Goal: Task Accomplishment & Management: Complete application form

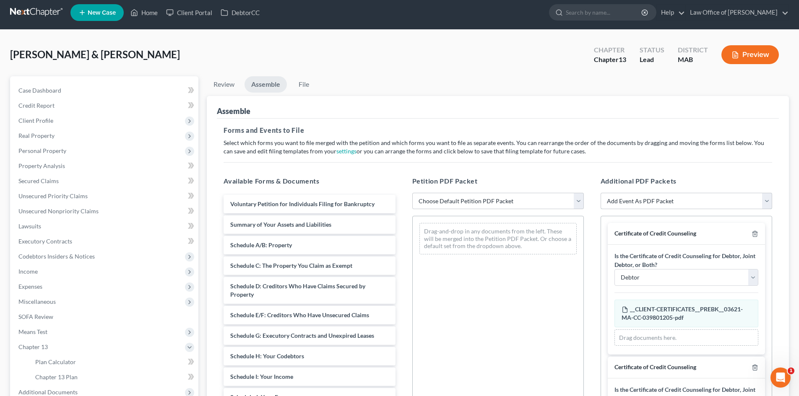
click at [625, 200] on select "Add Event As PDF Packet Certificate of Credit Counseling Chapter 13 Calculation…" at bounding box center [687, 201] width 172 height 17
click at [242, 203] on div "Voluntary Petition for Individuals Filing for Bankruptcy Summary of Your Assets…" at bounding box center [309, 391] width 185 height 393
click at [242, 203] on span "Voluntary Petition for Individuals Filing for Bankruptcy" at bounding box center [302, 204] width 144 height 7
click at [78, 120] on span "Client Profile" at bounding box center [105, 120] width 187 height 15
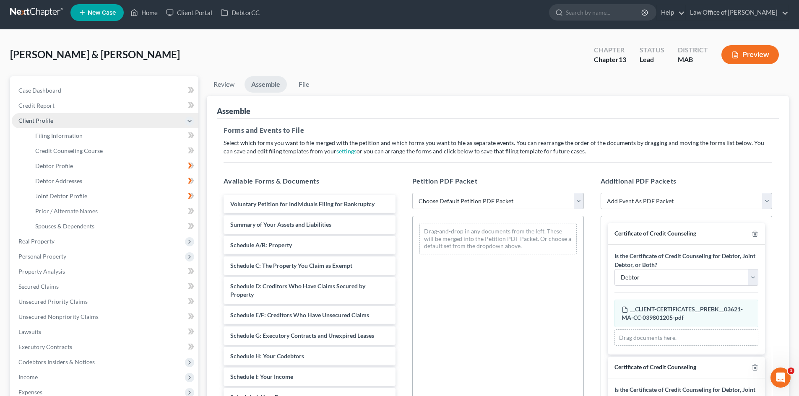
click at [78, 120] on span "Client Profile" at bounding box center [105, 120] width 187 height 15
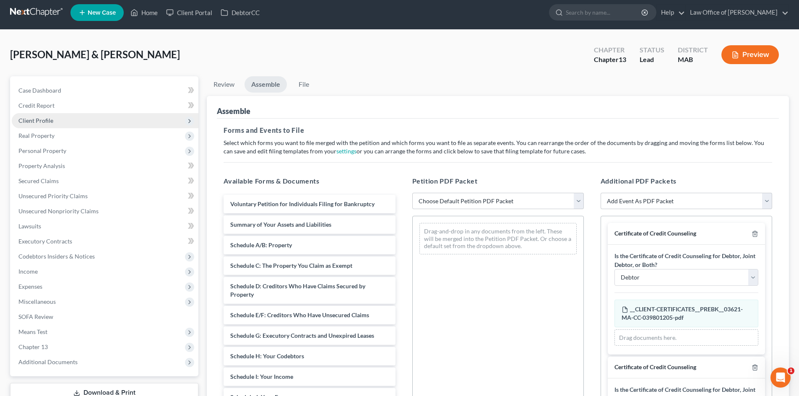
click at [78, 120] on span "Client Profile" at bounding box center [105, 120] width 187 height 15
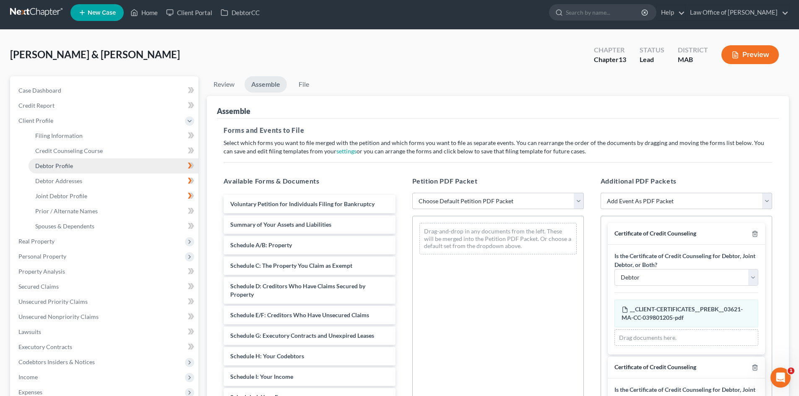
click at [102, 166] on link "Debtor Profile" at bounding box center [114, 166] width 170 height 15
select select "1"
select select "2"
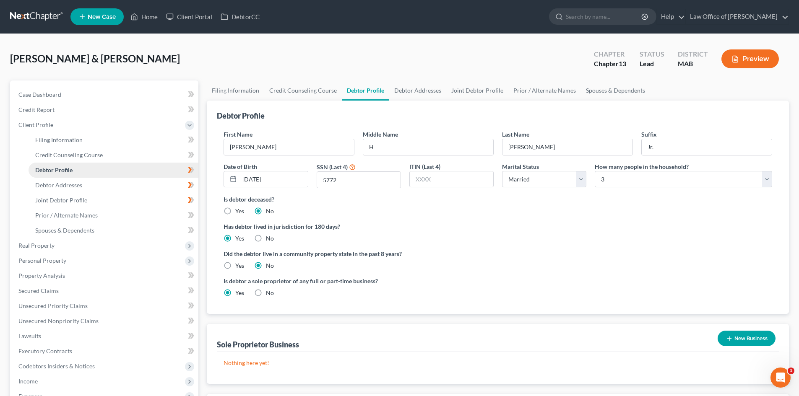
radio input "true"
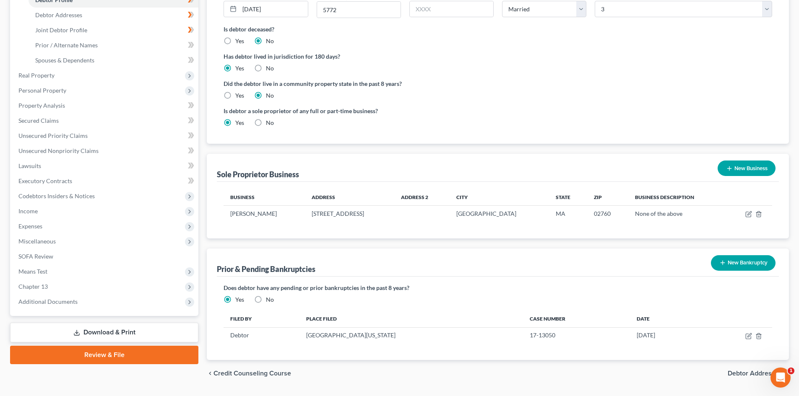
scroll to position [193, 0]
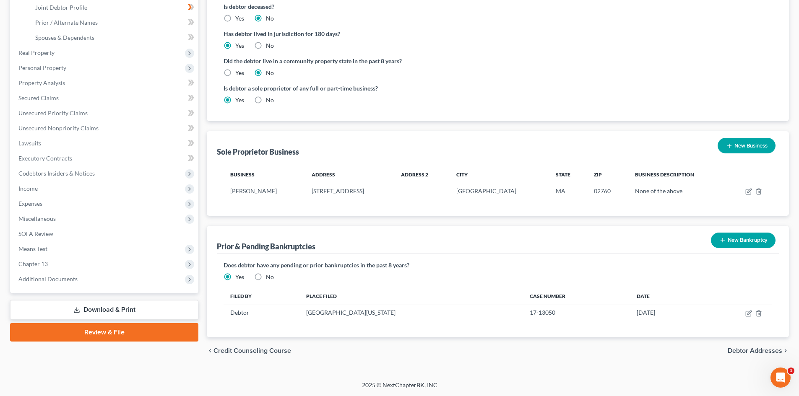
click at [138, 307] on link "Download & Print" at bounding box center [104, 310] width 188 height 20
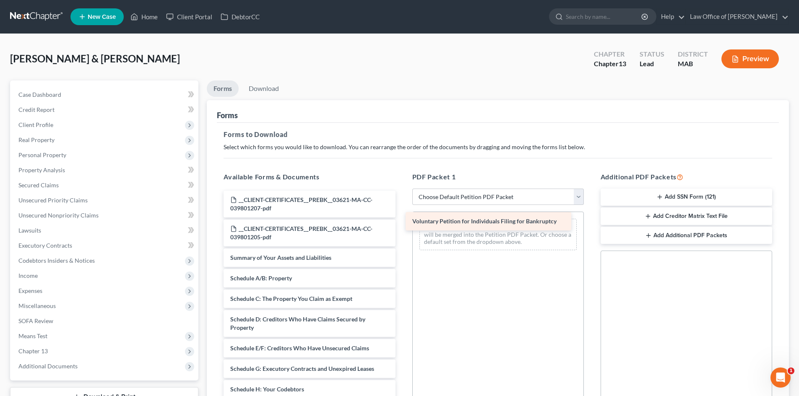
drag, startPoint x: 323, startPoint y: 259, endPoint x: 505, endPoint y: 222, distance: 185.7
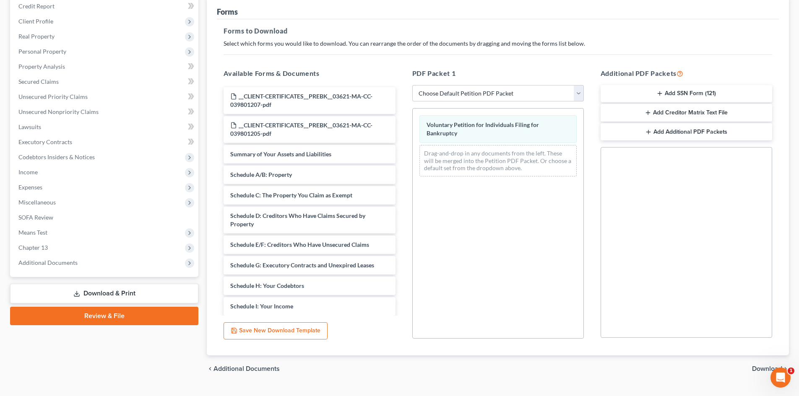
scroll to position [122, 0]
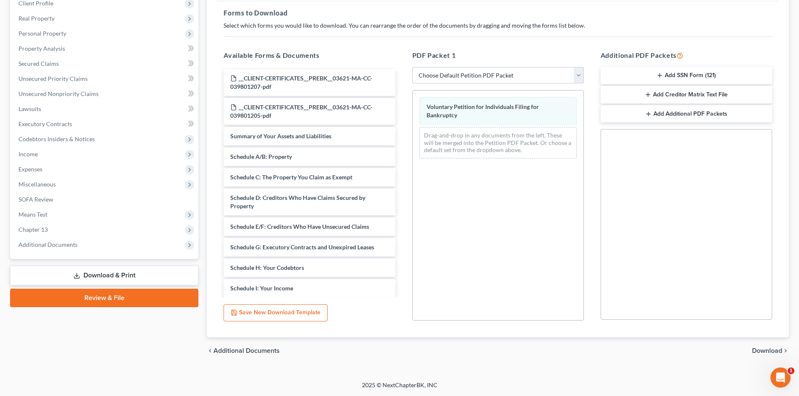
click at [773, 351] on span "Download" at bounding box center [767, 351] width 30 height 7
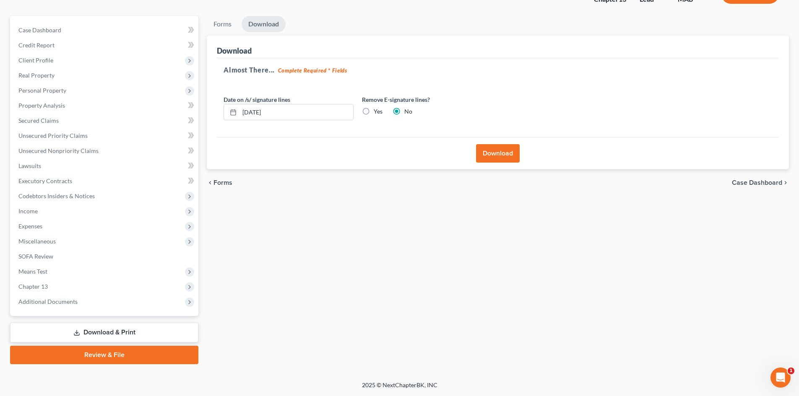
click at [374, 111] on label "Yes" at bounding box center [378, 111] width 9 height 8
click at [377, 111] on input "Yes" at bounding box center [379, 109] width 5 height 5
radio input "true"
radio input "false"
click at [516, 153] on button "Download" at bounding box center [498, 153] width 44 height 18
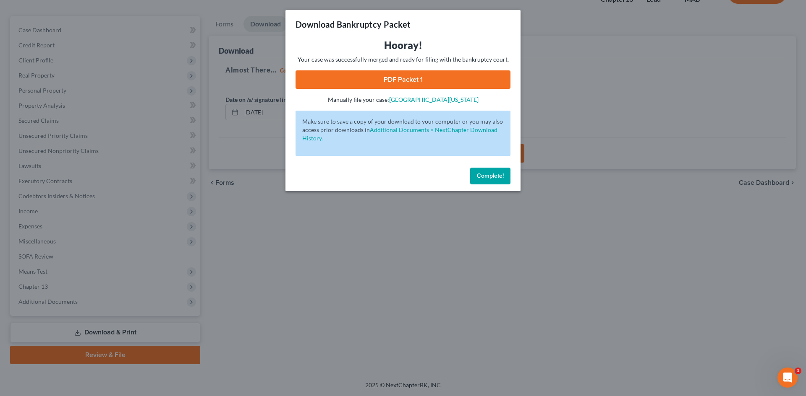
click at [495, 171] on button "Complete!" at bounding box center [490, 176] width 40 height 17
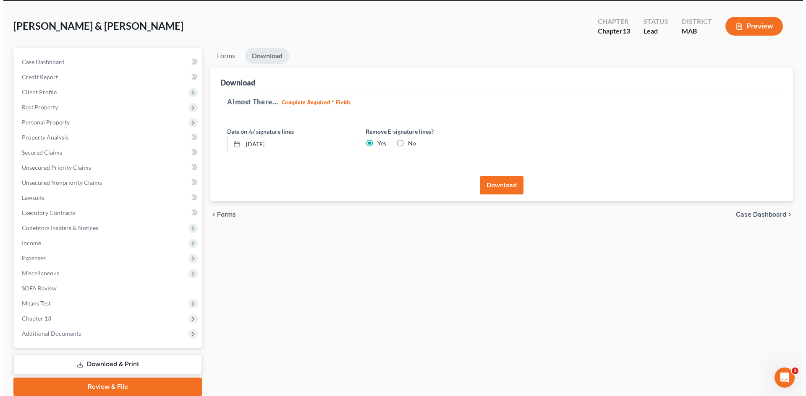
scroll to position [0, 0]
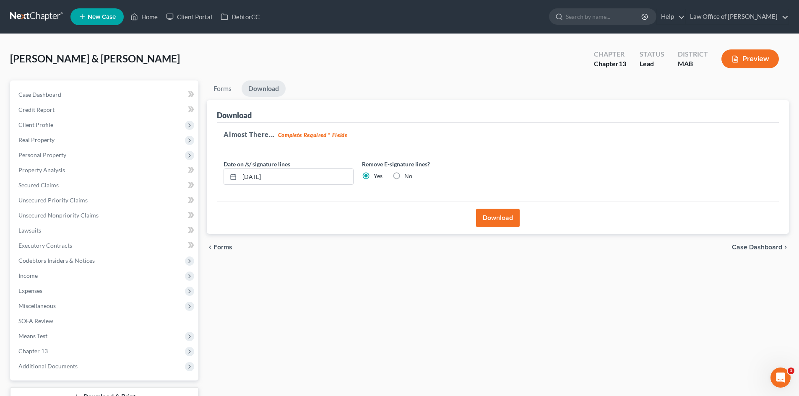
click at [512, 221] on button "Download" at bounding box center [498, 218] width 44 height 18
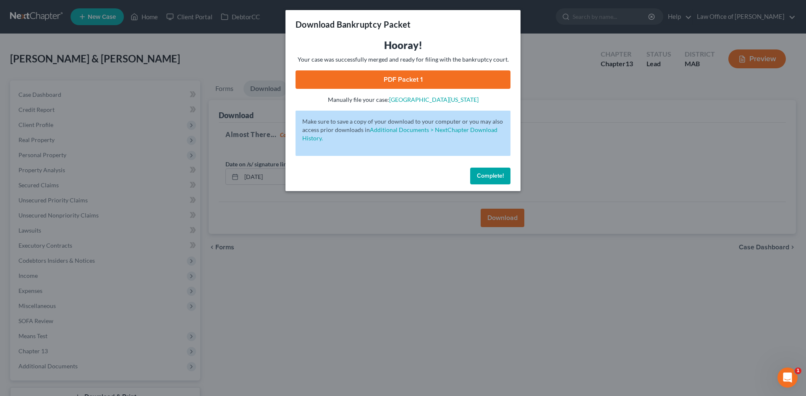
click at [443, 77] on link "PDF Packet 1" at bounding box center [402, 79] width 215 height 18
click at [490, 176] on span "Complete!" at bounding box center [490, 175] width 27 height 7
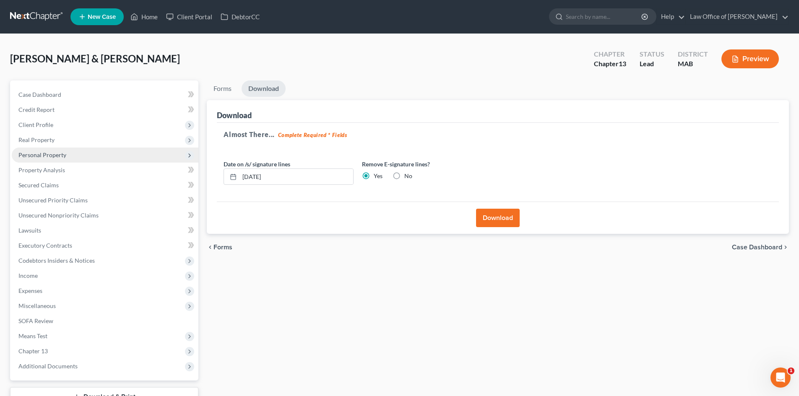
click at [68, 156] on span "Personal Property" at bounding box center [105, 155] width 187 height 15
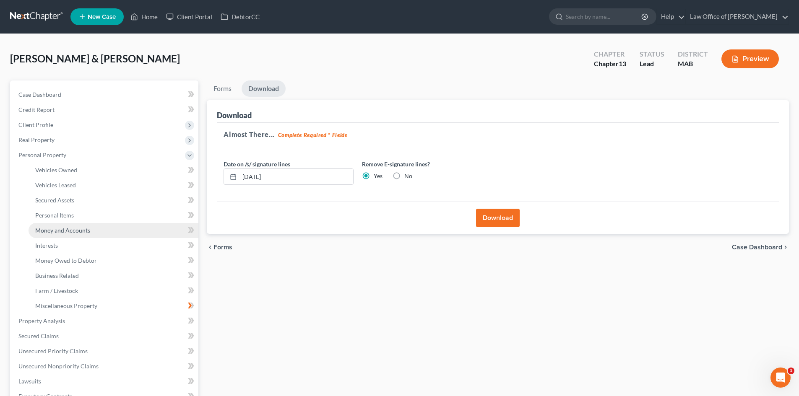
click at [106, 230] on link "Money and Accounts" at bounding box center [114, 230] width 170 height 15
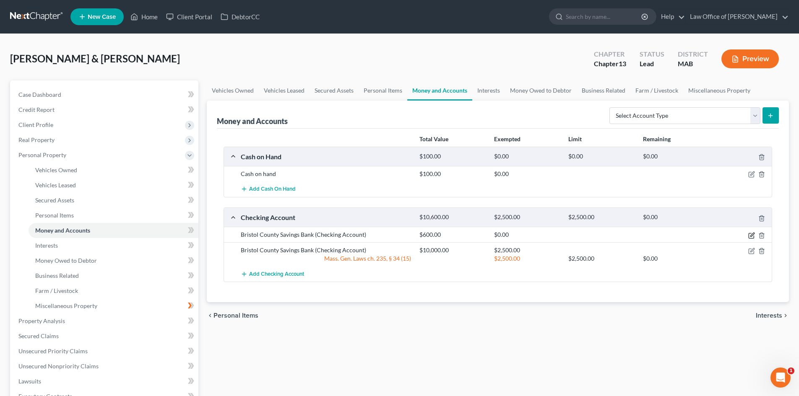
click at [752, 234] on icon "button" at bounding box center [752, 235] width 7 height 7
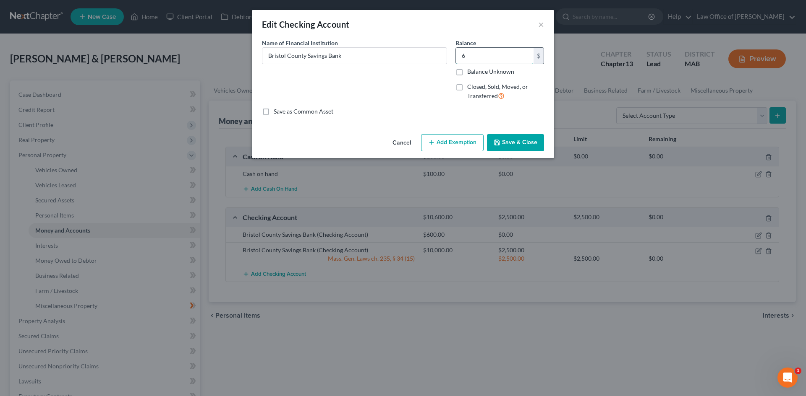
type input "6"
click at [525, 144] on button "Save & Close" at bounding box center [515, 143] width 57 height 18
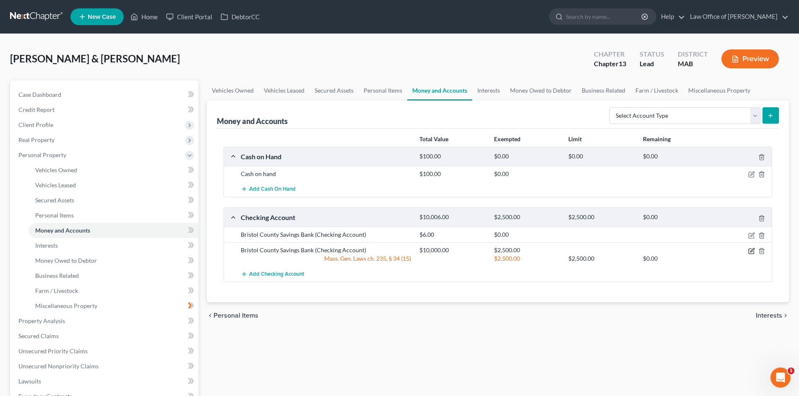
click at [752, 250] on icon "button" at bounding box center [753, 250] width 4 height 4
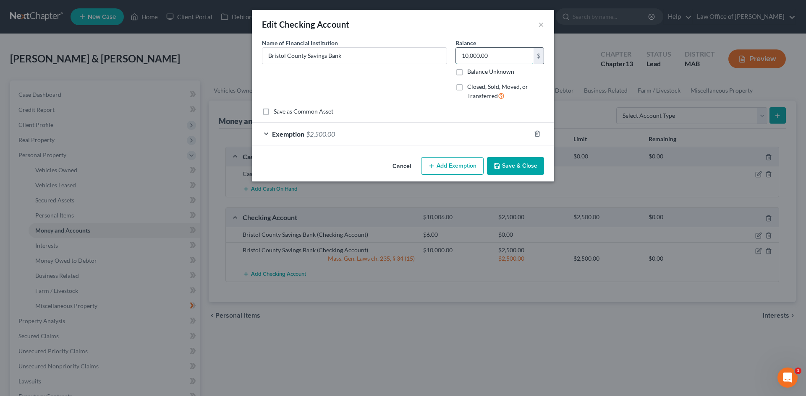
click at [495, 57] on input "10,000.00" at bounding box center [495, 56] width 78 height 16
click at [466, 165] on button "Add Exemption" at bounding box center [452, 166] width 63 height 18
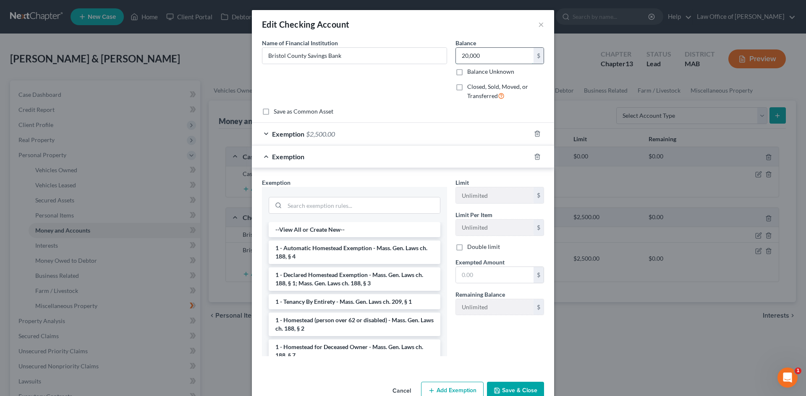
click at [504, 62] on input "20,000" at bounding box center [495, 56] width 78 height 16
type input "20,600"
click at [519, 388] on button "Save & Close" at bounding box center [515, 391] width 57 height 18
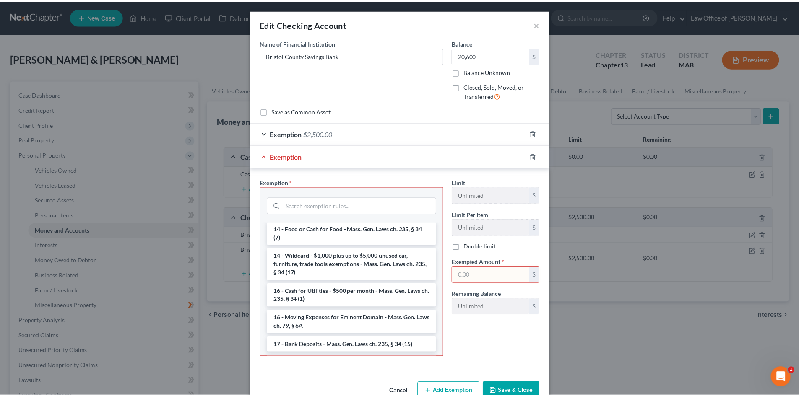
scroll to position [210, 0]
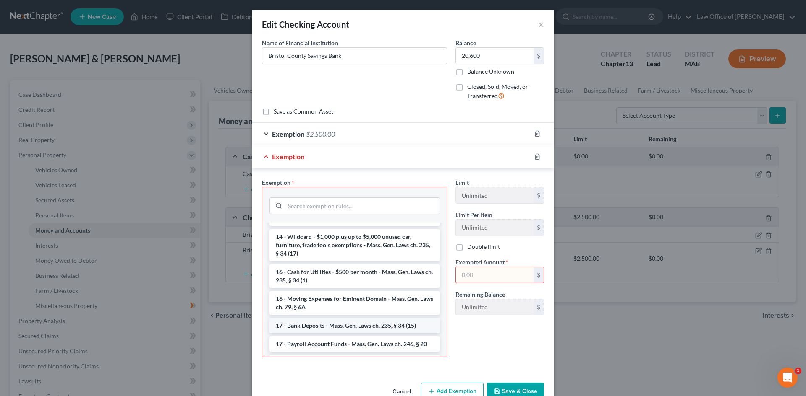
click at [385, 327] on li "17 - Bank Deposits - Mass. Gen. Laws ch. 235, § 34 (15)" at bounding box center [354, 325] width 171 height 15
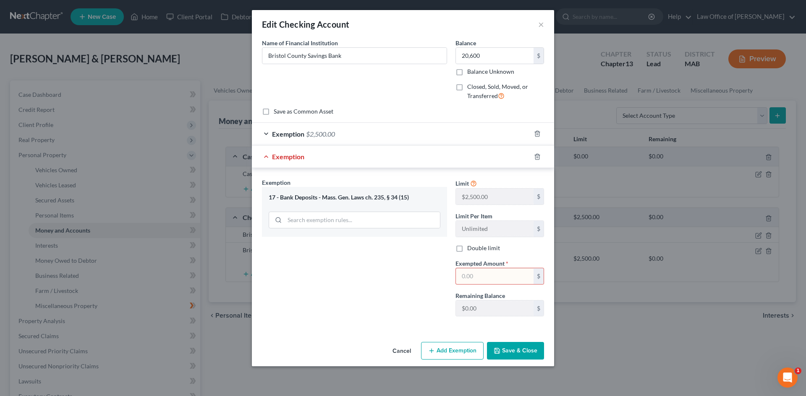
click at [467, 248] on label "Double limit" at bounding box center [483, 248] width 33 height 8
click at [470, 248] on input "Double limit" at bounding box center [472, 246] width 5 height 5
checkbox input "true"
click at [493, 279] on input "text" at bounding box center [495, 277] width 78 height 16
type input "5,000"
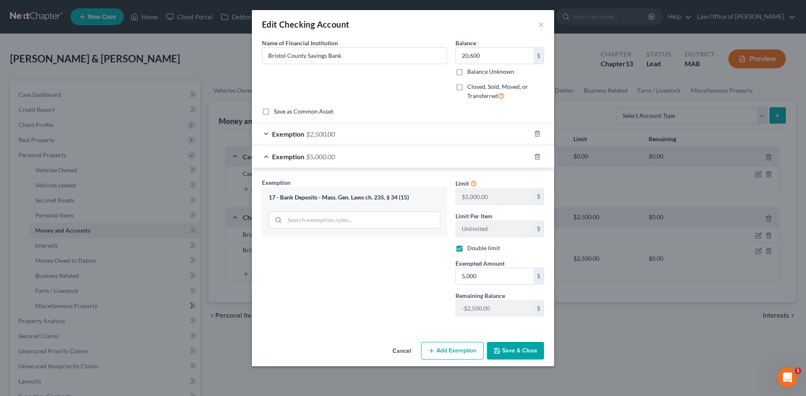
click at [467, 248] on label "Double limit" at bounding box center [483, 248] width 33 height 8
click at [470, 248] on input "Double limit" at bounding box center [472, 246] width 5 height 5
checkbox input "false"
click at [488, 272] on input "5,000" at bounding box center [495, 277] width 78 height 16
type input "2,500"
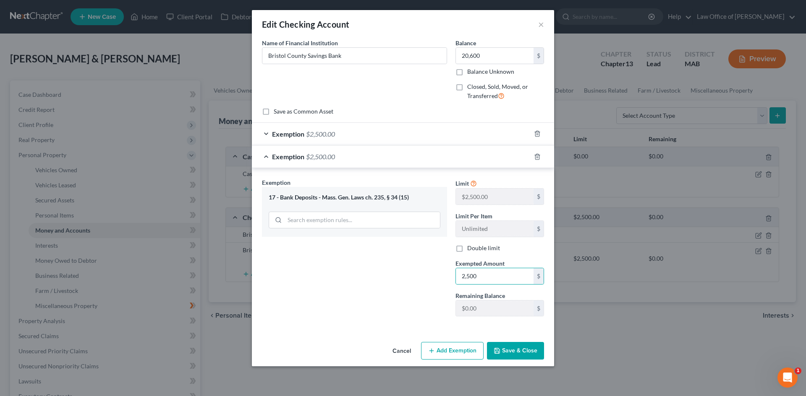
click at [520, 342] on div "Cancel Add Exemption Save & Close" at bounding box center [403, 353] width 302 height 28
drag, startPoint x: 520, startPoint y: 342, endPoint x: 521, endPoint y: 351, distance: 9.7
click at [521, 351] on div "Cancel Add Exemption Save & Close" at bounding box center [403, 353] width 302 height 28
click at [521, 351] on button "Save & Close" at bounding box center [515, 351] width 57 height 18
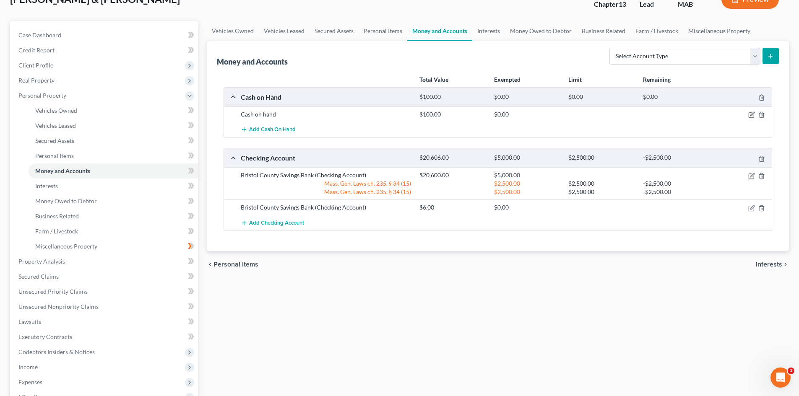
scroll to position [84, 0]
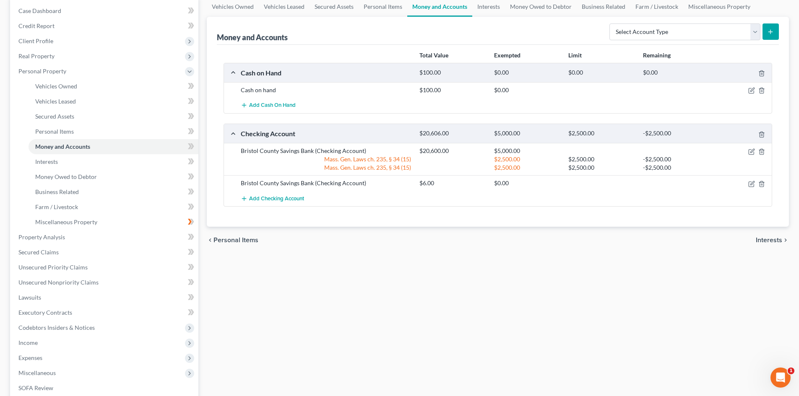
click at [761, 237] on span "Interests" at bounding box center [769, 240] width 26 height 7
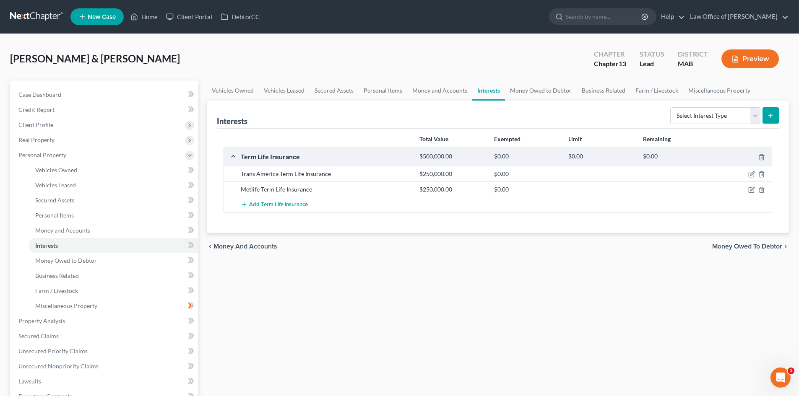
click at [771, 247] on span "Money Owed to Debtor" at bounding box center [747, 246] width 70 height 7
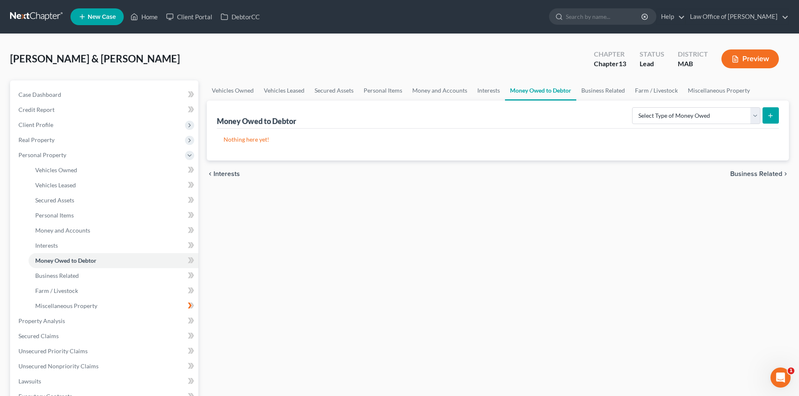
click at [772, 177] on span "Business Related" at bounding box center [756, 174] width 52 height 7
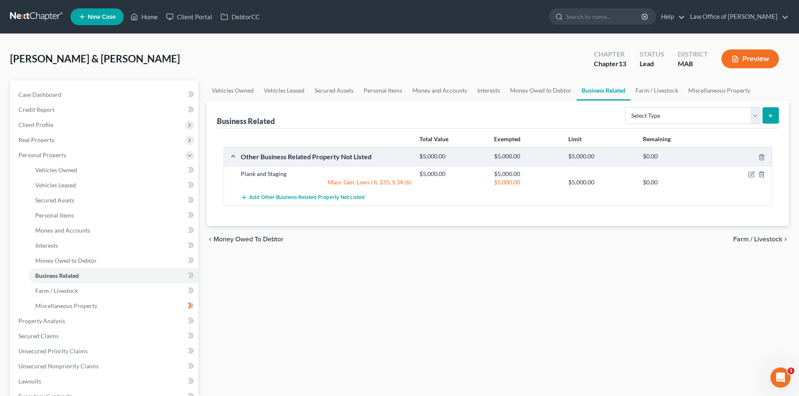
click at [761, 241] on span "Farm / Livestock" at bounding box center [757, 239] width 49 height 7
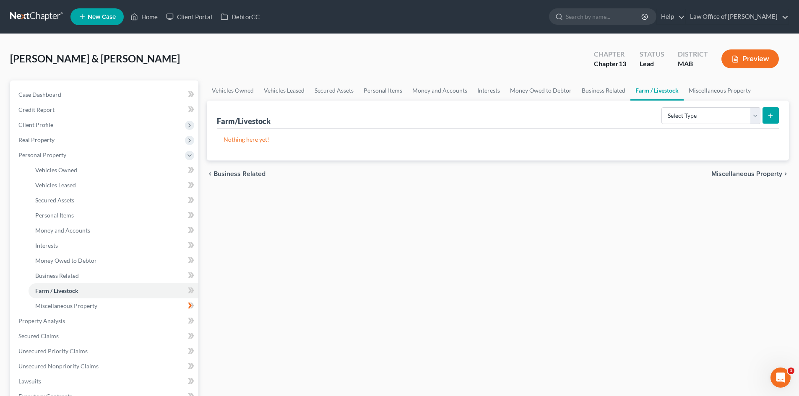
click at [756, 57] on button "Preview" at bounding box center [750, 59] width 57 height 19
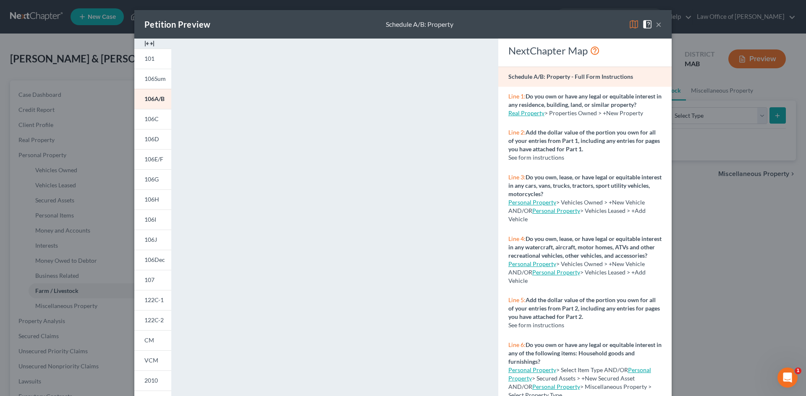
click at [543, 206] on link "Personal Property" at bounding box center [532, 202] width 48 height 7
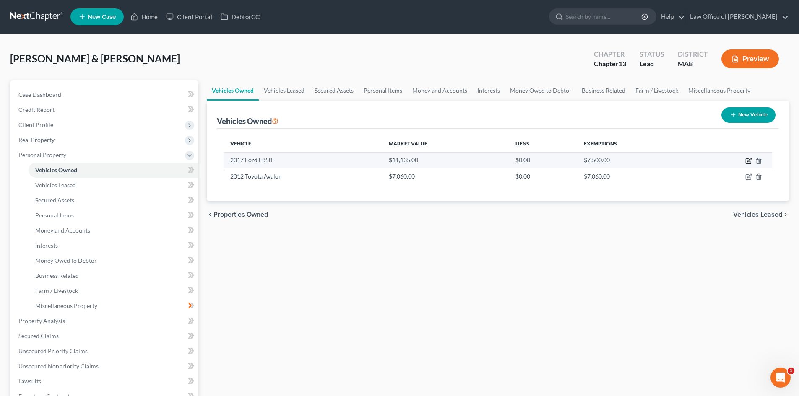
click at [750, 159] on icon "button" at bounding box center [749, 161] width 7 height 7
select select "1"
select select "9"
select select "3"
select select "2"
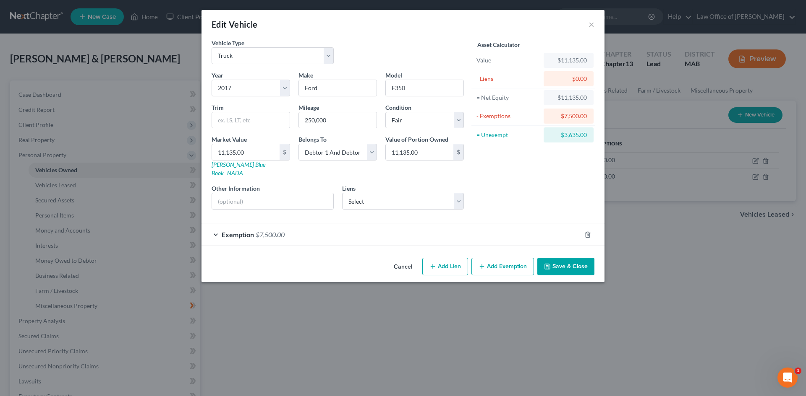
click at [512, 258] on button "Add Exemption" at bounding box center [502, 267] width 63 height 18
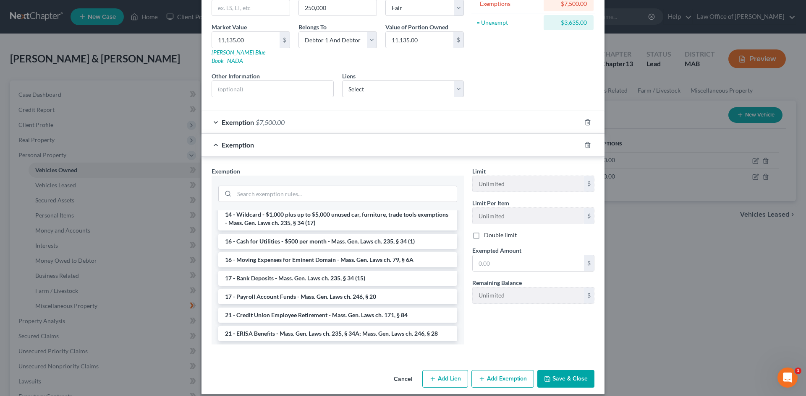
scroll to position [252, 0]
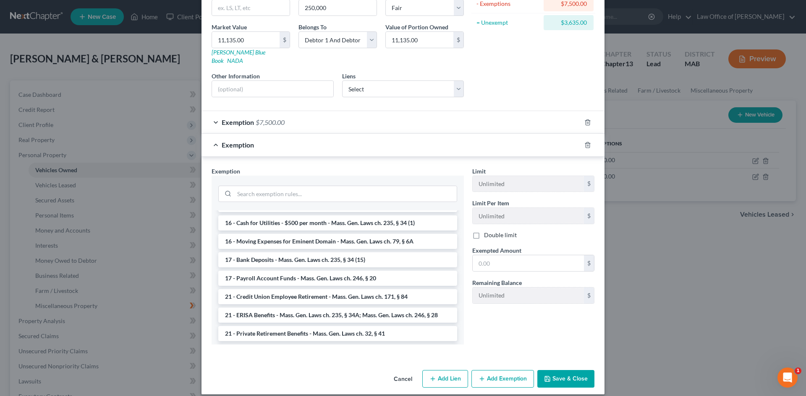
click at [567, 370] on button "Save & Close" at bounding box center [565, 379] width 57 height 18
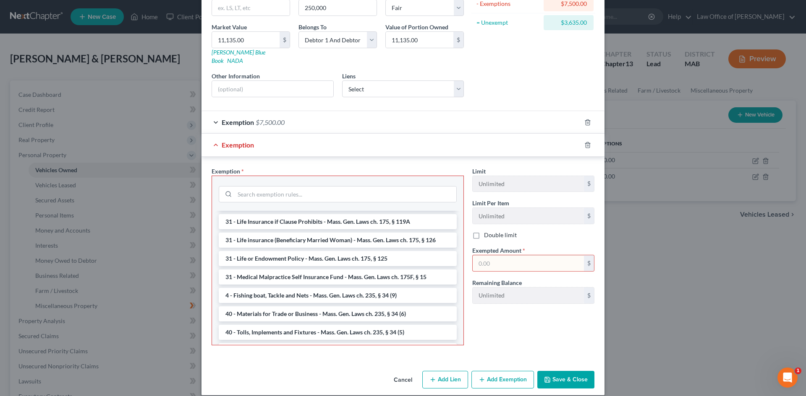
scroll to position [797, 0]
click at [348, 287] on li "40 - Materials for Trade or Business - Mass. Gen. Laws ch. 235, § 34 (6)" at bounding box center [338, 294] width 238 height 15
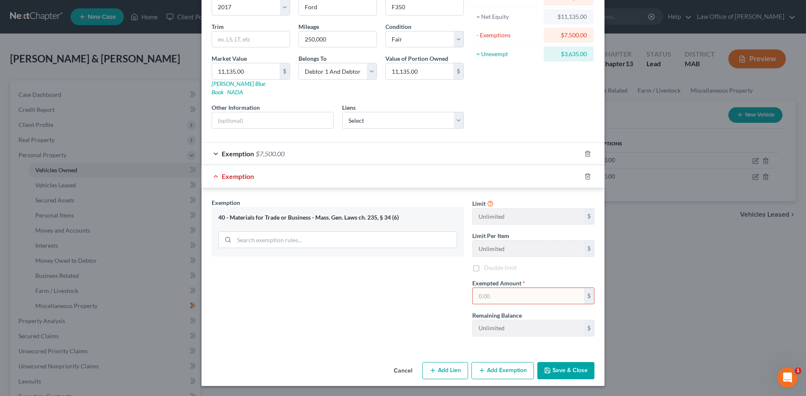
scroll to position [73, 0]
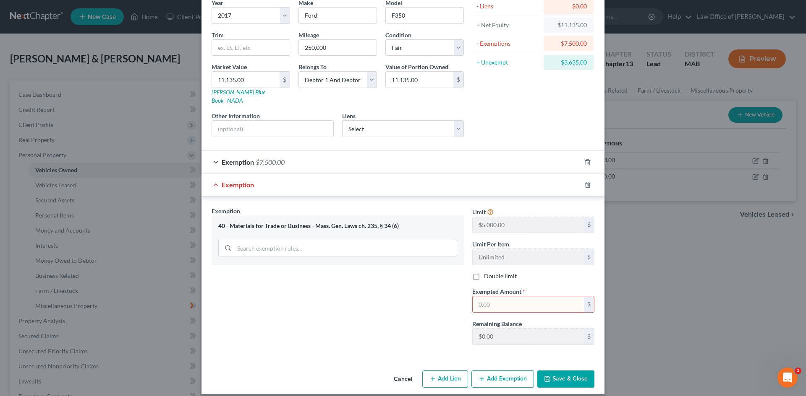
click at [504, 300] on input "text" at bounding box center [527, 305] width 111 height 16
type input "3,635"
click at [561, 373] on button "Save & Close" at bounding box center [565, 380] width 57 height 18
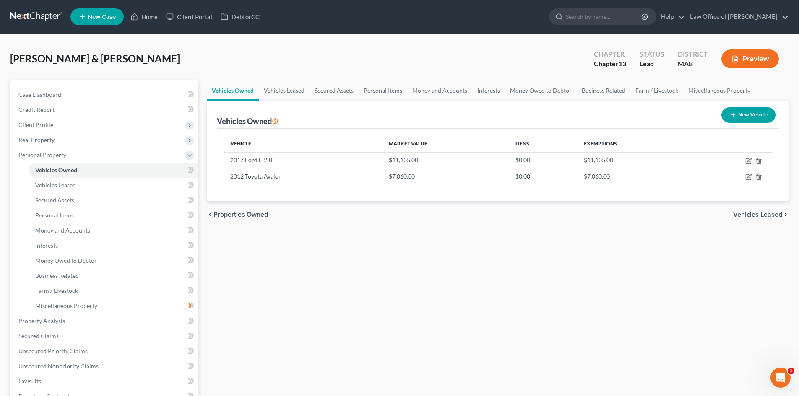
click at [763, 217] on span "Vehicles Leased" at bounding box center [757, 214] width 49 height 7
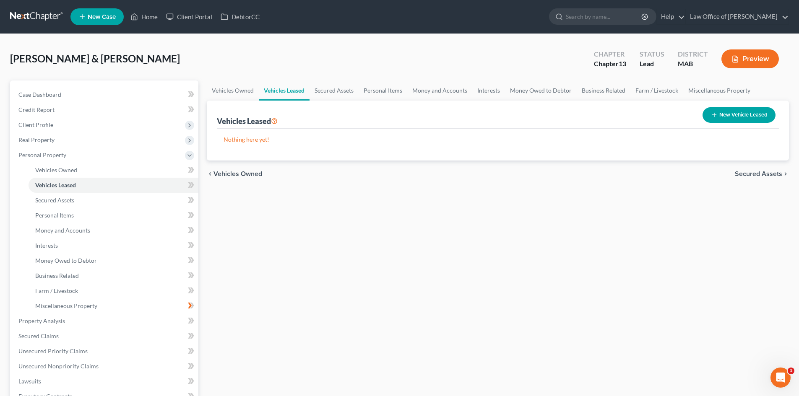
click at [776, 174] on span "Secured Assets" at bounding box center [758, 174] width 47 height 7
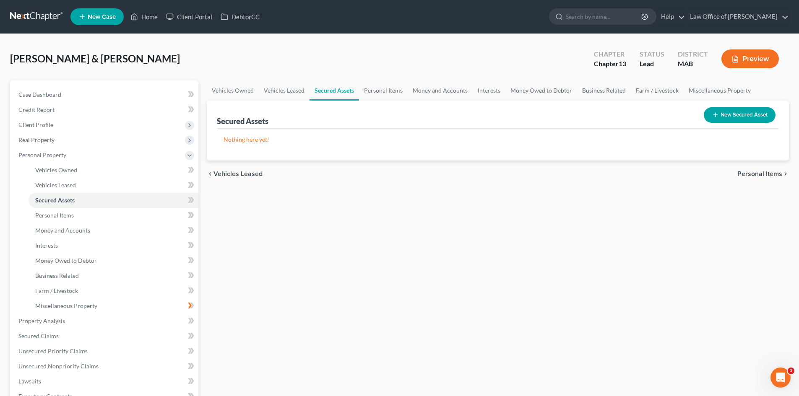
click at [759, 62] on button "Preview" at bounding box center [750, 59] width 57 height 19
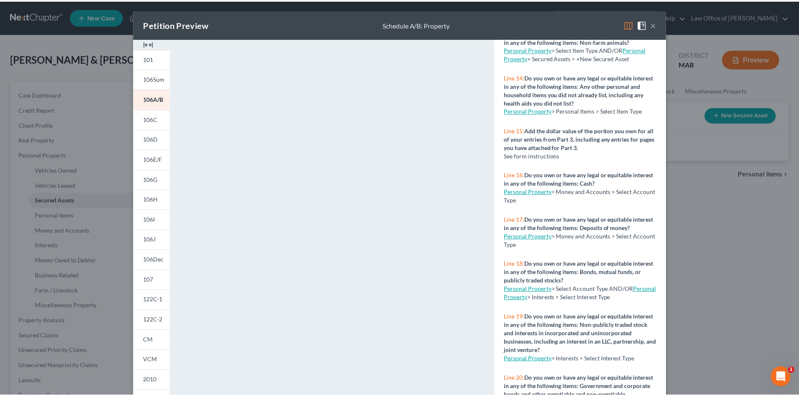
scroll to position [671, 0]
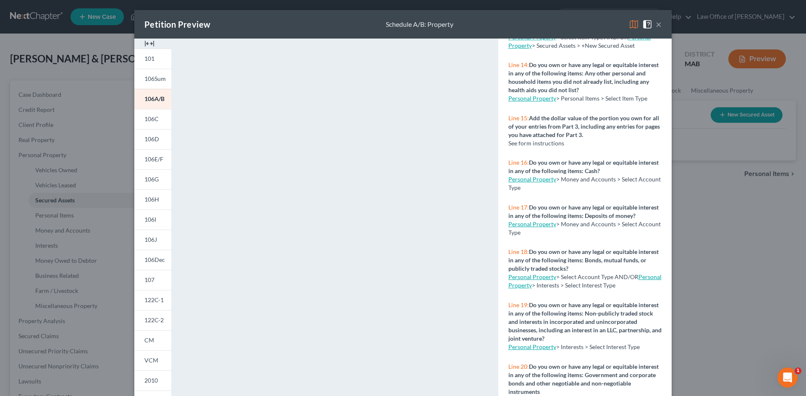
click at [751, 59] on div "Petition Preview Schedule A/B: Property × 101 106Sum 106A/B 106C 106D 106E/F 10…" at bounding box center [403, 198] width 806 height 396
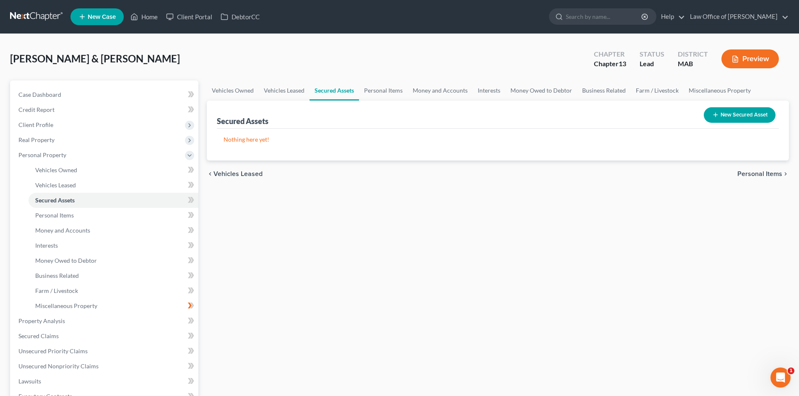
click at [771, 174] on span "Personal Items" at bounding box center [760, 174] width 45 height 7
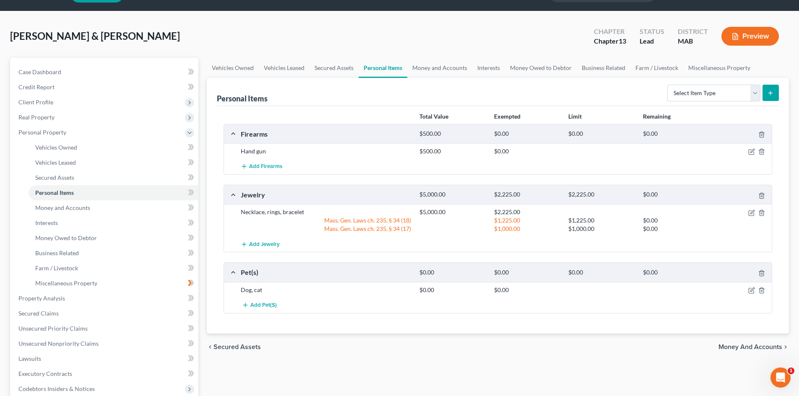
scroll to position [42, 0]
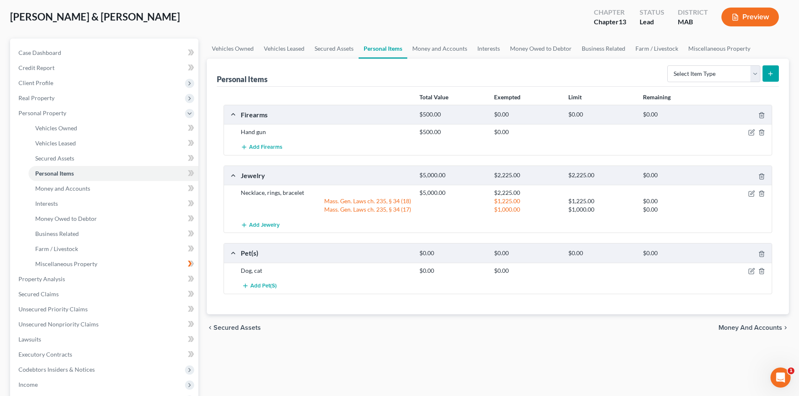
click at [770, 325] on span "Money and Accounts" at bounding box center [751, 328] width 64 height 7
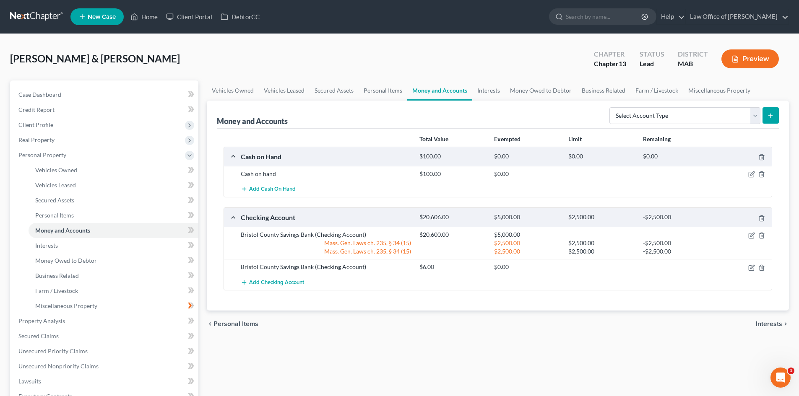
click at [769, 326] on span "Interests" at bounding box center [769, 324] width 26 height 7
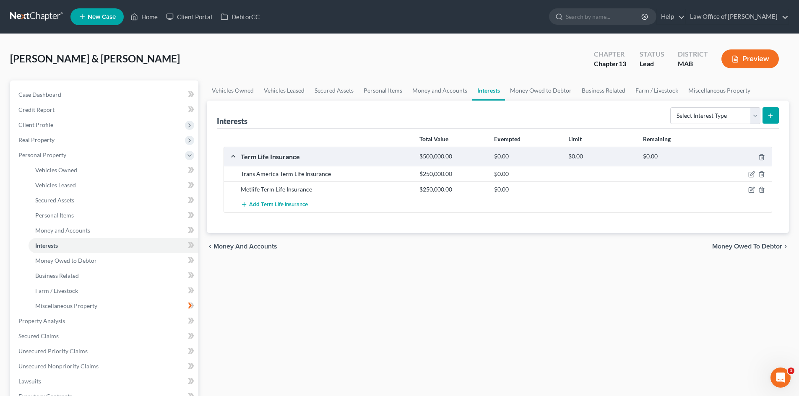
click at [775, 243] on span "Money Owed to Debtor" at bounding box center [747, 246] width 70 height 7
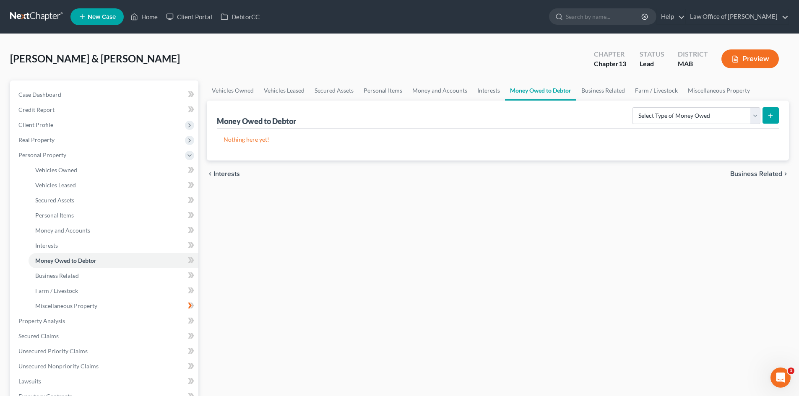
click at [766, 172] on span "Business Related" at bounding box center [756, 174] width 52 height 7
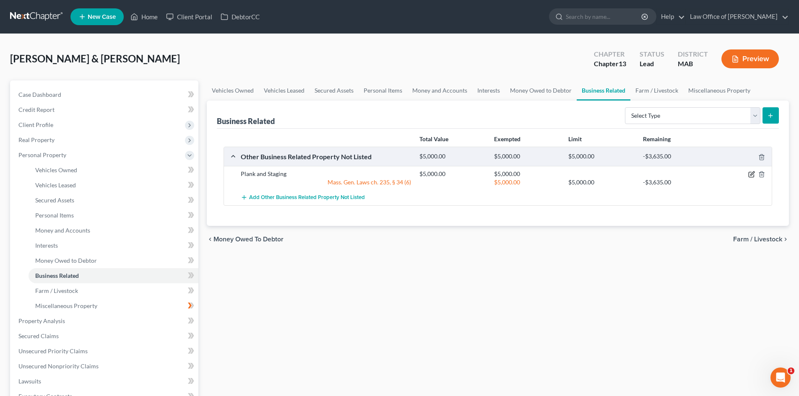
click at [753, 176] on icon "button" at bounding box center [752, 174] width 7 height 7
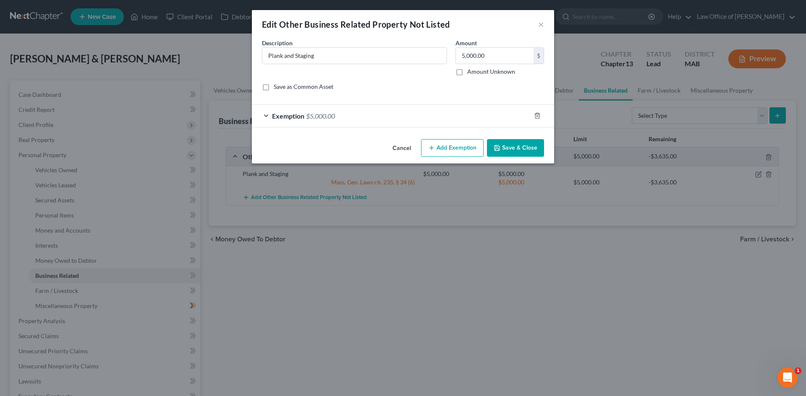
click at [467, 152] on button "Add Exemption" at bounding box center [452, 148] width 63 height 18
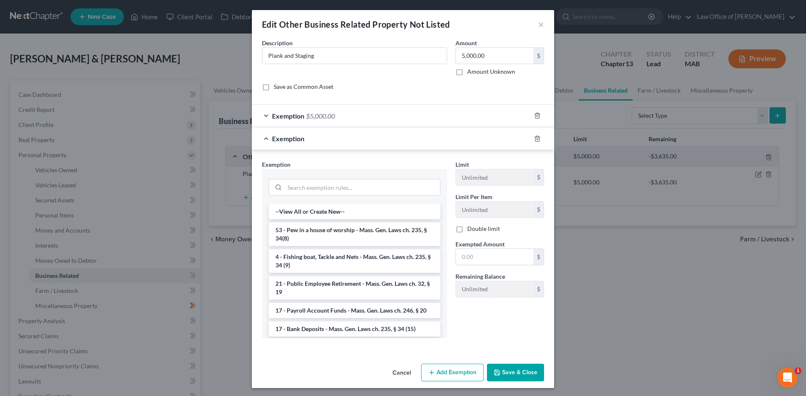
click at [527, 371] on button "Save & Close" at bounding box center [515, 373] width 57 height 18
click at [534, 138] on icon "button" at bounding box center [537, 139] width 7 height 7
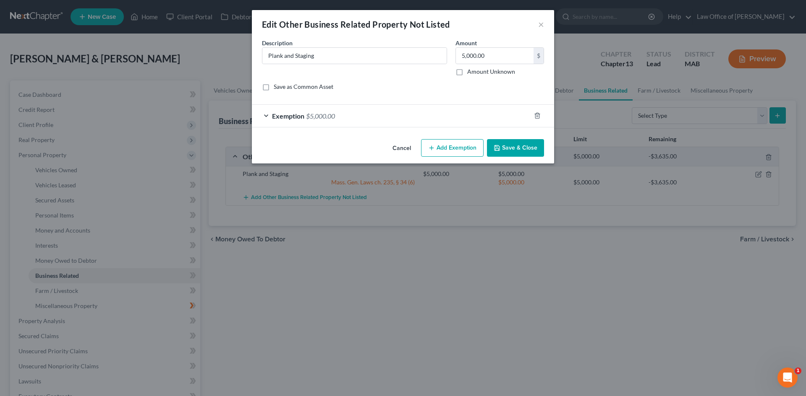
click at [535, 149] on button "Save & Close" at bounding box center [515, 148] width 57 height 18
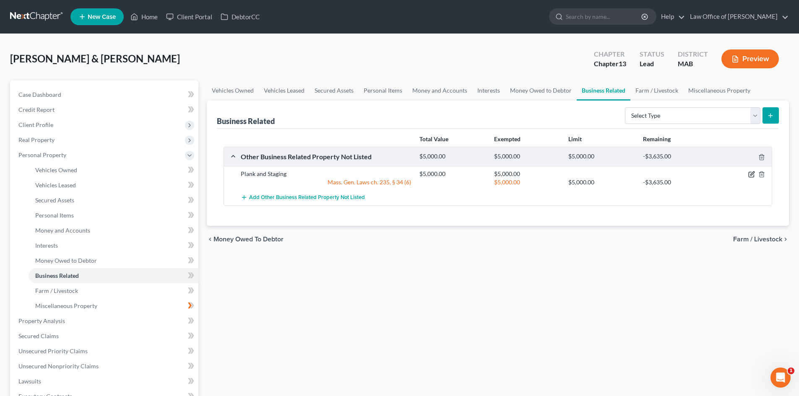
click at [754, 174] on icon "button" at bounding box center [753, 174] width 4 height 4
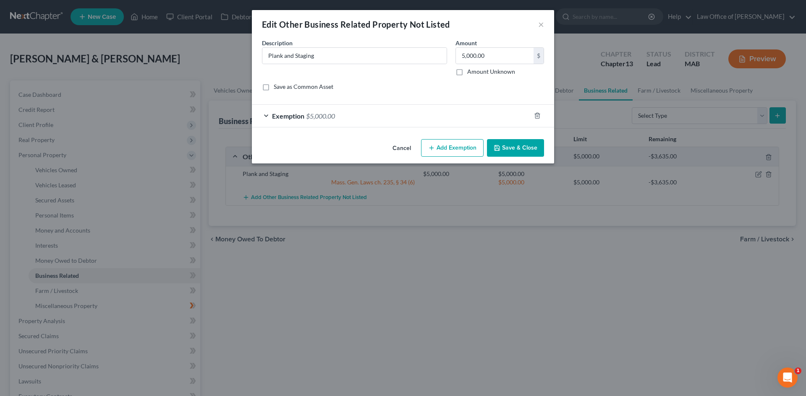
click at [516, 147] on button "Save & Close" at bounding box center [515, 148] width 57 height 18
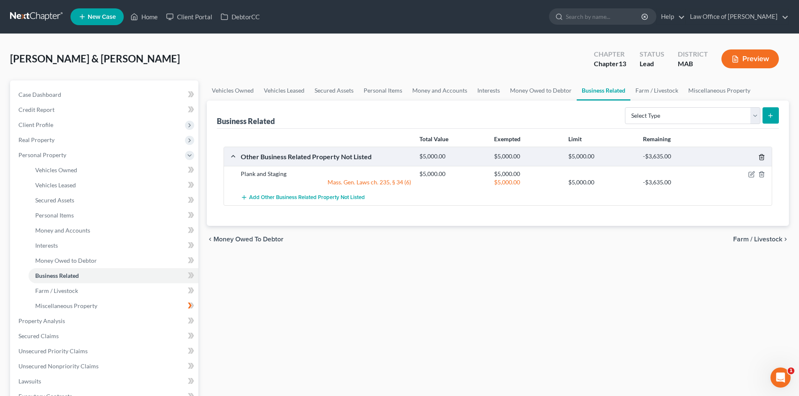
click at [760, 154] on icon "button" at bounding box center [762, 157] width 7 height 7
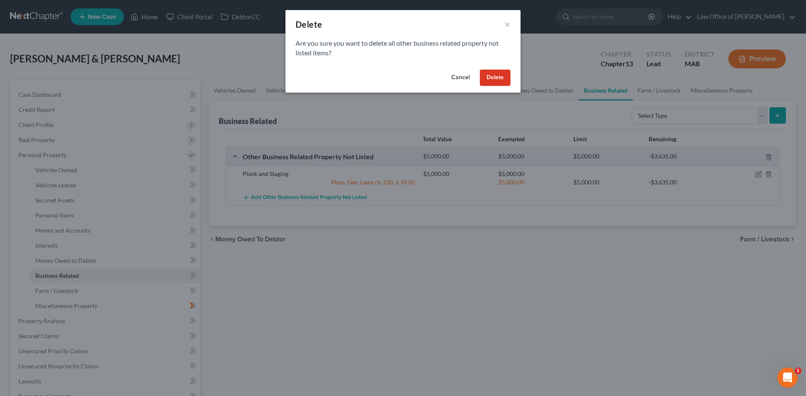
click at [467, 75] on button "Cancel" at bounding box center [460, 78] width 32 height 17
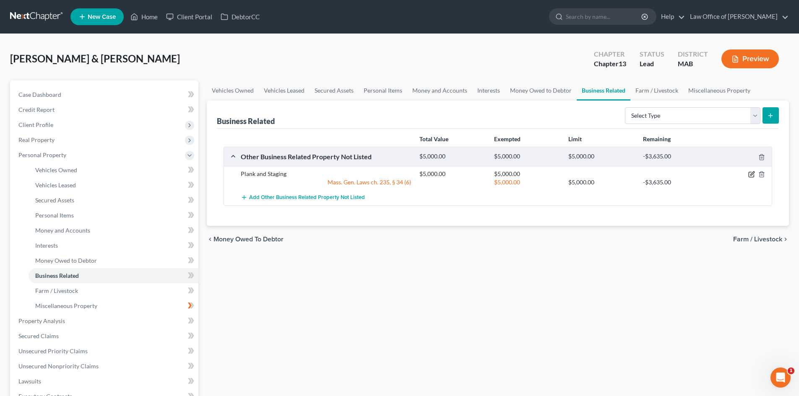
click at [752, 176] on icon "button" at bounding box center [753, 174] width 4 height 4
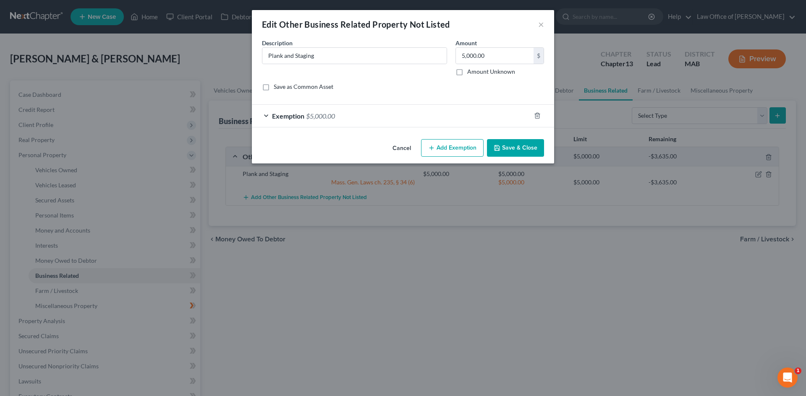
click at [472, 151] on button "Add Exemption" at bounding box center [452, 148] width 63 height 18
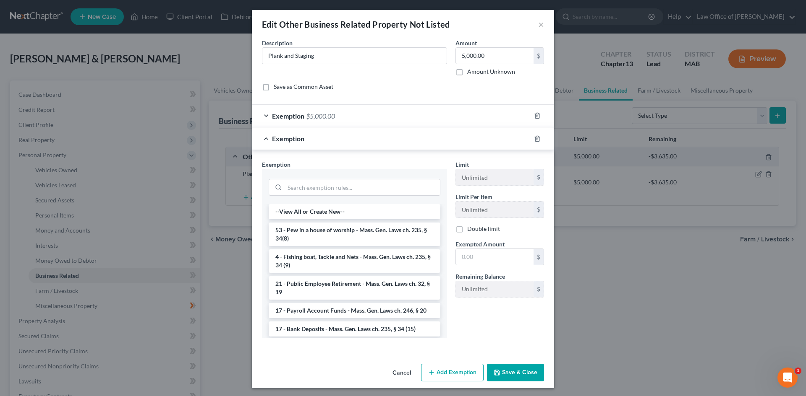
click at [511, 373] on button "Save & Close" at bounding box center [515, 373] width 57 height 18
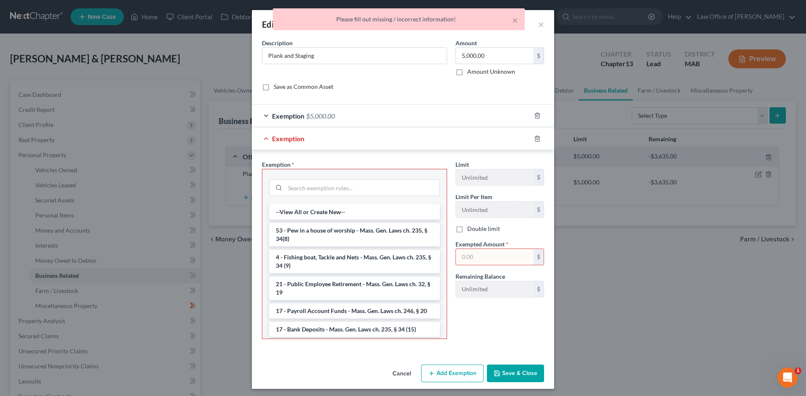
click at [518, 375] on button "Save & Close" at bounding box center [515, 374] width 57 height 18
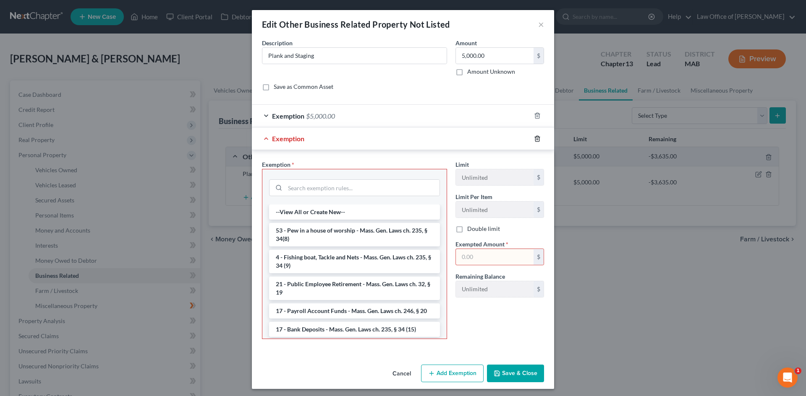
click at [534, 139] on icon "button" at bounding box center [537, 139] width 7 height 7
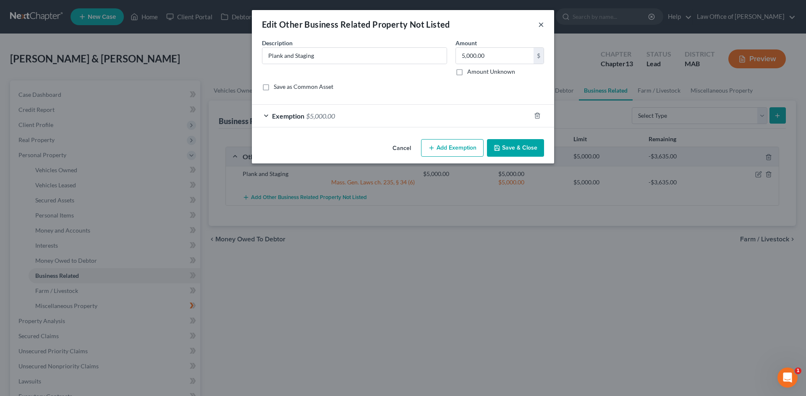
click at [542, 25] on button "×" at bounding box center [541, 24] width 6 height 10
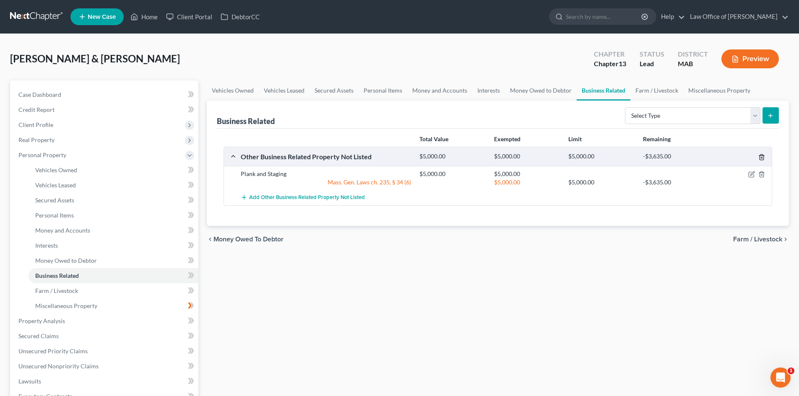
click at [760, 158] on icon "button" at bounding box center [762, 157] width 4 height 5
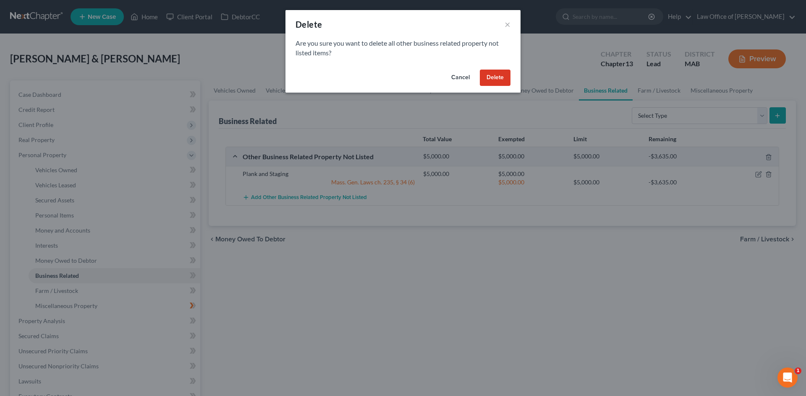
click at [487, 74] on button "Delete" at bounding box center [495, 78] width 31 height 17
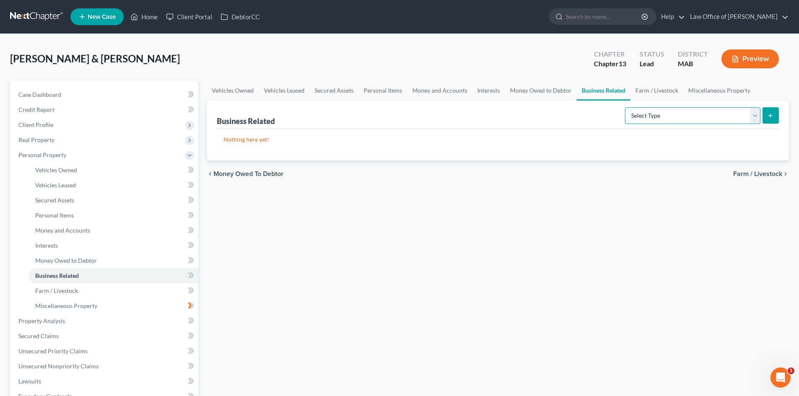
click at [754, 115] on select "Select Type Customer Lists Franchises Inventory Licenses Machinery Office Equip…" at bounding box center [693, 115] width 136 height 17
select select "other_business_related_property_not_listed"
click at [626, 107] on select "Select Type Customer Lists Franchises Inventory Licenses Machinery Office Equip…" at bounding box center [693, 115] width 136 height 17
click at [769, 112] on button "submit" at bounding box center [771, 115] width 16 height 16
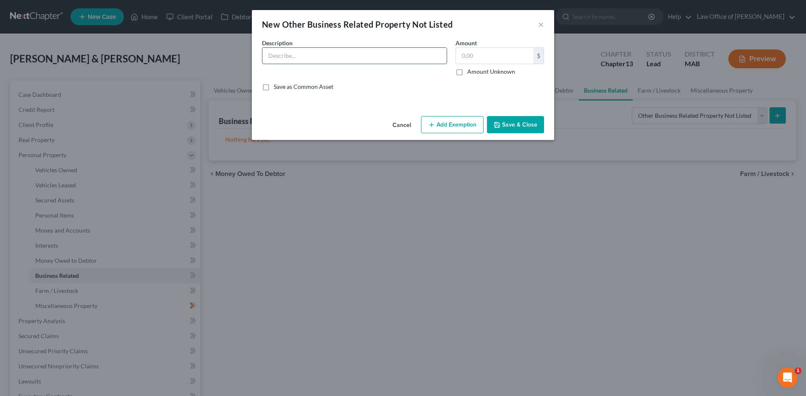
click at [281, 55] on input "text" at bounding box center [354, 56] width 184 height 16
type input "Plank and Staging"
click at [471, 51] on input "text" at bounding box center [495, 56] width 78 height 16
type input "5,000"
click at [460, 122] on button "Add Exemption" at bounding box center [452, 125] width 63 height 18
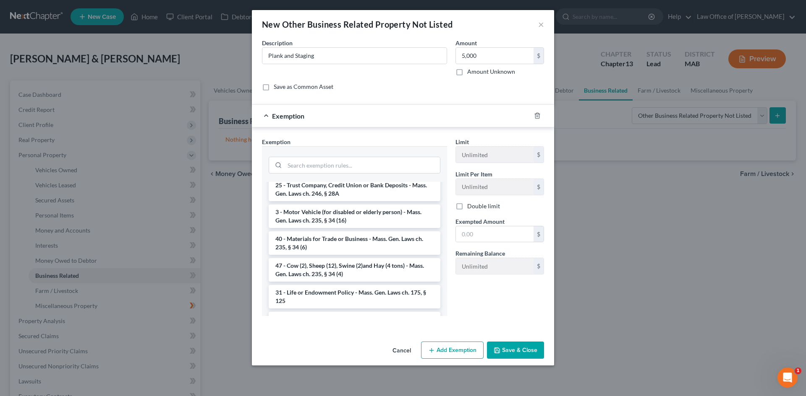
scroll to position [713, 0]
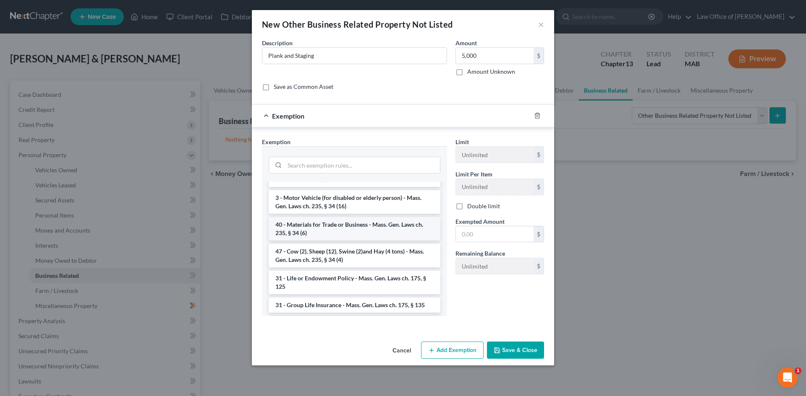
click at [381, 239] on li "40 - Materials for Trade or Business - Mass. Gen. Laws ch. 235, § 34 (6)" at bounding box center [355, 228] width 172 height 23
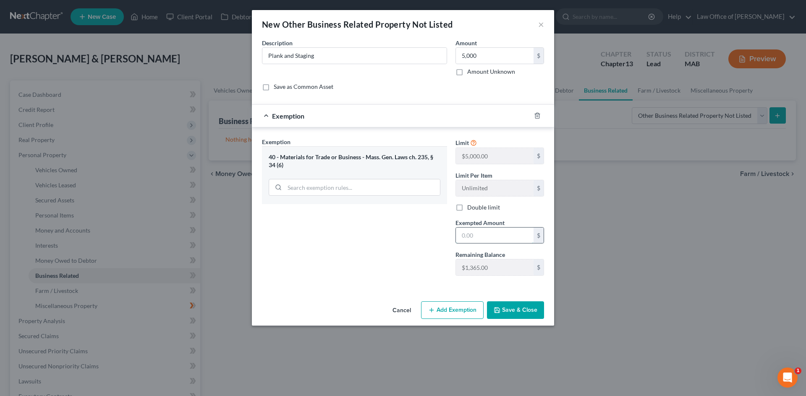
click at [501, 234] on input "text" at bounding box center [495, 236] width 78 height 16
type input "5,000"
click at [514, 314] on button "Save & Close" at bounding box center [515, 311] width 57 height 18
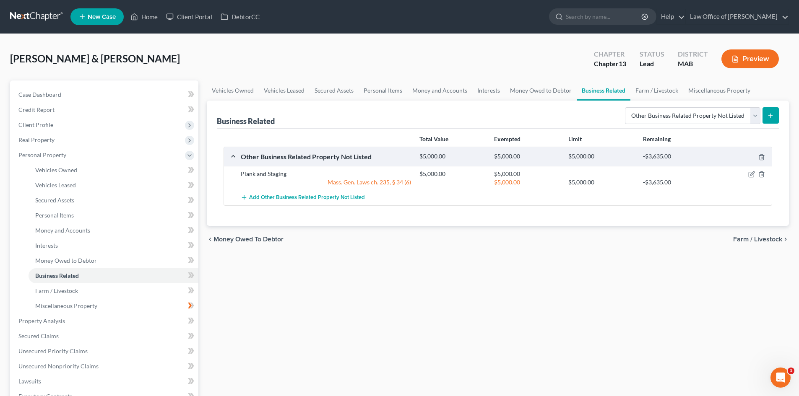
click at [754, 55] on button "Preview" at bounding box center [750, 59] width 57 height 19
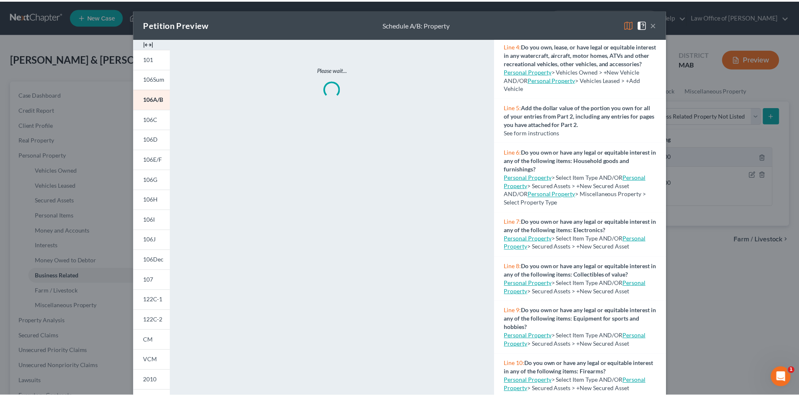
scroll to position [210, 0]
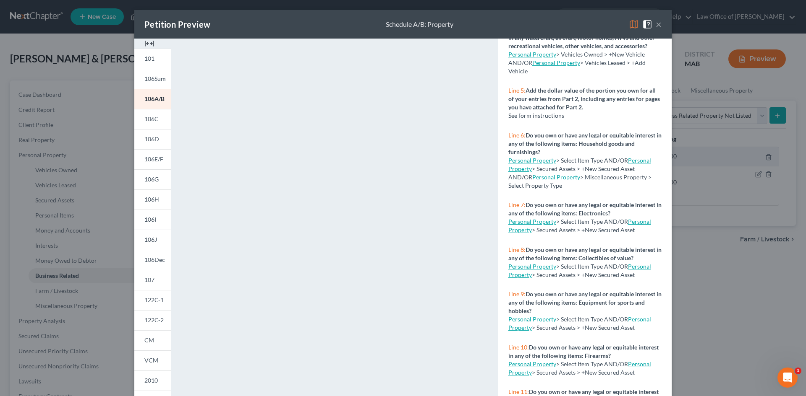
click at [655, 23] on button "×" at bounding box center [658, 24] width 6 height 10
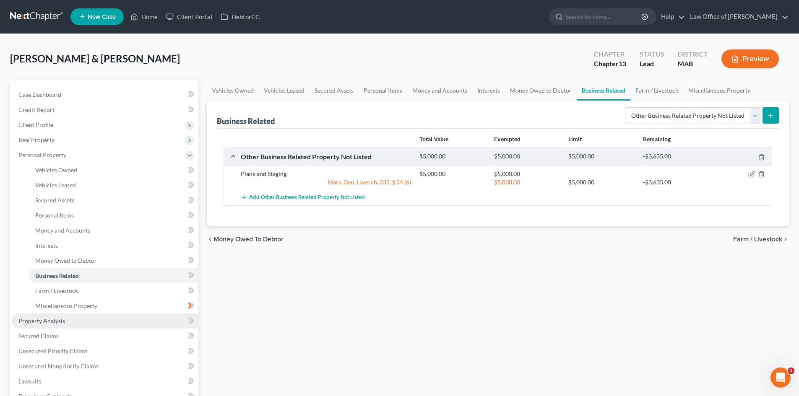
click at [68, 319] on link "Property Analysis" at bounding box center [105, 321] width 187 height 15
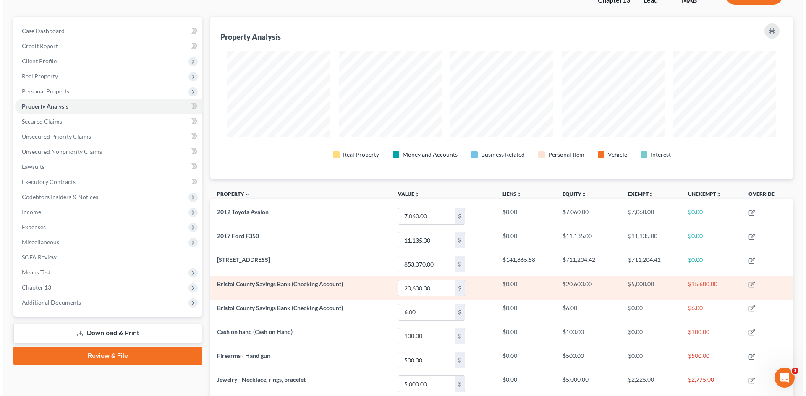
scroll to position [84, 0]
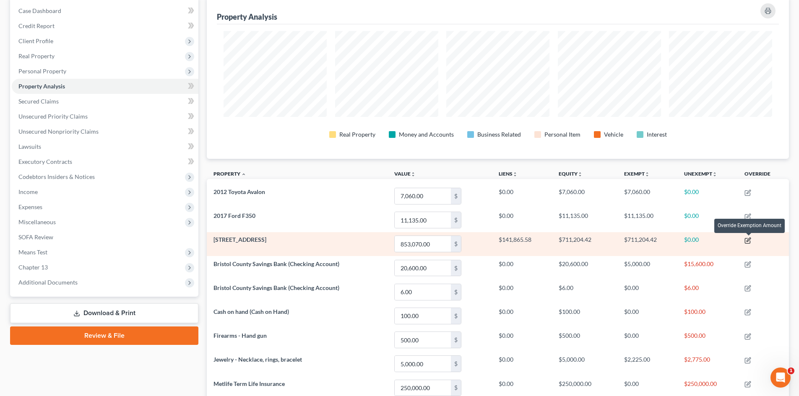
click at [749, 240] on icon "button" at bounding box center [749, 240] width 4 height 4
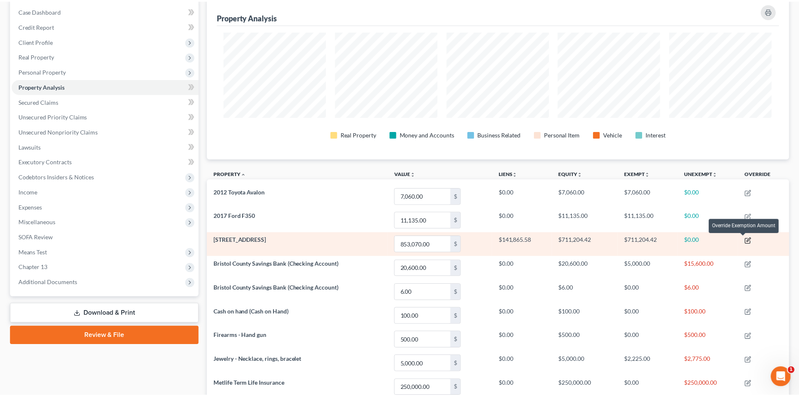
scroll to position [163, 587]
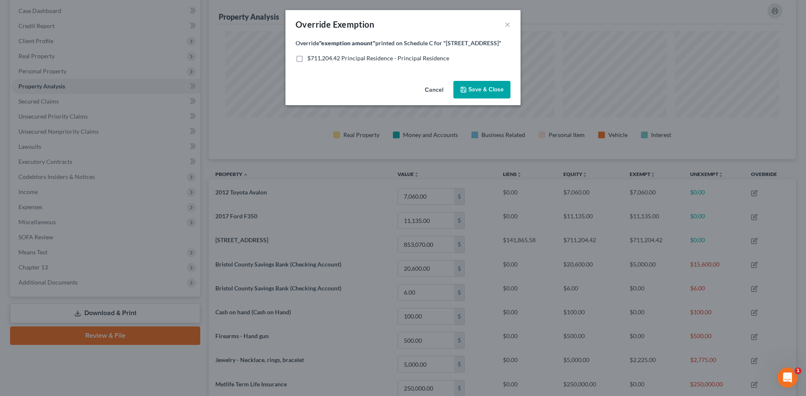
click at [438, 89] on button "Cancel" at bounding box center [434, 90] width 32 height 17
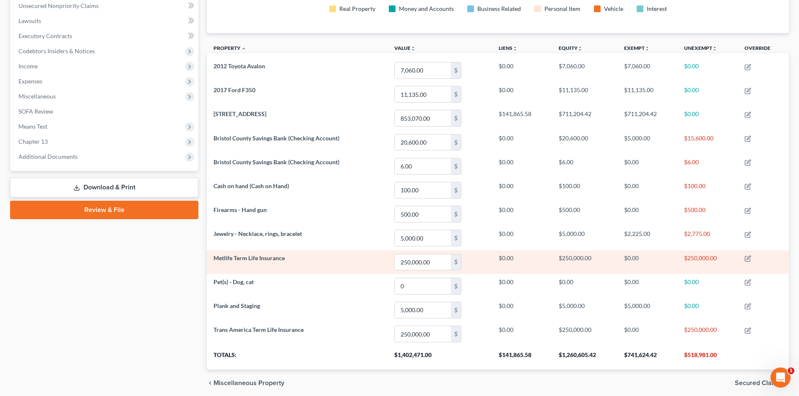
scroll to position [242, 0]
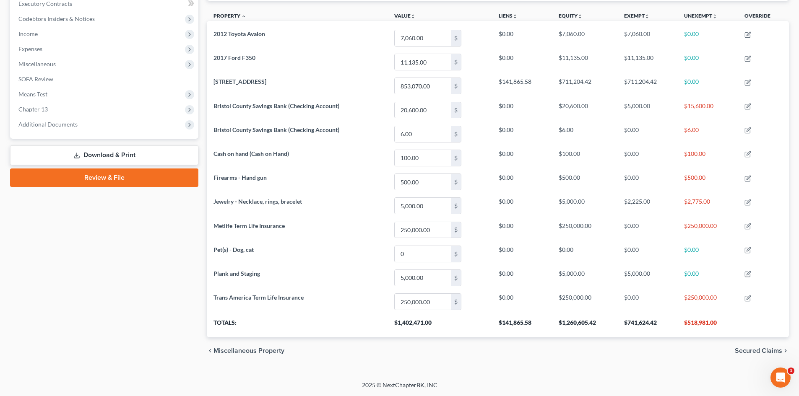
click at [757, 348] on span "Secured Claims" at bounding box center [758, 351] width 47 height 7
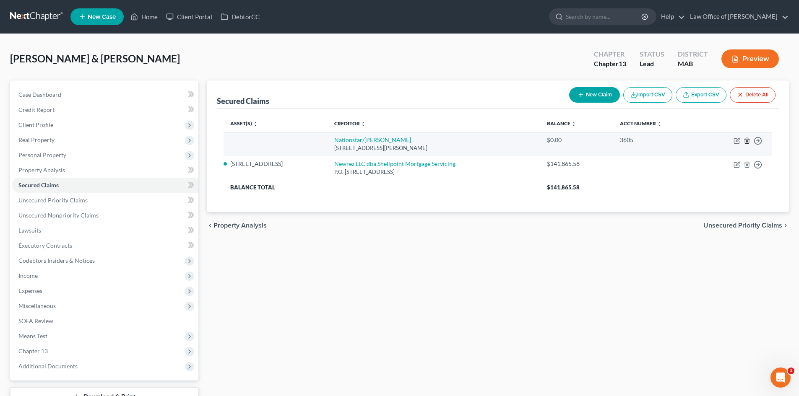
click at [748, 142] on line "button" at bounding box center [748, 142] width 0 height 2
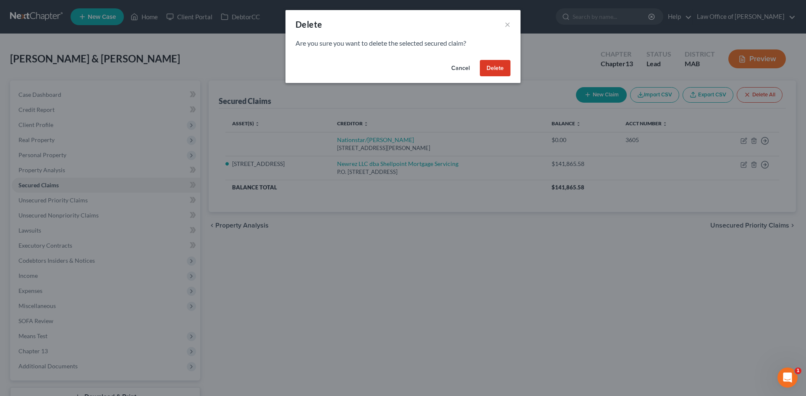
click at [490, 69] on button "Delete" at bounding box center [495, 68] width 31 height 17
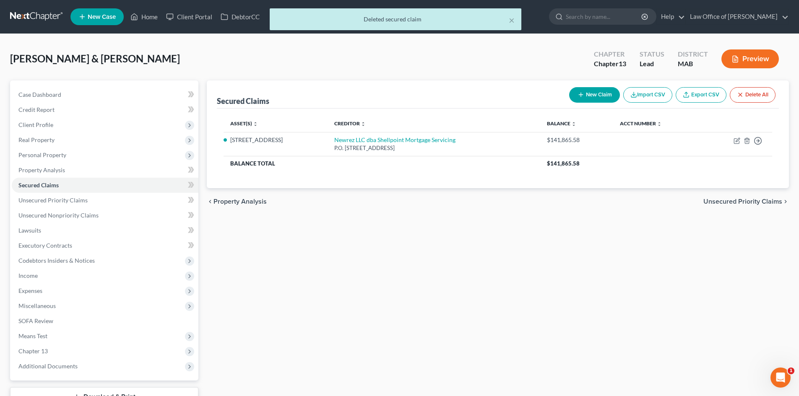
click at [756, 203] on span "Unsecured Priority Claims" at bounding box center [743, 201] width 79 height 7
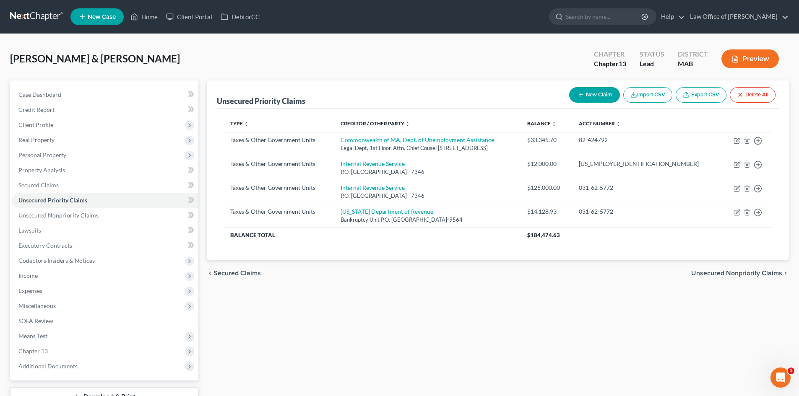
click at [772, 278] on div "chevron_left Secured Claims Unsecured Nonpriority Claims chevron_right" at bounding box center [498, 273] width 582 height 27
click at [773, 274] on span "Unsecured Nonpriority Claims" at bounding box center [736, 273] width 91 height 7
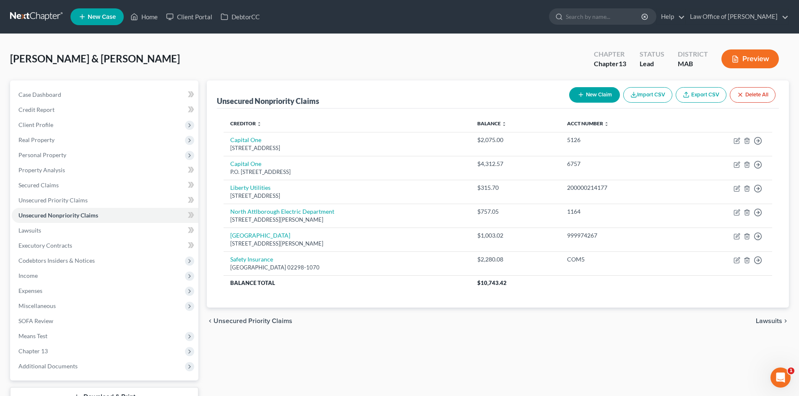
click at [779, 323] on span "Lawsuits" at bounding box center [769, 321] width 26 height 7
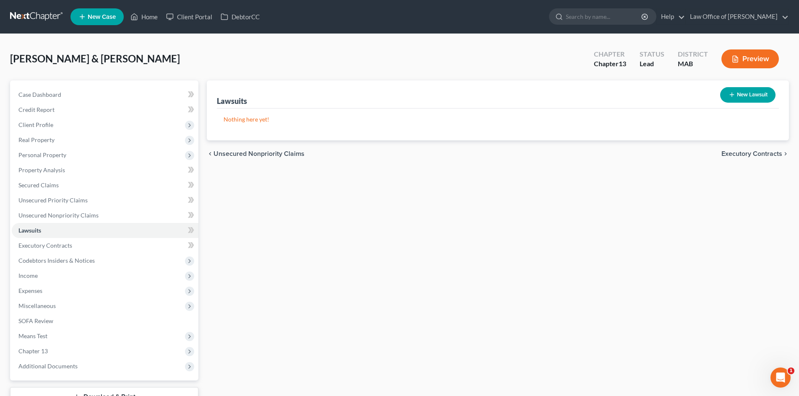
click at [757, 151] on span "Executory Contracts" at bounding box center [752, 154] width 61 height 7
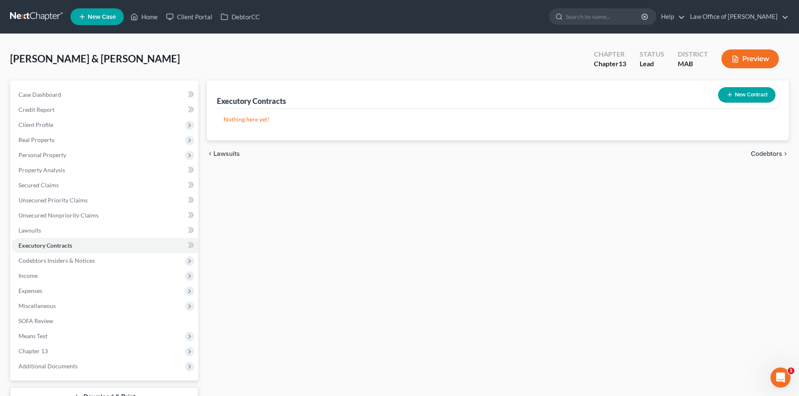
click at [757, 151] on span "Codebtors" at bounding box center [766, 154] width 31 height 7
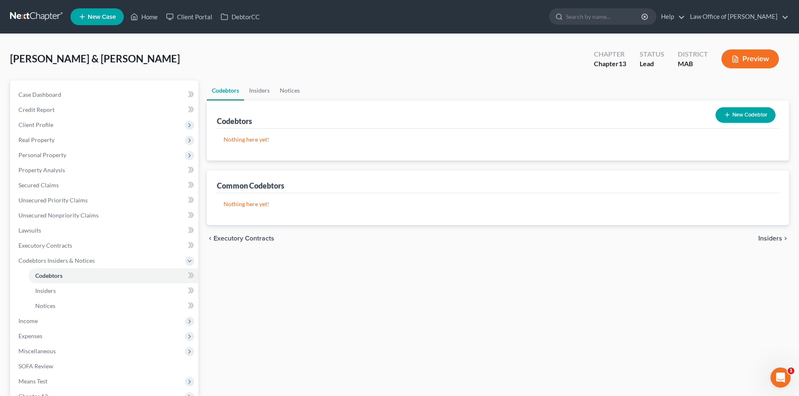
click at [783, 240] on icon "chevron_right" at bounding box center [785, 238] width 7 height 7
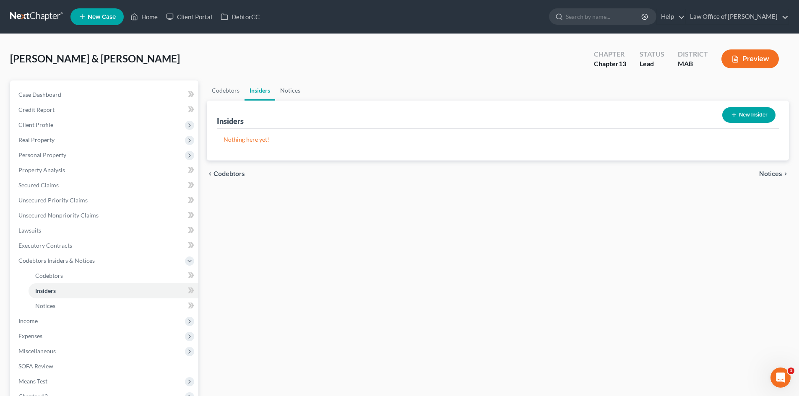
click at [773, 172] on span "Notices" at bounding box center [770, 174] width 23 height 7
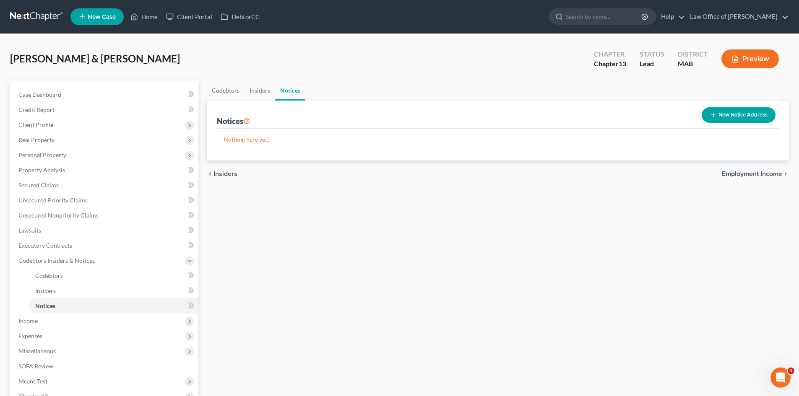
click at [773, 172] on span "Employment Income" at bounding box center [752, 174] width 60 height 7
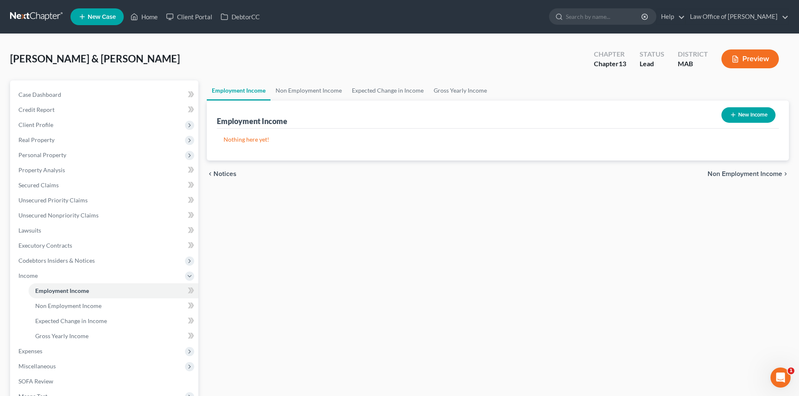
click at [773, 172] on span "Non Employment Income" at bounding box center [745, 174] width 75 height 7
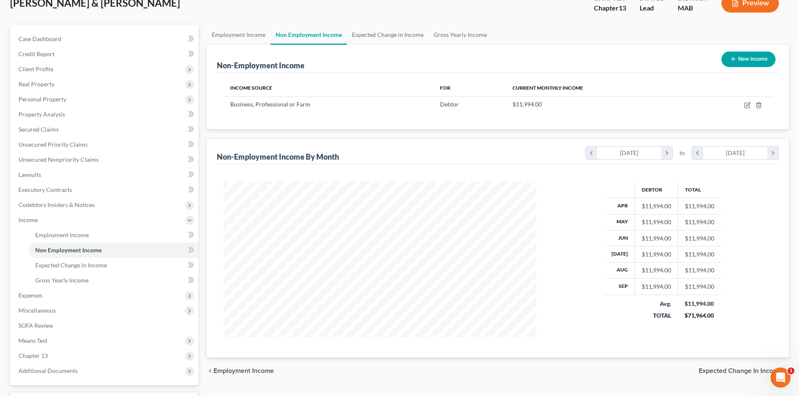
scroll to position [125, 0]
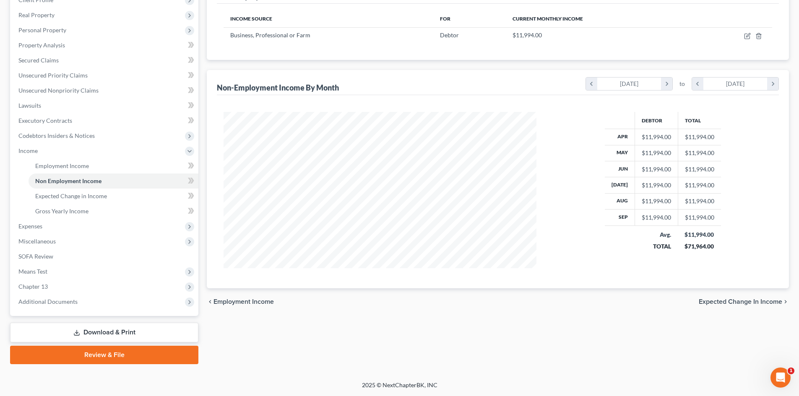
click at [761, 303] on span "Expected Change in Income" at bounding box center [740, 302] width 83 height 7
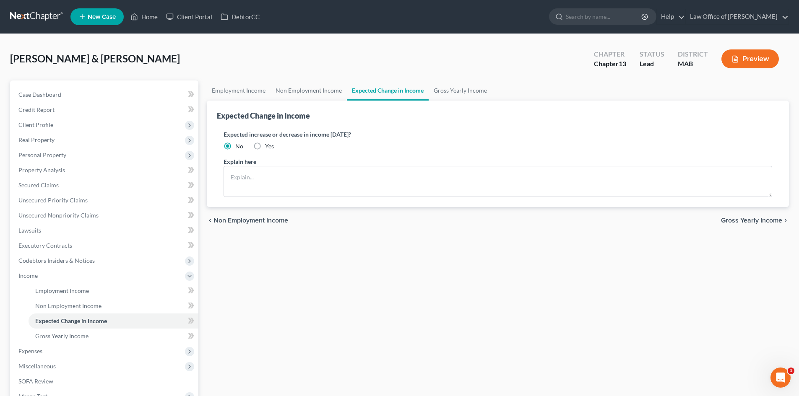
click at [777, 218] on span "Gross Yearly Income" at bounding box center [751, 220] width 61 height 7
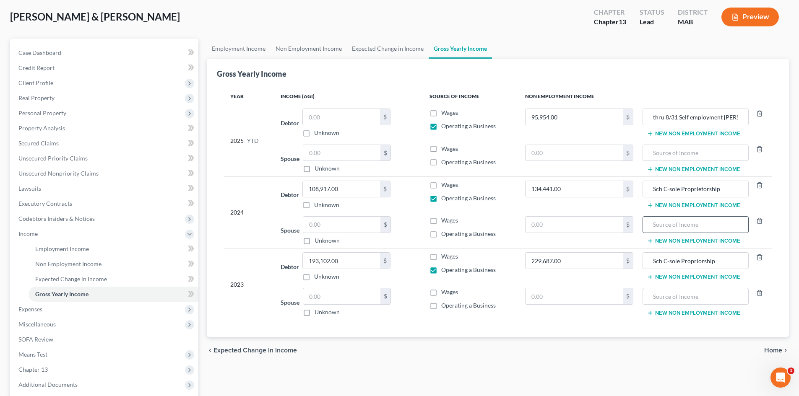
scroll to position [84, 0]
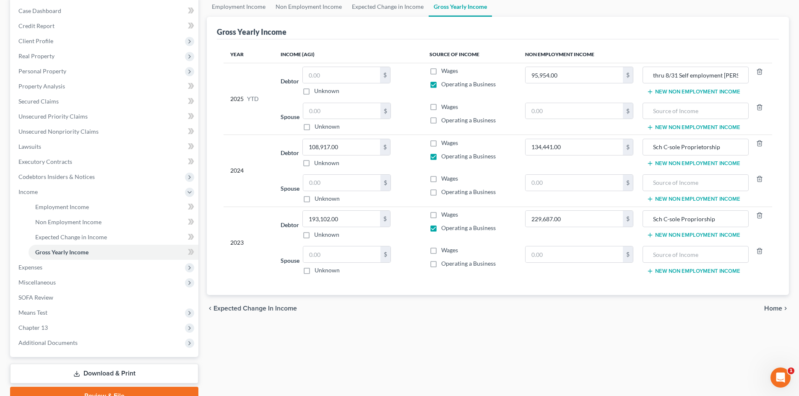
click at [774, 305] on span "Home" at bounding box center [773, 308] width 18 height 7
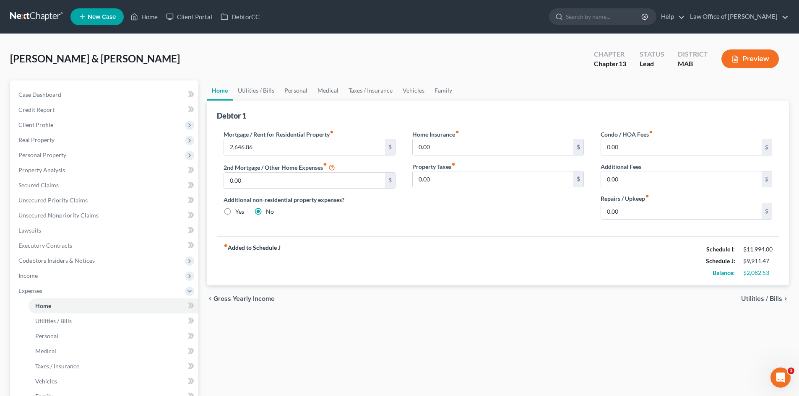
drag, startPoint x: 777, startPoint y: 301, endPoint x: 742, endPoint y: 328, distance: 44.0
click at [742, 328] on div "Home Utilities / Bills Personal Medical Taxes / Insurance Vehicles Family Debto…" at bounding box center [498, 308] width 591 height 454
click at [646, 219] on input "0.00" at bounding box center [681, 211] width 161 height 16
type input "500"
click at [774, 298] on span "Utilities / Bills" at bounding box center [761, 299] width 41 height 7
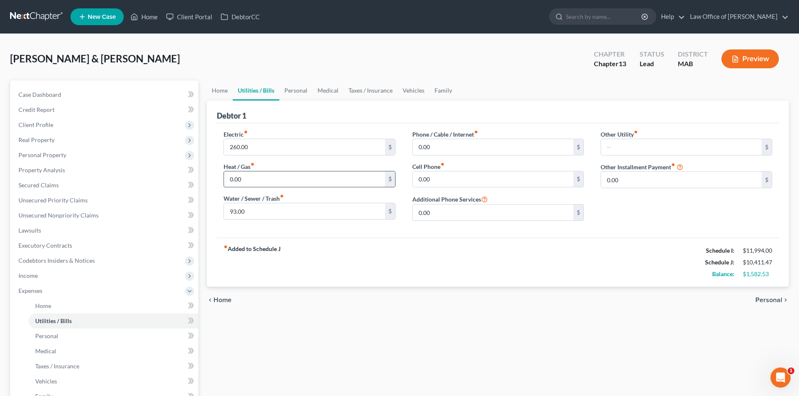
click at [266, 180] on input "0.00" at bounding box center [304, 180] width 161 height 16
type input "350"
click at [770, 301] on span "Personal" at bounding box center [769, 300] width 27 height 7
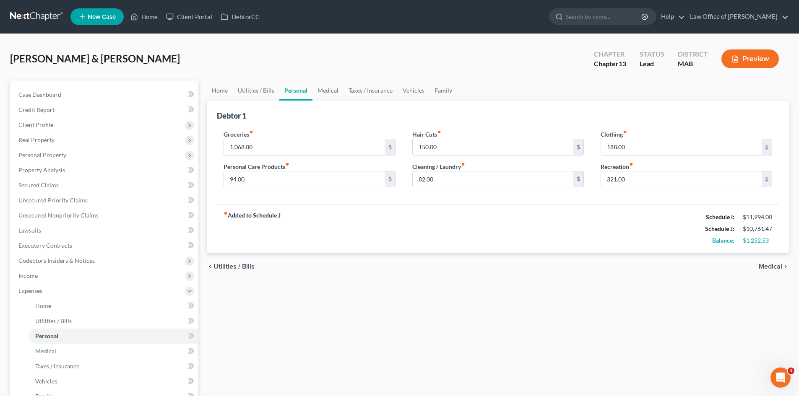
click at [772, 266] on span "Medical" at bounding box center [770, 266] width 23 height 7
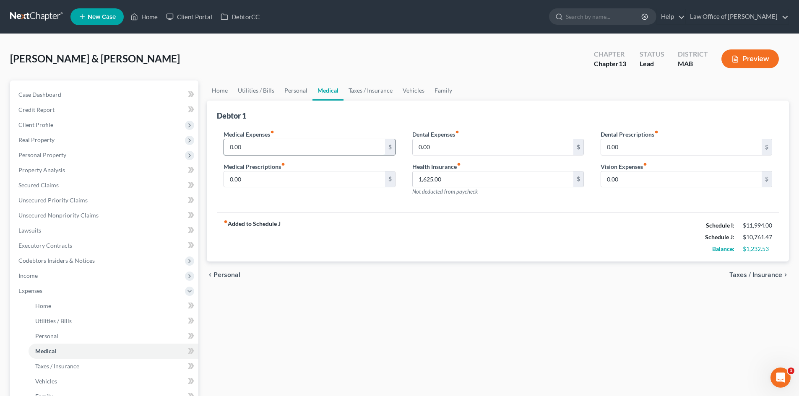
click at [261, 146] on input "0.00" at bounding box center [304, 147] width 161 height 16
type input "250"
click at [533, 241] on div "fiber_manual_record Added to Schedule J Schedule I: $11,994.00 Schedule J: $11,…" at bounding box center [498, 237] width 562 height 49
click at [764, 272] on span "Taxes / Insurance" at bounding box center [756, 275] width 53 height 7
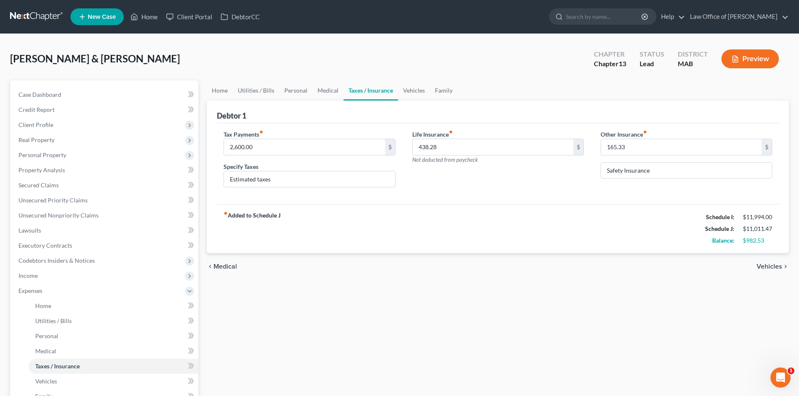
click at [783, 267] on icon "chevron_right" at bounding box center [785, 266] width 7 height 7
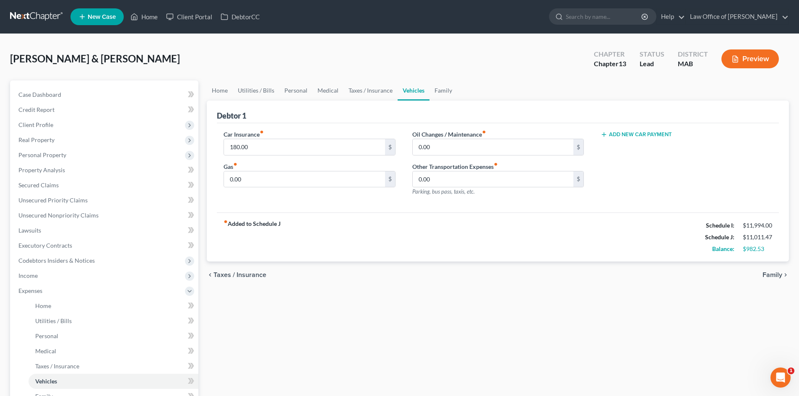
click at [776, 275] on span "Family" at bounding box center [773, 275] width 20 height 7
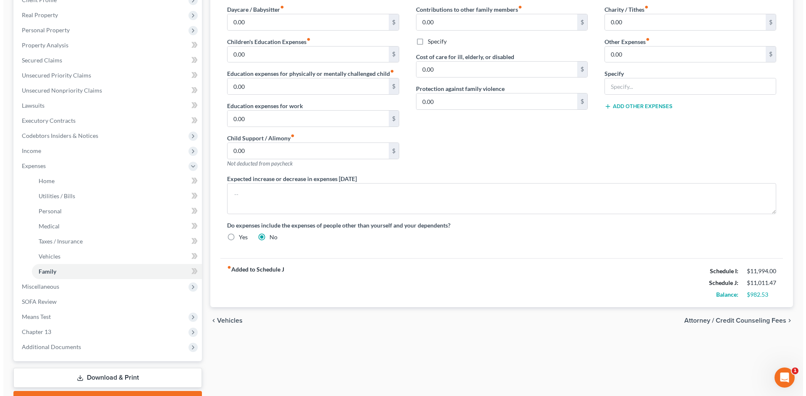
scroll to position [126, 0]
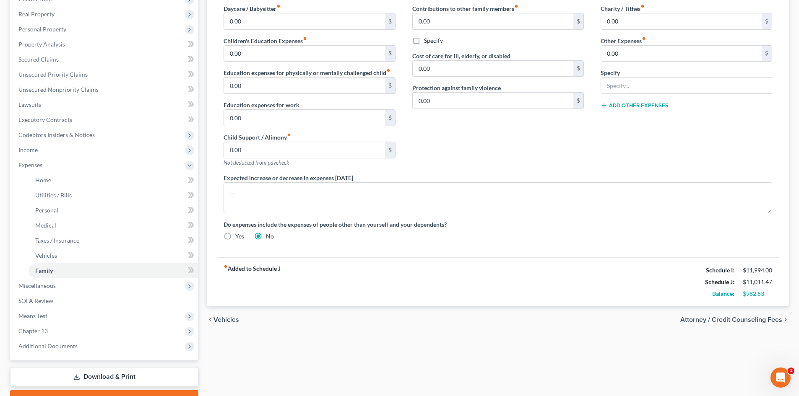
click at [735, 321] on span "Attorney / Credit Counseling Fees" at bounding box center [732, 320] width 102 height 7
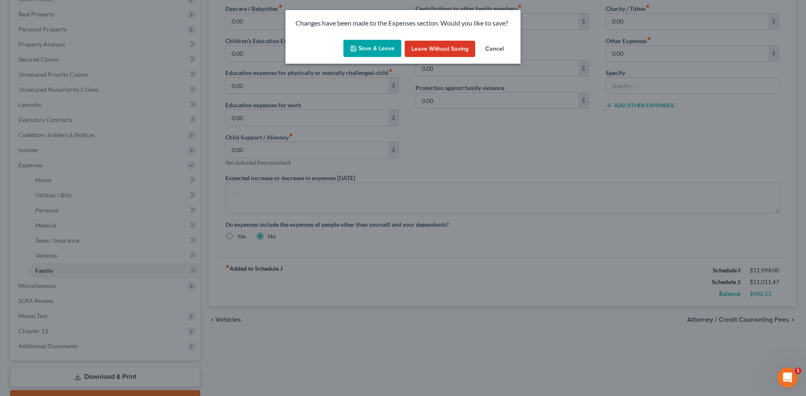
click at [387, 50] on button "Save & Leave" at bounding box center [372, 49] width 58 height 18
select select "0"
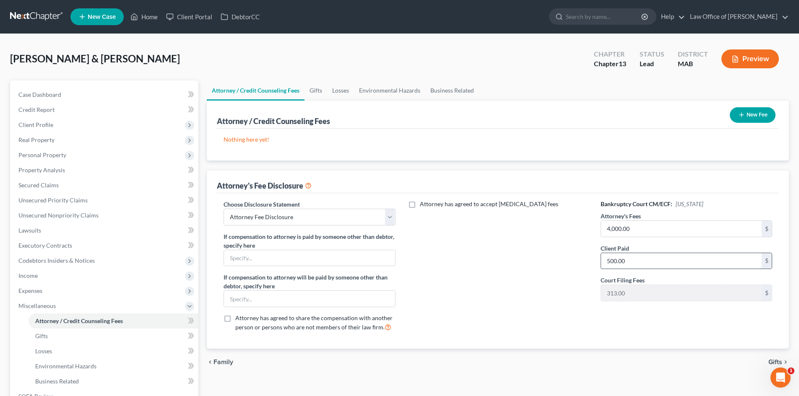
click at [630, 258] on input "500.00" at bounding box center [681, 261] width 161 height 16
type input "2,000"
click at [647, 266] on input "2,000" at bounding box center [681, 261] width 161 height 16
type input "1,687"
click at [645, 254] on input "1,687" at bounding box center [681, 261] width 161 height 16
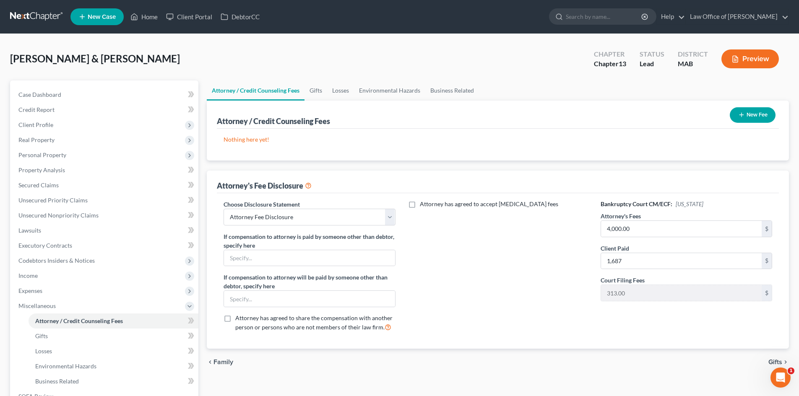
click at [420, 205] on label "Attorney has agreed to accept [MEDICAL_DATA] fees" at bounding box center [489, 204] width 138 height 8
click at [423, 205] on input "Attorney has agreed to accept [MEDICAL_DATA] fees" at bounding box center [425, 202] width 5 height 5
click at [420, 204] on label "Attorney has agreed to accept [MEDICAL_DATA] fees" at bounding box center [489, 204] width 138 height 8
click at [423, 204] on input "Attorney has agreed to accept [MEDICAL_DATA] fees" at bounding box center [425, 202] width 5 height 5
checkbox input "false"
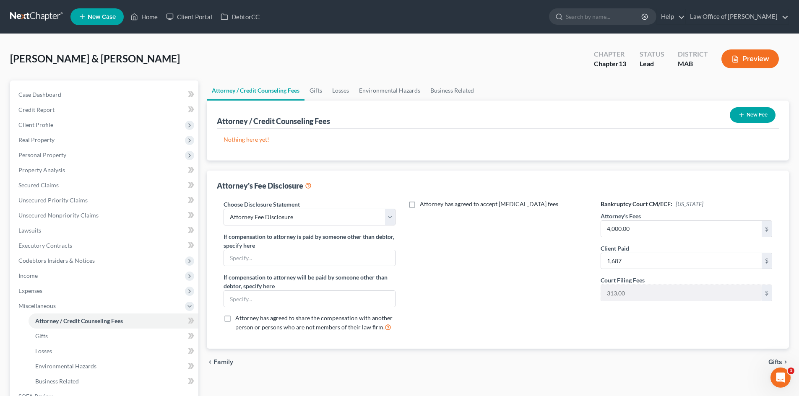
click at [777, 364] on span "Gifts" at bounding box center [776, 362] width 14 height 7
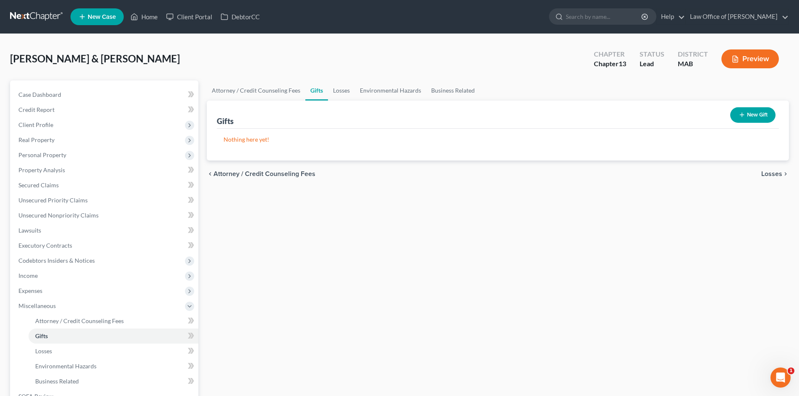
click at [775, 175] on span "Losses" at bounding box center [772, 174] width 21 height 7
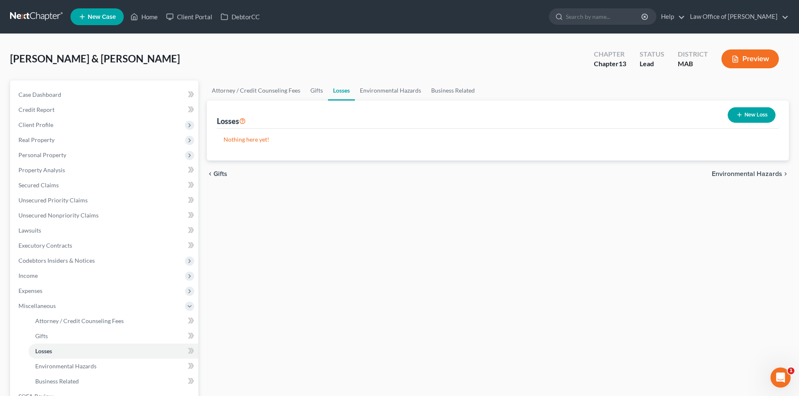
click at [775, 175] on span "Environmental Hazards" at bounding box center [747, 174] width 70 height 7
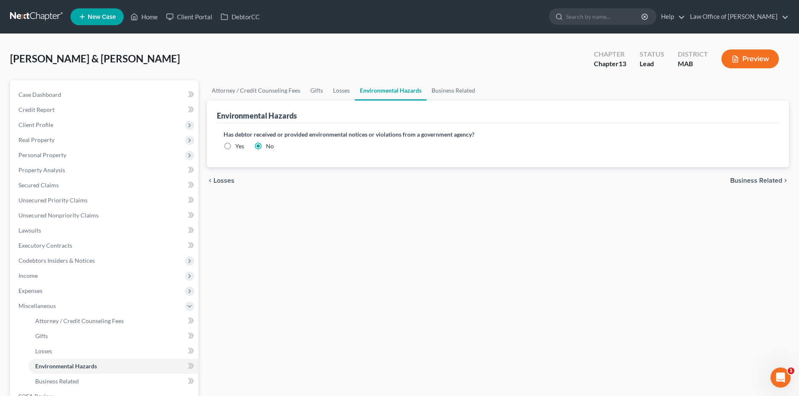
click at [775, 175] on div "chevron_left Losses Business Related chevron_right" at bounding box center [498, 180] width 582 height 27
click at [770, 183] on span "Business Related" at bounding box center [756, 180] width 52 height 7
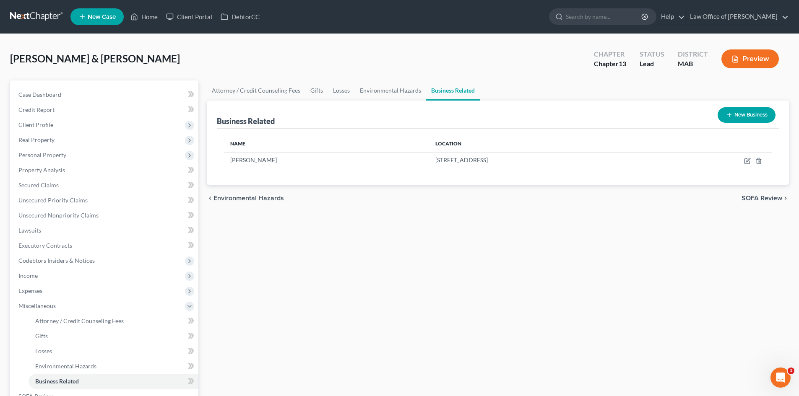
click at [769, 198] on span "SOFA Review" at bounding box center [762, 198] width 41 height 7
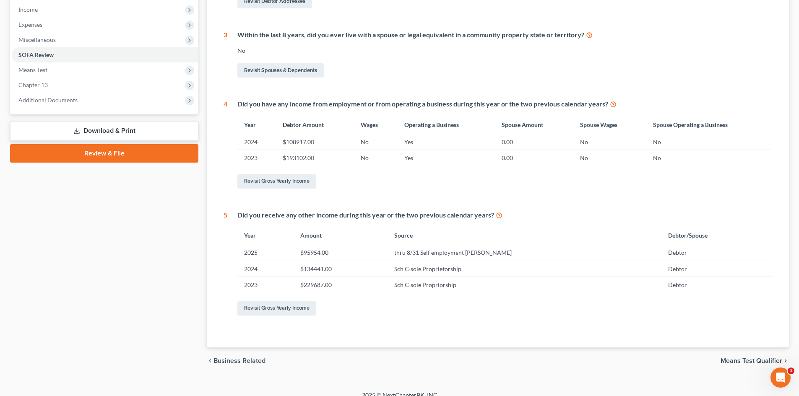
scroll to position [276, 0]
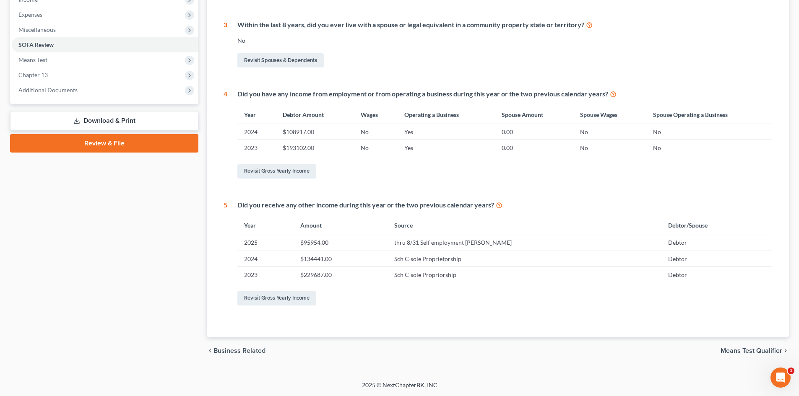
click at [762, 349] on span "Means Test Qualifier" at bounding box center [752, 351] width 62 height 7
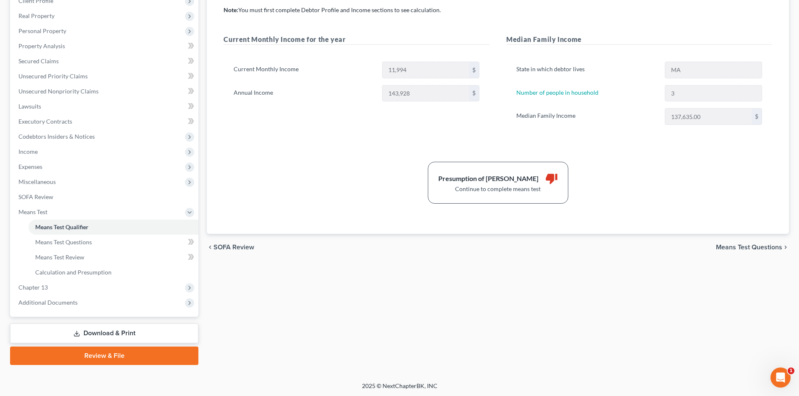
scroll to position [125, 0]
click at [752, 247] on span "Means Test Questions" at bounding box center [749, 246] width 66 height 7
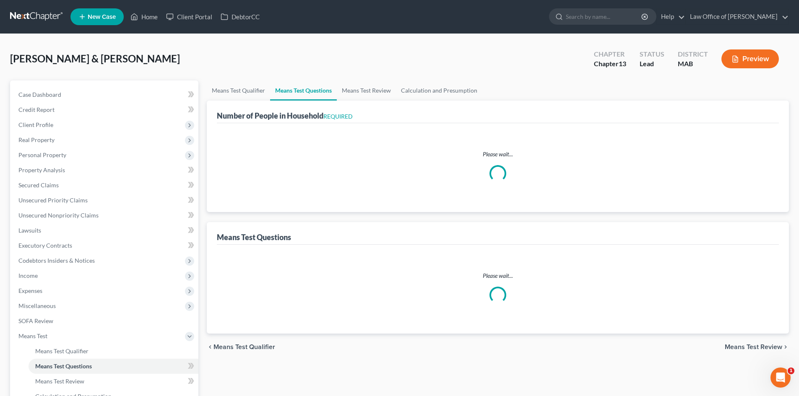
select select "0"
select select "60"
select select "3"
select select "2"
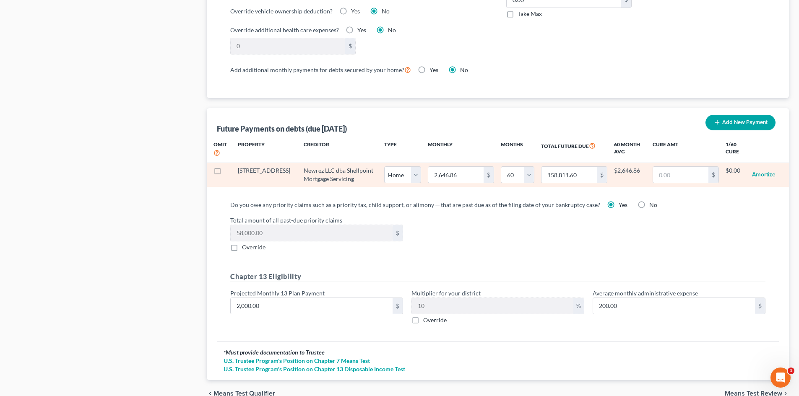
scroll to position [755, 0]
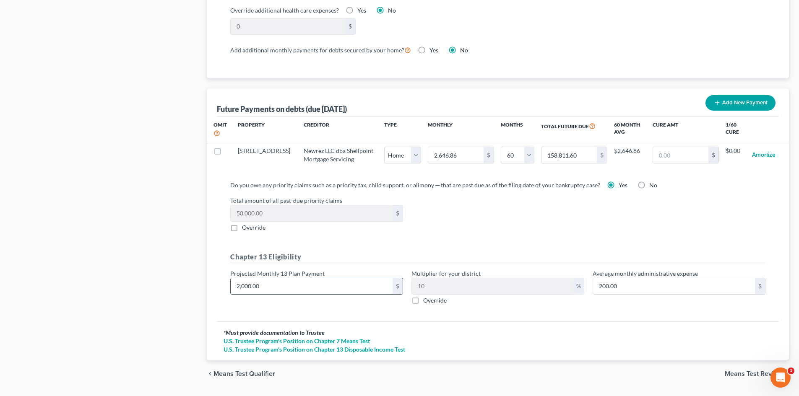
click at [308, 279] on input "2,000.00" at bounding box center [312, 287] width 162 height 16
type input "1"
type input "0.10"
type input "10"
type input "1.00"
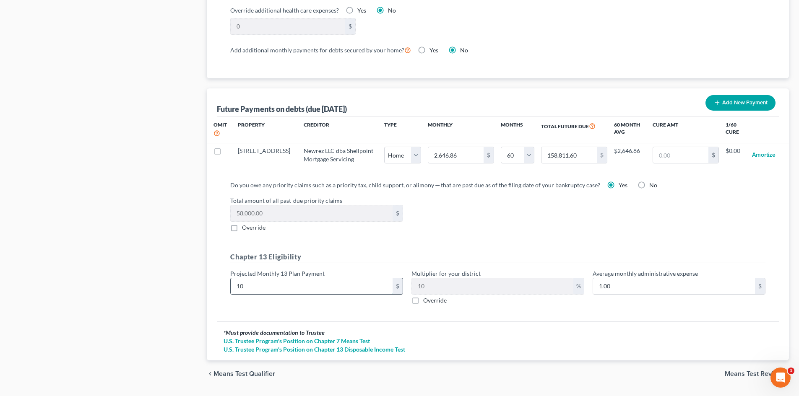
type input "100"
type input "10.00"
type input "1000"
type input "100.00"
type input "1,000"
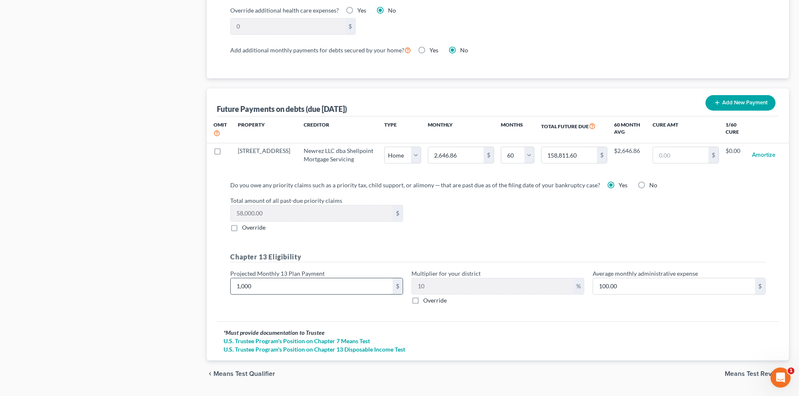
scroll to position [770, 0]
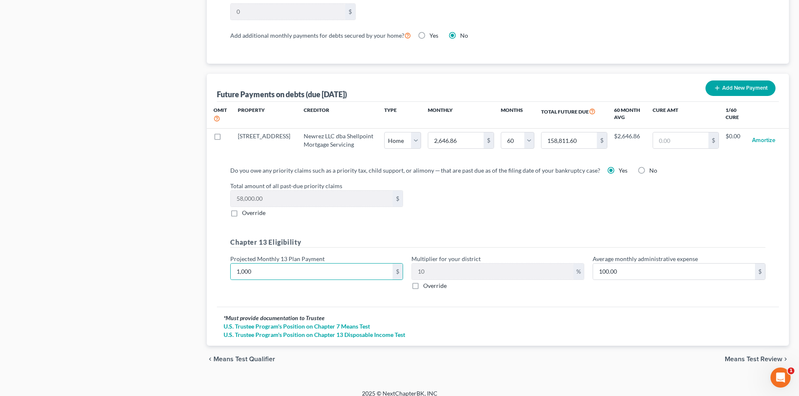
click at [733, 347] on div "chevron_left Means Test Qualifier Means Test Review chevron_right" at bounding box center [498, 359] width 582 height 27
click at [735, 356] on span "Means Test Review" at bounding box center [753, 359] width 57 height 7
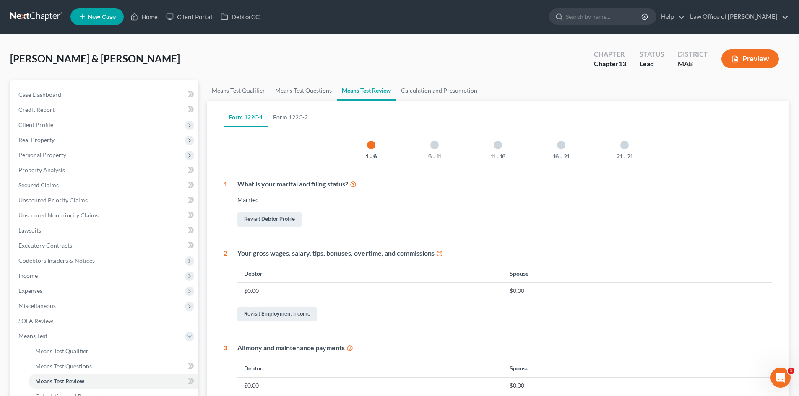
click at [437, 145] on div at bounding box center [434, 145] width 8 height 8
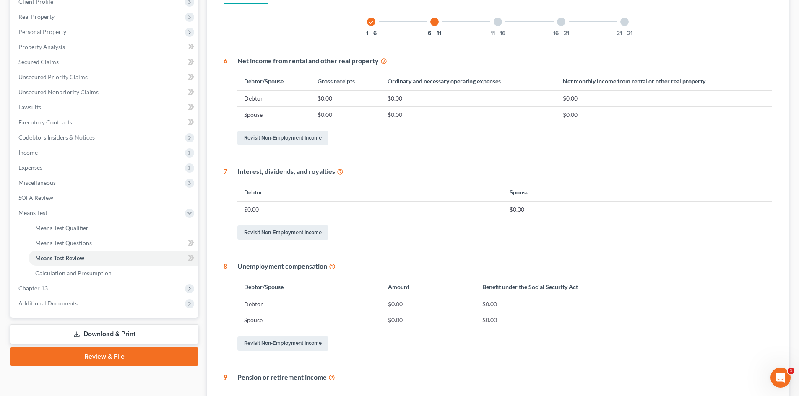
scroll to position [39, 0]
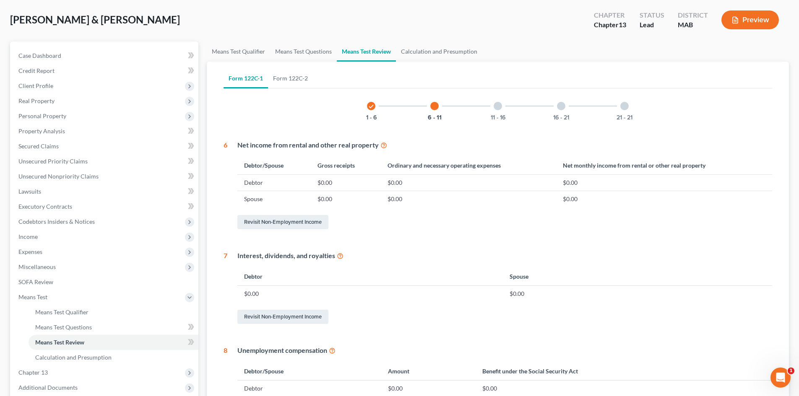
click at [500, 109] on div at bounding box center [498, 106] width 8 height 8
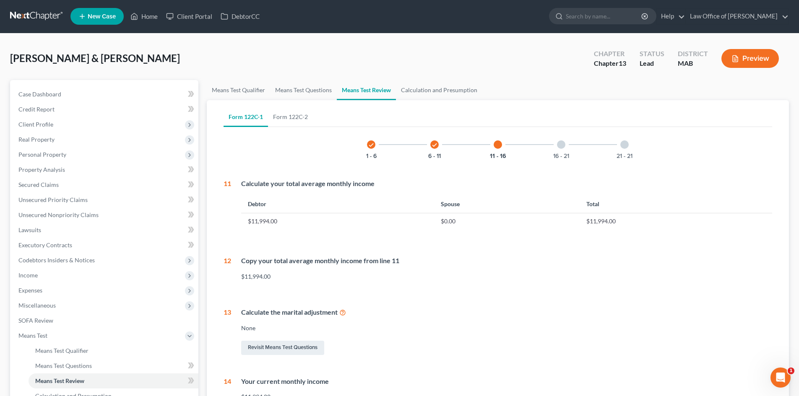
scroll to position [0, 0]
click at [556, 143] on div "16 - 21" at bounding box center [561, 145] width 29 height 29
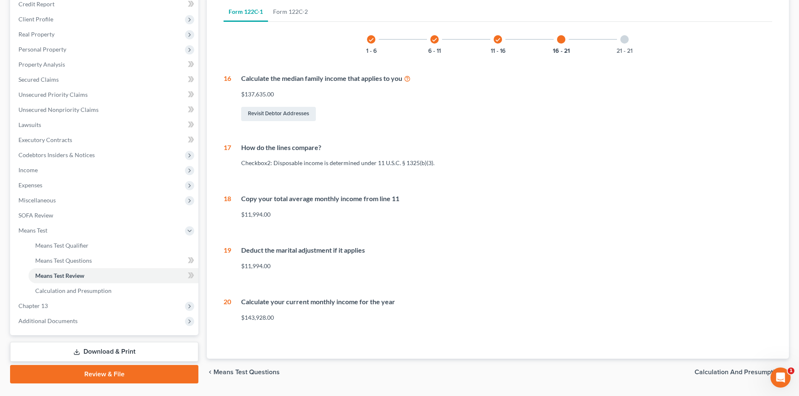
scroll to position [126, 0]
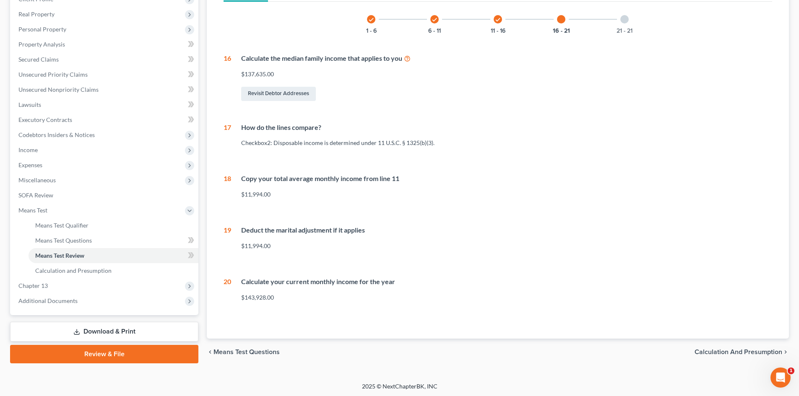
click at [629, 22] on div "21 - 21" at bounding box center [624, 19] width 29 height 29
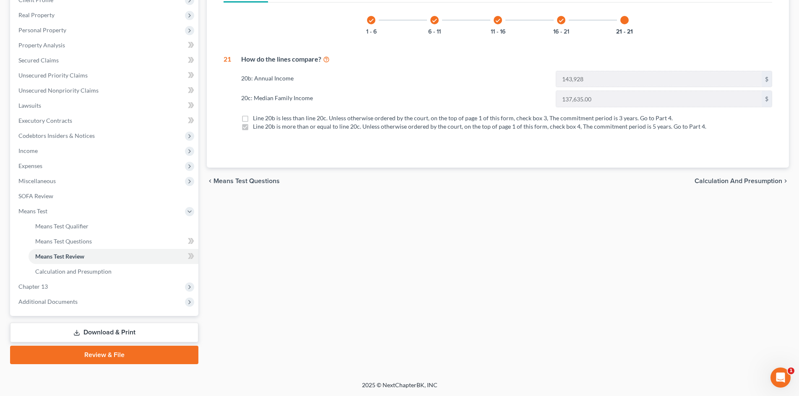
scroll to position [125, 0]
click at [736, 180] on span "Calculation and Presumption" at bounding box center [739, 181] width 88 height 7
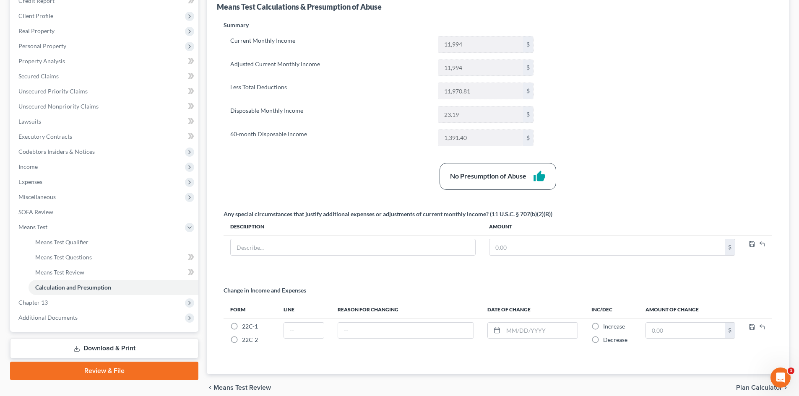
scroll to position [146, 0]
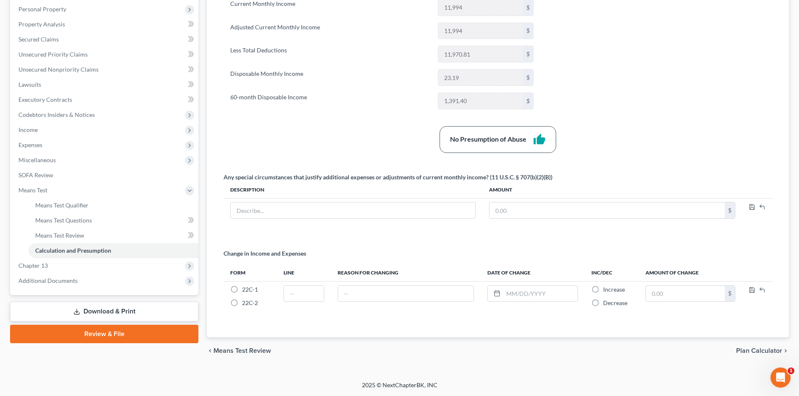
click at [767, 348] on span "Plan Calculator" at bounding box center [759, 351] width 46 height 7
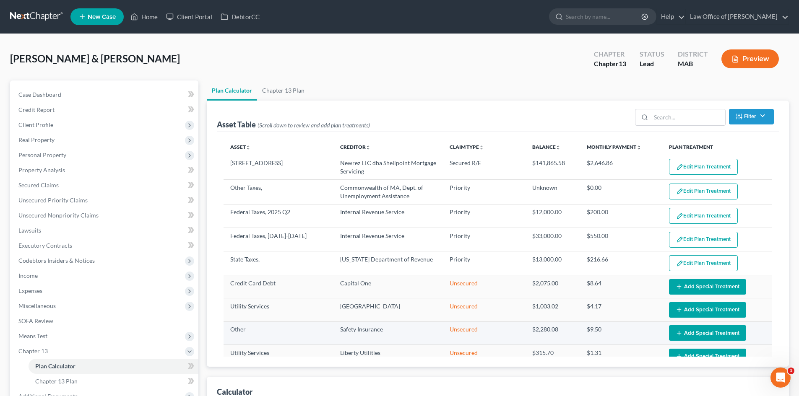
select select "59"
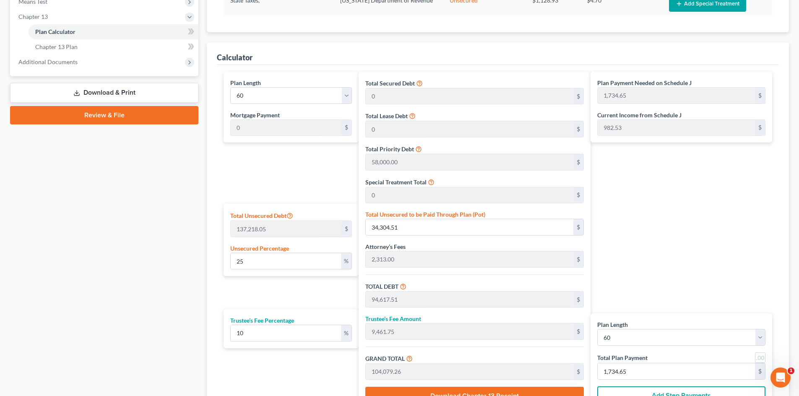
scroll to position [336, 0]
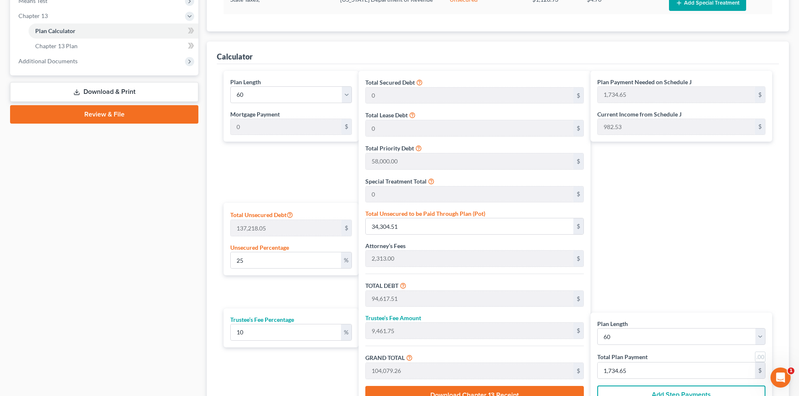
click at [132, 111] on link "Review & File" at bounding box center [104, 114] width 188 height 18
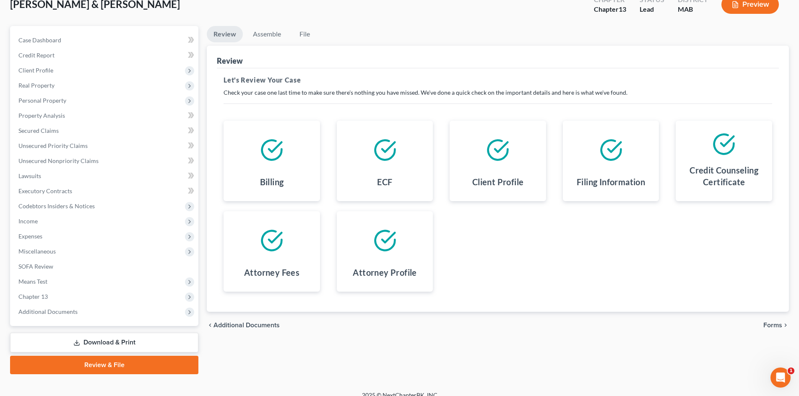
scroll to position [65, 0]
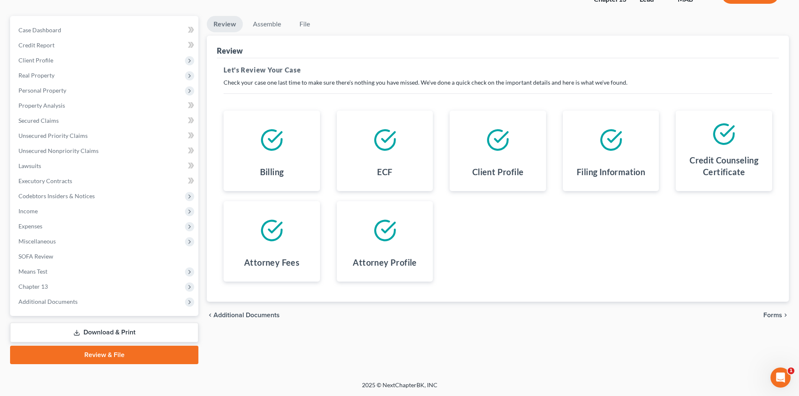
click at [124, 335] on link "Download & Print" at bounding box center [104, 333] width 188 height 20
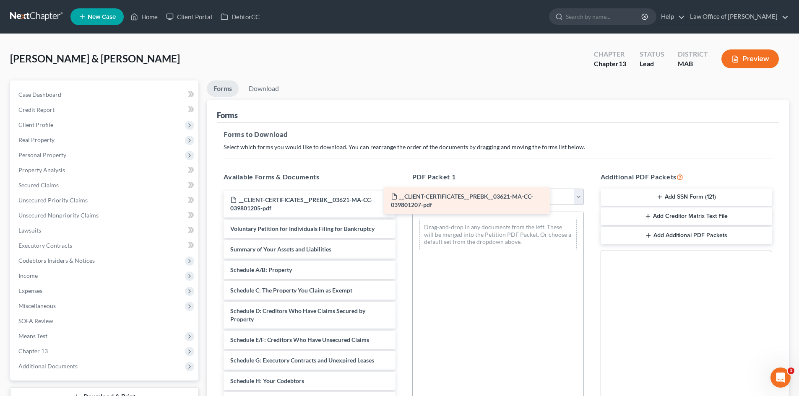
drag, startPoint x: 360, startPoint y: 201, endPoint x: 521, endPoint y: 198, distance: 160.7
click at [402, 198] on div "__CLIENT-CERTIFICATES__PREBK__03621-MA-CC-039801207-pdf __CLIENT-CERTIFICATES__…" at bounding box center [309, 402] width 185 height 422
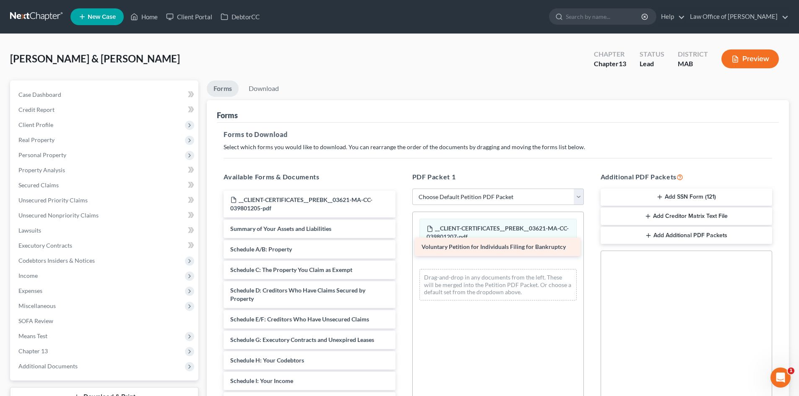
drag, startPoint x: 358, startPoint y: 230, endPoint x: 550, endPoint y: 248, distance: 192.2
click at [402, 248] on div "Voluntary Petition for Individuals Filing for Bankruptcy __CLIENT-CERTIFICATES_…" at bounding box center [309, 392] width 185 height 402
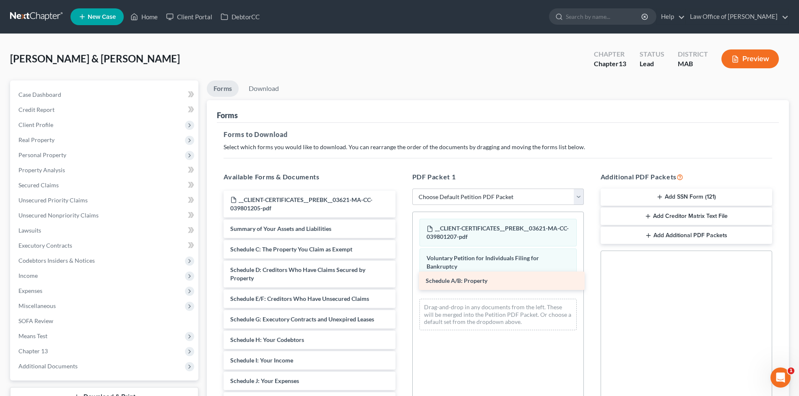
drag, startPoint x: 342, startPoint y: 252, endPoint x: 538, endPoint y: 283, distance: 198.0
click at [402, 283] on div "Schedule A/B: Property __CLIENT-CERTIFICATES__PREBK__03621-MA-CC-039801205-pdf …" at bounding box center [309, 381] width 185 height 381
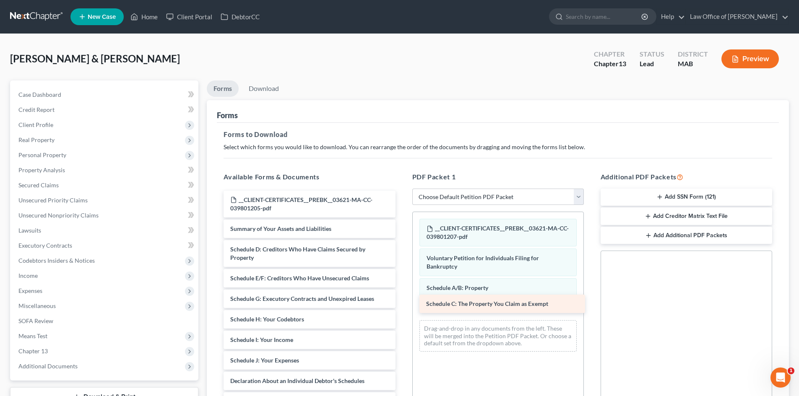
drag, startPoint x: 349, startPoint y: 253, endPoint x: 542, endPoint y: 306, distance: 199.8
click at [402, 306] on div "Schedule C: The Property You Claim as Exempt __CLIENT-CERTIFICATES__PREBK__0362…" at bounding box center [309, 371] width 185 height 360
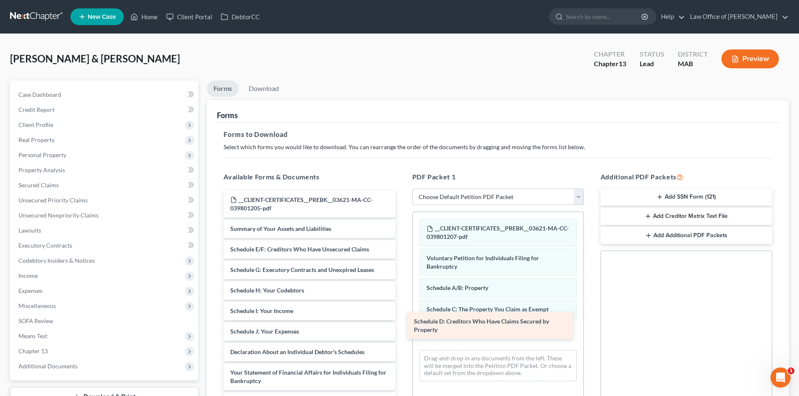
drag, startPoint x: 351, startPoint y: 257, endPoint x: 535, endPoint y: 329, distance: 197.4
click at [402, 329] on div "Schedule D: Creditors Who Have Claims Secured by Property __CLIENT-CERTIFICATES…" at bounding box center [309, 356] width 185 height 331
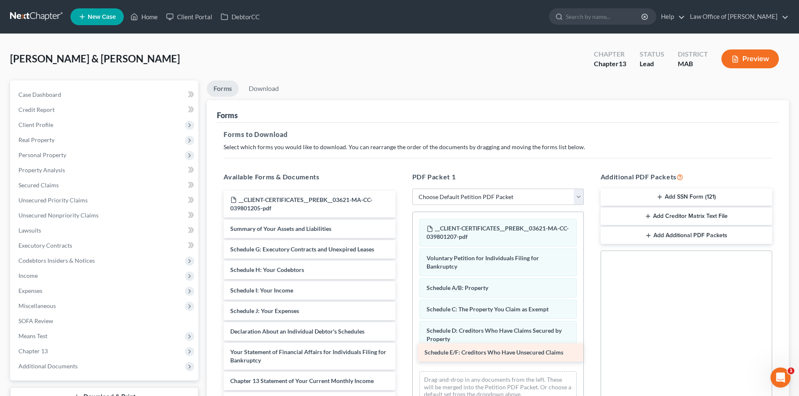
drag, startPoint x: 352, startPoint y: 252, endPoint x: 546, endPoint y: 355, distance: 220.0
click at [402, 355] on div "Schedule E/F: Creditors Who Have Unsecured Claims __CLIENT-CERTIFICATES__PREBK_…" at bounding box center [309, 346] width 185 height 311
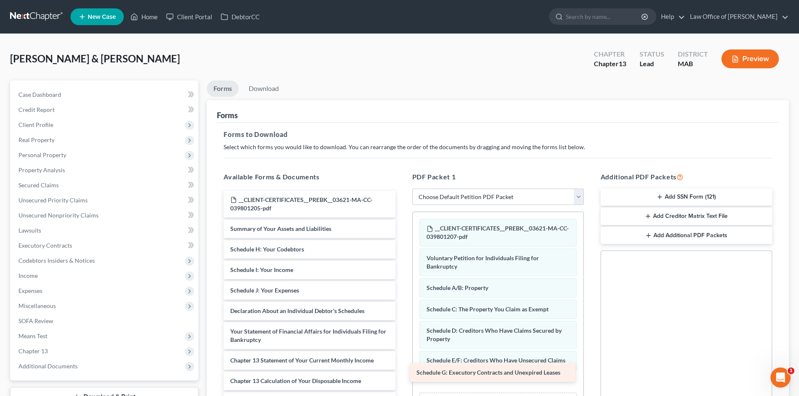
drag, startPoint x: 352, startPoint y: 251, endPoint x: 538, endPoint y: 374, distance: 222.6
click at [402, 374] on div "Schedule G: Executory Contracts and Unexpired Leases __CLIENT-CERTIFICATES__PRE…" at bounding box center [309, 336] width 185 height 290
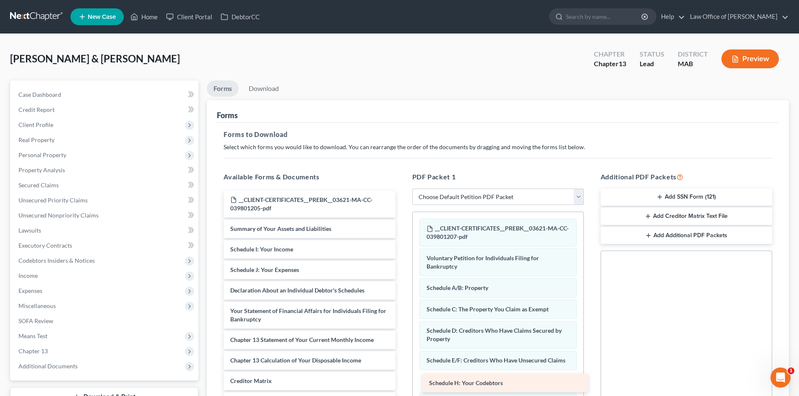
drag, startPoint x: 331, startPoint y: 253, endPoint x: 529, endPoint y: 386, distance: 239.7
click at [402, 386] on div "Schedule H: Your Codebtors __CLIENT-CERTIFICATES__PREBK__03621-MA-CC-039801205-…" at bounding box center [309, 326] width 185 height 270
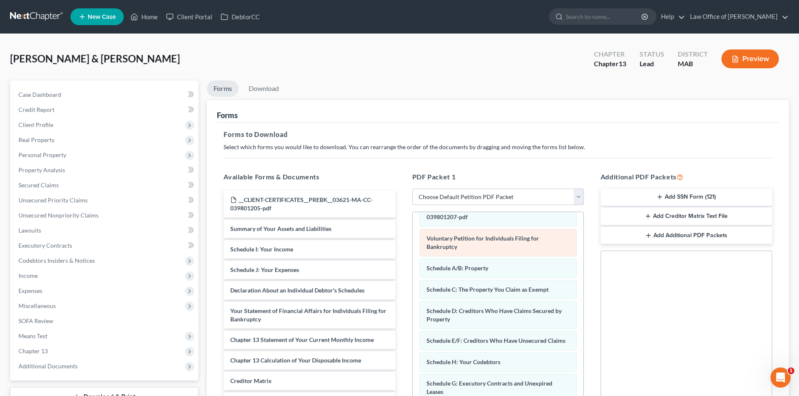
scroll to position [42, 0]
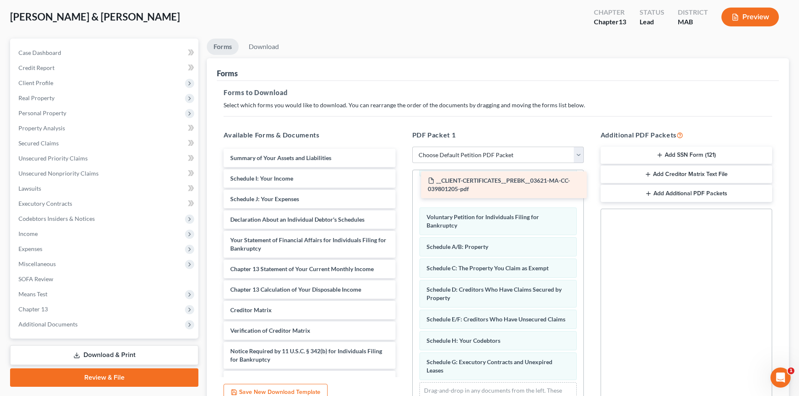
drag, startPoint x: 336, startPoint y: 163, endPoint x: 527, endPoint y: 185, distance: 191.4
click at [402, 185] on div "__CLIENT-CERTIFICATES__PREBK__03621-MA-CC-039801205-pdf __CLIENT-CERTIFICATES__…" at bounding box center [309, 269] width 185 height 241
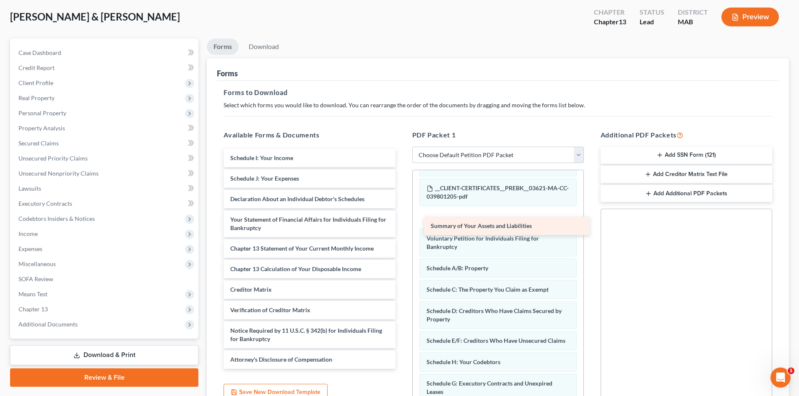
drag, startPoint x: 334, startPoint y: 155, endPoint x: 525, endPoint y: 221, distance: 202.1
click at [402, 222] on div "Summary of Your Assets and Liabilities Summary of Your Assets and Liabilities S…" at bounding box center [309, 259] width 185 height 220
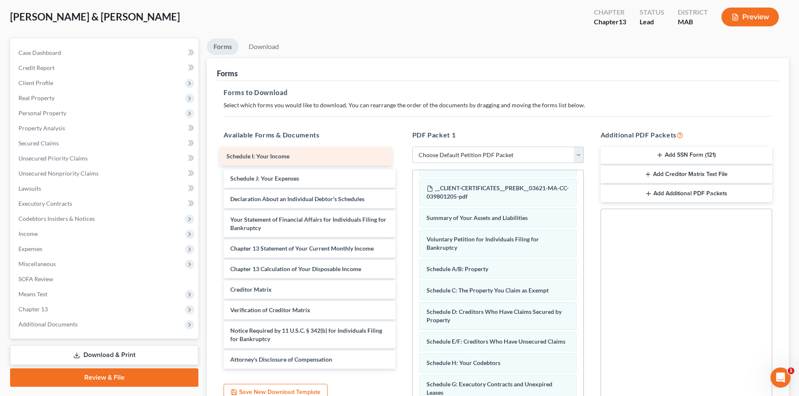
click at [294, 156] on div "Schedule I: Your Income Schedule I: Your Income Schedule I: Your Income Schedul…" at bounding box center [309, 259] width 185 height 220
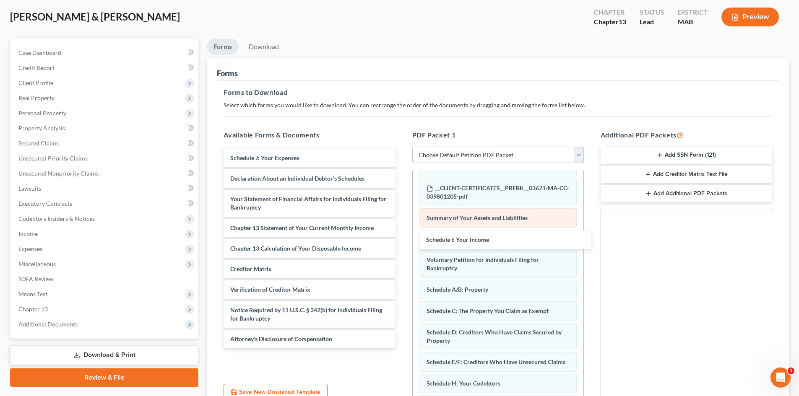
drag, startPoint x: 313, startPoint y: 161, endPoint x: 444, endPoint y: 216, distance: 143.1
click at [402, 242] on div "Schedule I: Your Income Schedule I: Your Income Schedule J: Your Expenses Decla…" at bounding box center [309, 249] width 185 height 200
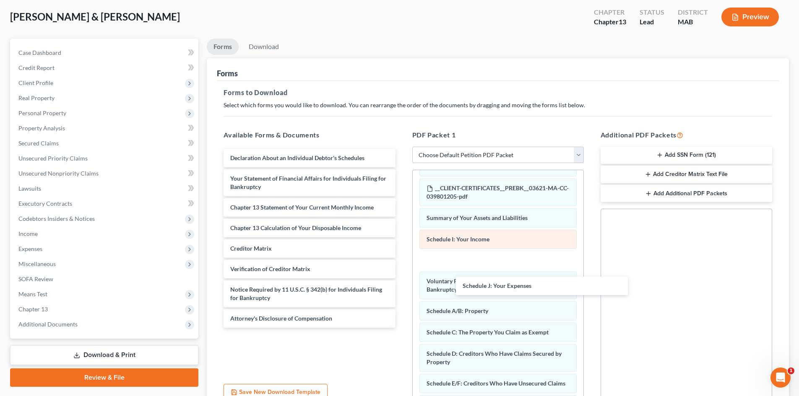
drag, startPoint x: 316, startPoint y: 160, endPoint x: 468, endPoint y: 243, distance: 173.5
click at [402, 287] on div "Schedule J: Your Expenses Schedule J: Your Expenses Declaration About an Indivi…" at bounding box center [309, 238] width 185 height 179
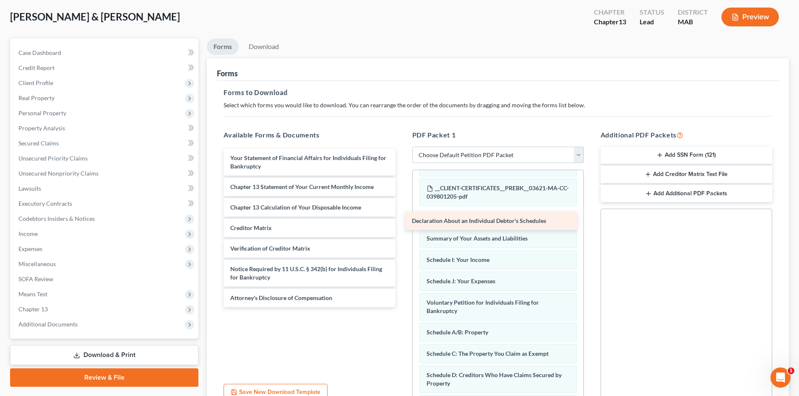
drag, startPoint x: 338, startPoint y: 161, endPoint x: 519, endPoint y: 222, distance: 191.2
click at [402, 223] on div "Declaration About an Individual Debtor's Schedules Declaration About an Individ…" at bounding box center [309, 228] width 185 height 159
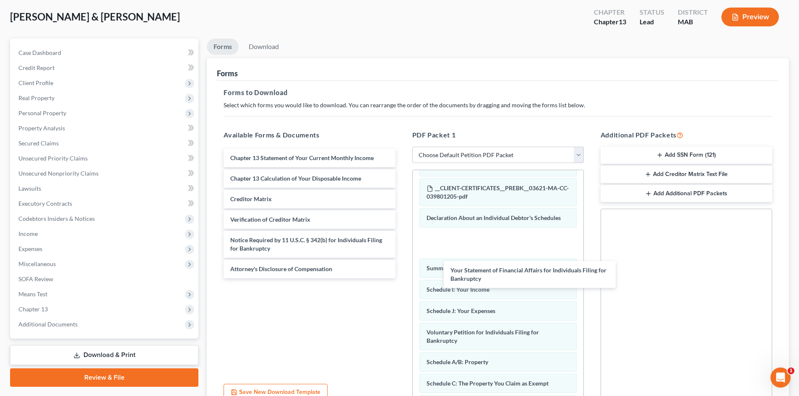
drag, startPoint x: 351, startPoint y: 159, endPoint x: 529, endPoint y: 249, distance: 199.6
click at [402, 270] on div "Your Statement of Financial Affairs for Individuals Filing for Bankruptcy Your …" at bounding box center [309, 214] width 185 height 130
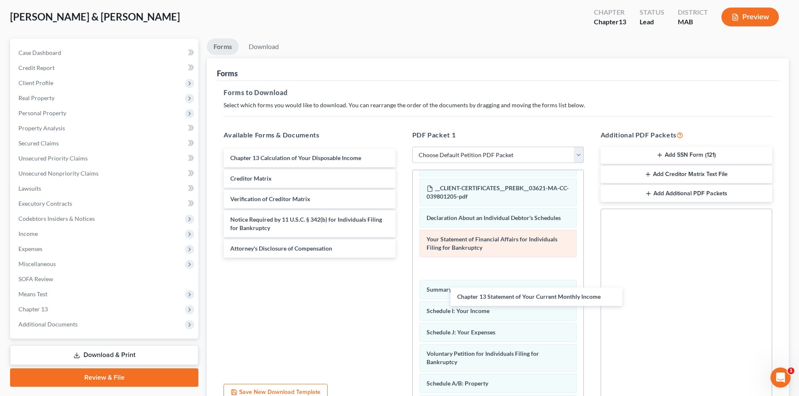
drag, startPoint x: 370, startPoint y: 159, endPoint x: 477, endPoint y: 239, distance: 133.4
click at [402, 258] on div "Chapter 13 Statement of Your Current Monthly Income Chapter 13 Statement of You…" at bounding box center [309, 203] width 185 height 109
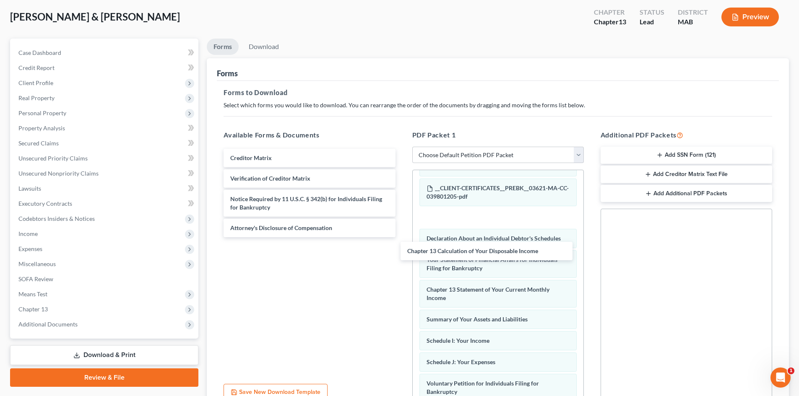
drag, startPoint x: 365, startPoint y: 154, endPoint x: 524, endPoint y: 246, distance: 184.4
click at [402, 237] on div "Chapter 13 Calculation of Your Disposable Income Chapter 13 Calculation of Your…" at bounding box center [309, 193] width 185 height 89
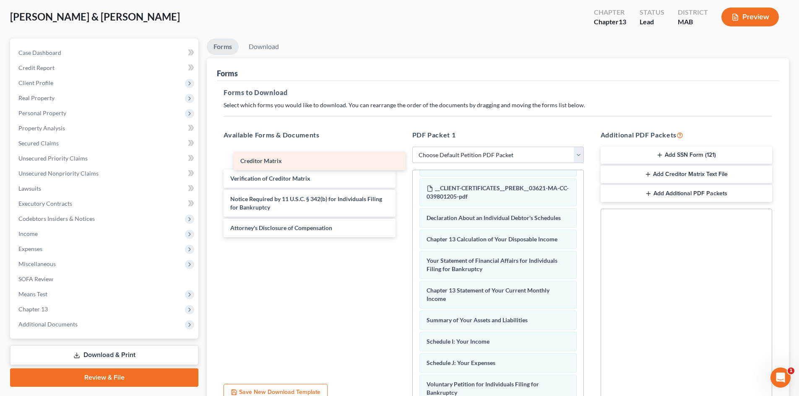
drag, startPoint x: 344, startPoint y: 163, endPoint x: 498, endPoint y: 250, distance: 176.6
click at [402, 237] on div "Creditor Matrix Creditor Matrix Creditor Matrix Verification of Creditor Matrix…" at bounding box center [309, 193] width 185 height 89
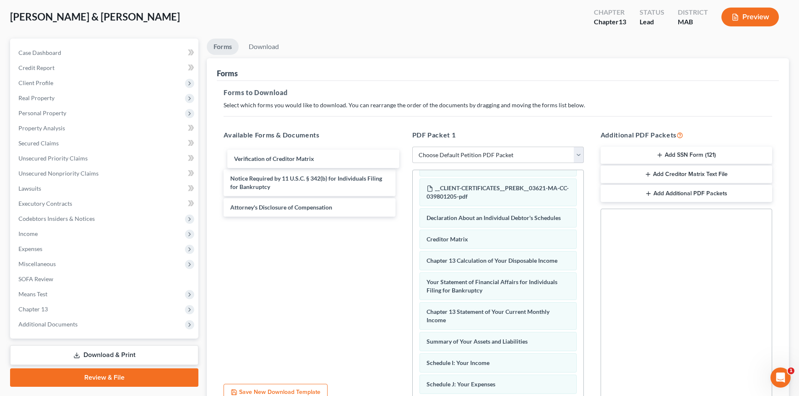
drag, startPoint x: 316, startPoint y: 158, endPoint x: 422, endPoint y: 209, distance: 117.5
click at [402, 217] on div "Verification of Creditor Matrix Verification of Creditor Matrix Verification of…" at bounding box center [309, 183] width 185 height 68
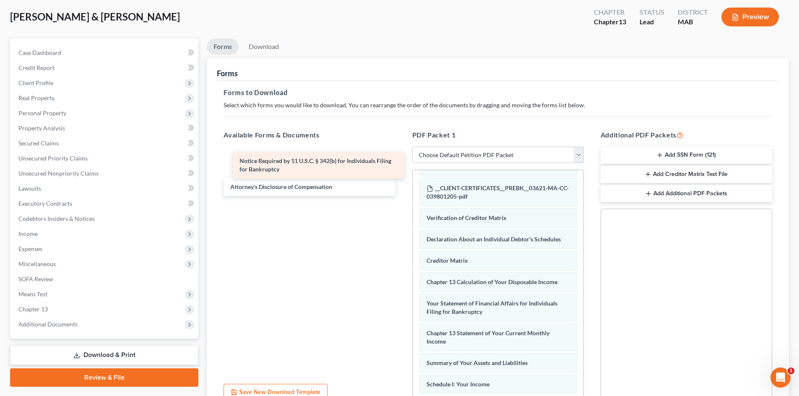
drag, startPoint x: 358, startPoint y: 171, endPoint x: 450, endPoint y: 210, distance: 100.4
click at [402, 196] on div "Notice Required by 11 U.S.C. § 342(b) for Individuals Filing for Bankruptcy Not…" at bounding box center [309, 172] width 185 height 47
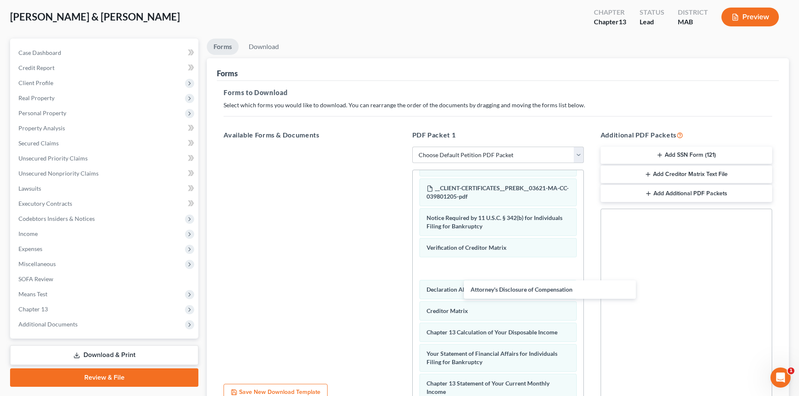
drag, startPoint x: 357, startPoint y: 181, endPoint x: 518, endPoint y: 281, distance: 189.2
click at [402, 147] on div "Attorney's Disclosure of Compensation Attorney's Disclosure of Compensation" at bounding box center [309, 147] width 185 height 0
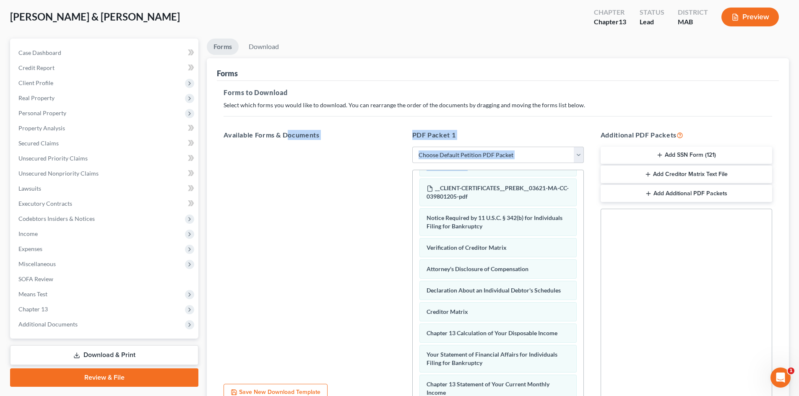
drag, startPoint x: 284, startPoint y: 135, endPoint x: 404, endPoint y: 185, distance: 130.7
click at [404, 185] on div "Available Forms & Documents Save New Download Template PDF Packet 1 Choose Defa…" at bounding box center [498, 265] width 566 height 284
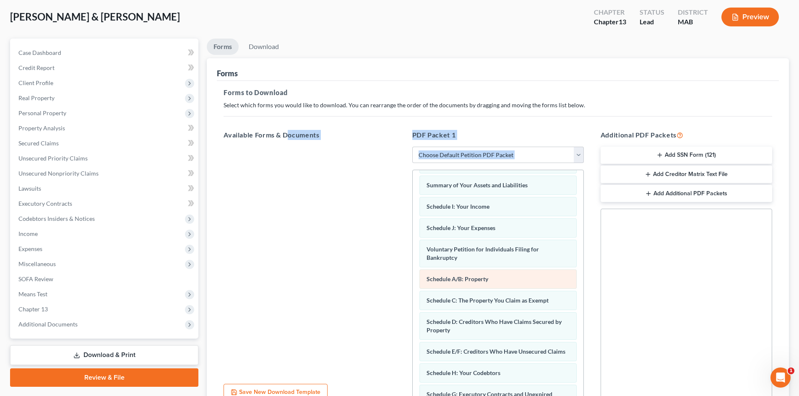
scroll to position [318, 0]
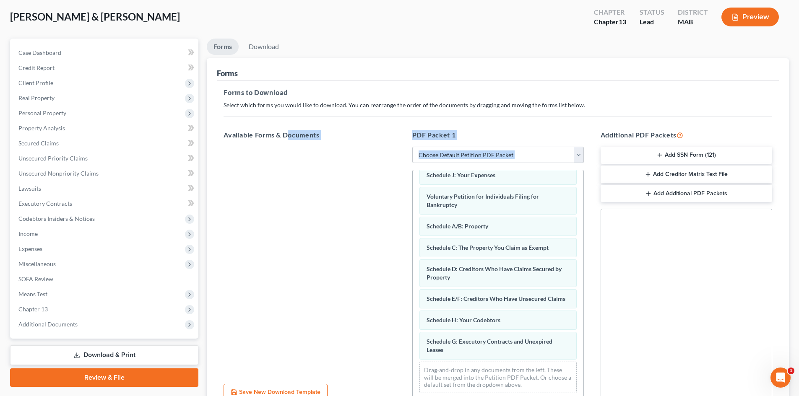
drag, startPoint x: 686, startPoint y: 149, endPoint x: 675, endPoint y: 164, distance: 18.9
click at [655, 170] on div "Additional PDF Packets Add SSN Form (121) Add Creditor Matrix Text File Add Add…" at bounding box center [686, 265] width 188 height 284
drag, startPoint x: 676, startPoint y: 157, endPoint x: 640, endPoint y: 160, distance: 36.6
click at [603, 174] on div "Additional PDF Packets Add SSN Form (121) Add Creditor Matrix Text File Add Add…" at bounding box center [686, 265] width 188 height 284
drag, startPoint x: 643, startPoint y: 157, endPoint x: 639, endPoint y: 158, distance: 4.8
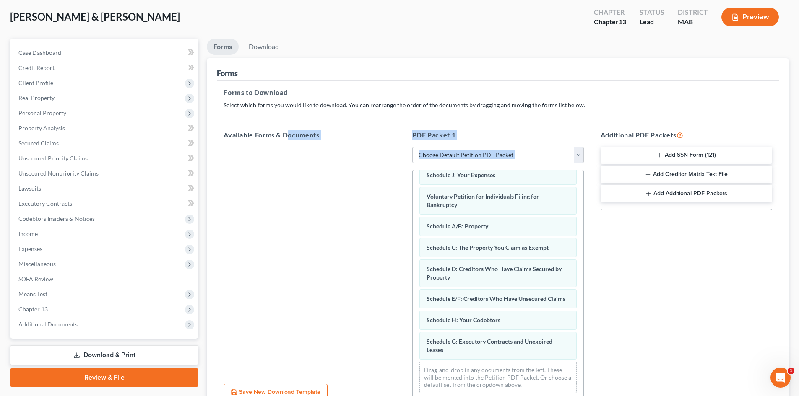
click at [639, 158] on button "Add SSN Form (121)" at bounding box center [687, 156] width 172 height 18
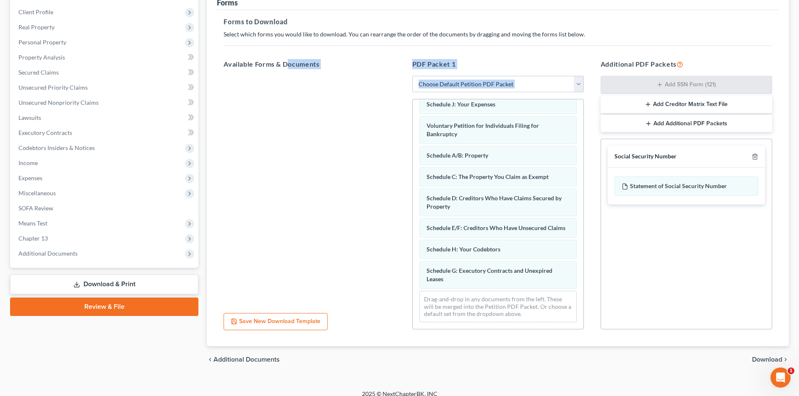
scroll to position [122, 0]
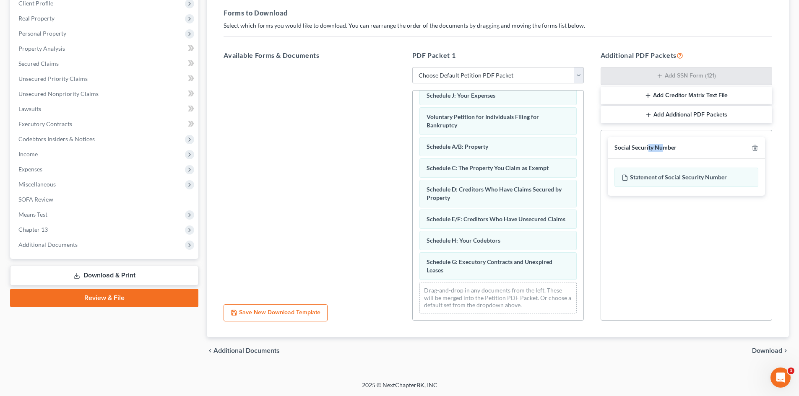
drag, startPoint x: 664, startPoint y: 142, endPoint x: 648, endPoint y: 148, distance: 16.9
click at [648, 148] on div "Social Security Number" at bounding box center [686, 148] width 157 height 22
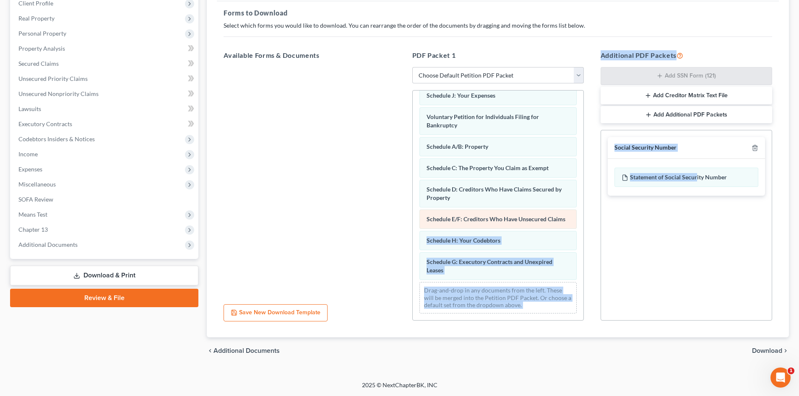
drag, startPoint x: 697, startPoint y: 174, endPoint x: 495, endPoint y: 216, distance: 206.5
click at [495, 216] on div "Available Forms & Documents Save New Download Template PDF Packet 1 Choose Defa…" at bounding box center [498, 186] width 566 height 284
click at [771, 353] on span "Download" at bounding box center [767, 351] width 30 height 7
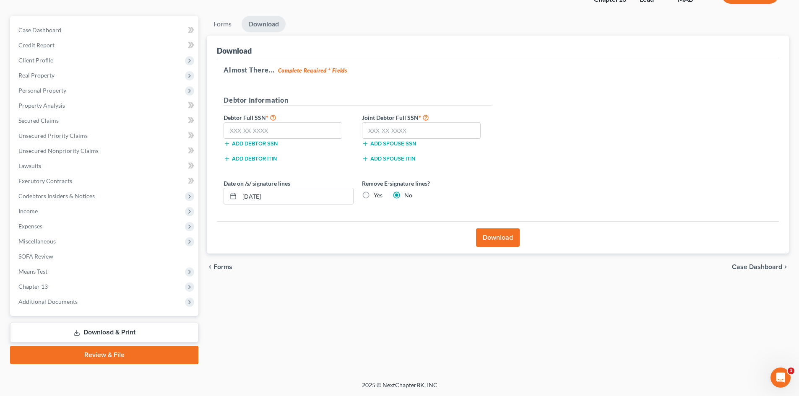
scroll to position [65, 0]
click at [415, 133] on input "text" at bounding box center [421, 131] width 119 height 17
click at [244, 132] on input "text" at bounding box center [283, 131] width 119 height 17
click at [259, 125] on input "text" at bounding box center [283, 131] width 119 height 17
type input "031-62-5772"
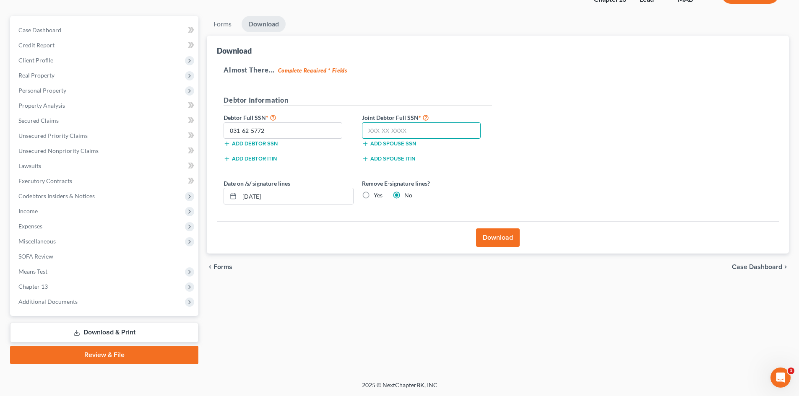
click at [424, 136] on input "text" at bounding box center [421, 131] width 119 height 17
type input "031-60-7105"
click at [500, 237] on button "Download" at bounding box center [498, 238] width 44 height 18
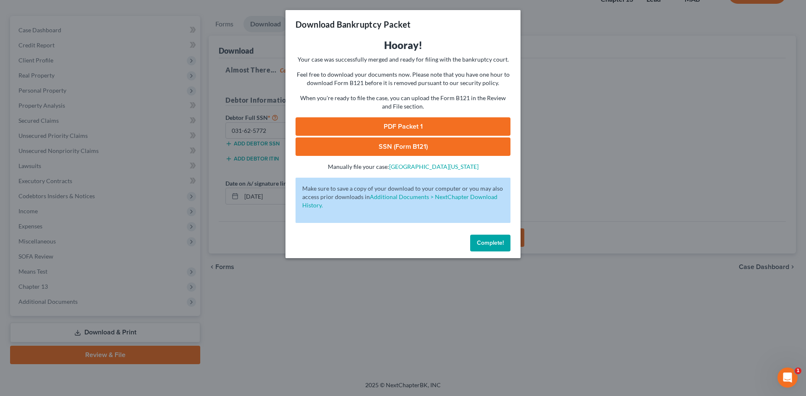
click at [449, 125] on link "PDF Packet 1" at bounding box center [402, 126] width 215 height 18
click at [426, 144] on link "SSN (Form B121)" at bounding box center [402, 147] width 215 height 18
click at [493, 245] on span "Complete!" at bounding box center [490, 243] width 27 height 7
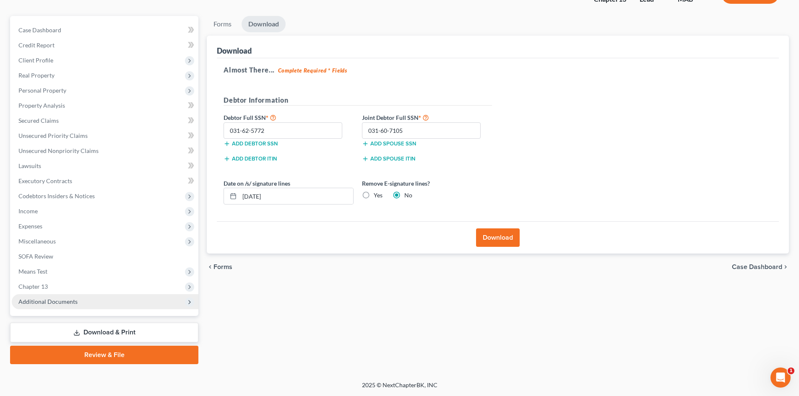
click at [44, 302] on span "Additional Documents" at bounding box center [47, 301] width 59 height 7
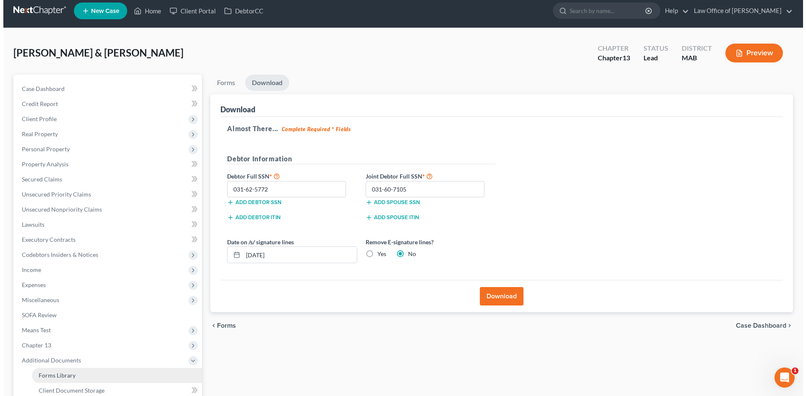
scroll to position [0, 0]
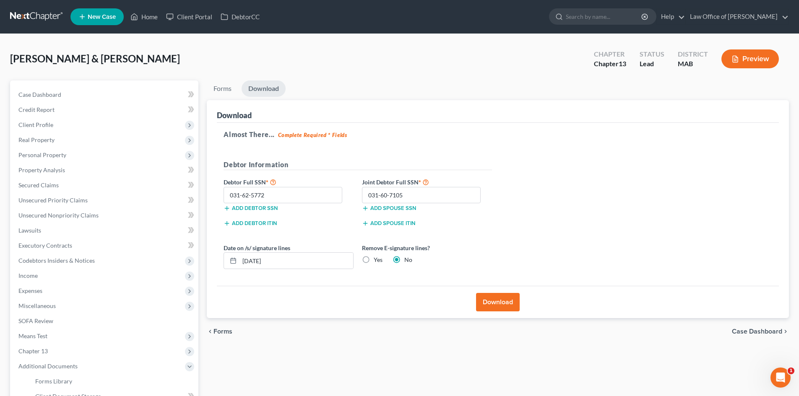
click at [758, 63] on button "Preview" at bounding box center [750, 59] width 57 height 19
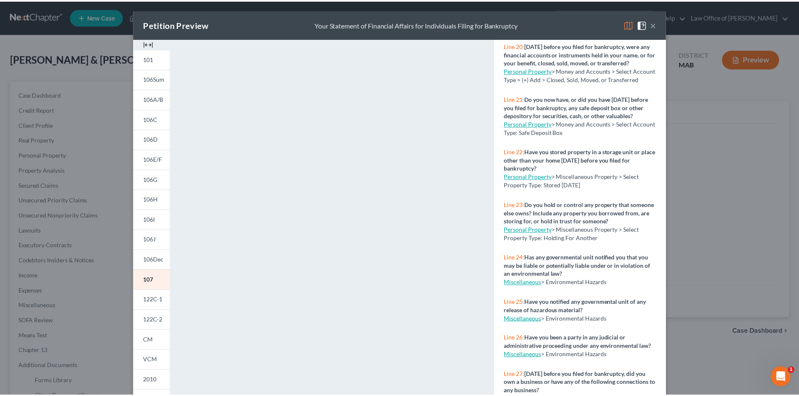
scroll to position [1085, 0]
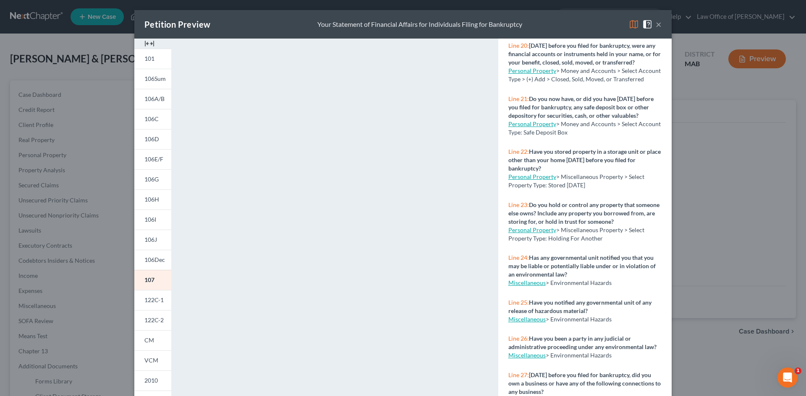
click at [656, 26] on button "×" at bounding box center [658, 24] width 6 height 10
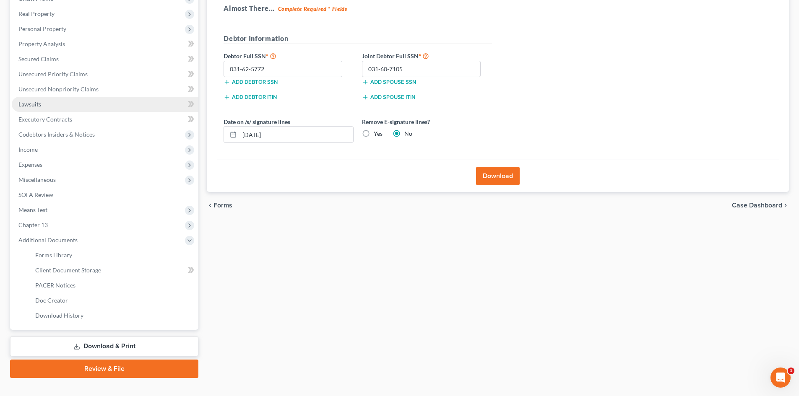
scroll to position [140, 0]
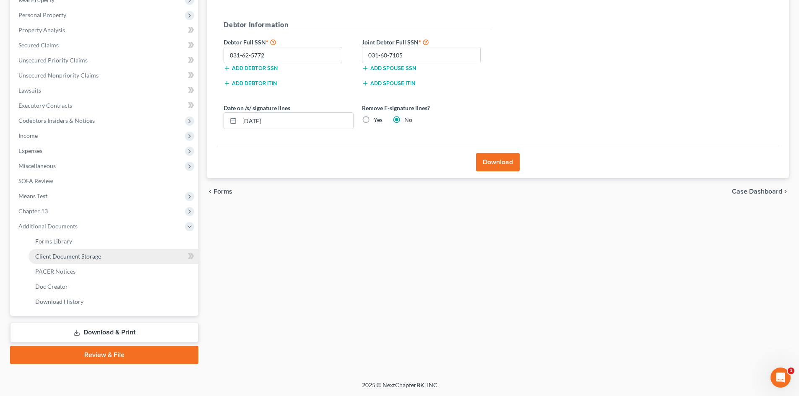
click at [60, 254] on span "Client Document Storage" at bounding box center [68, 256] width 66 height 7
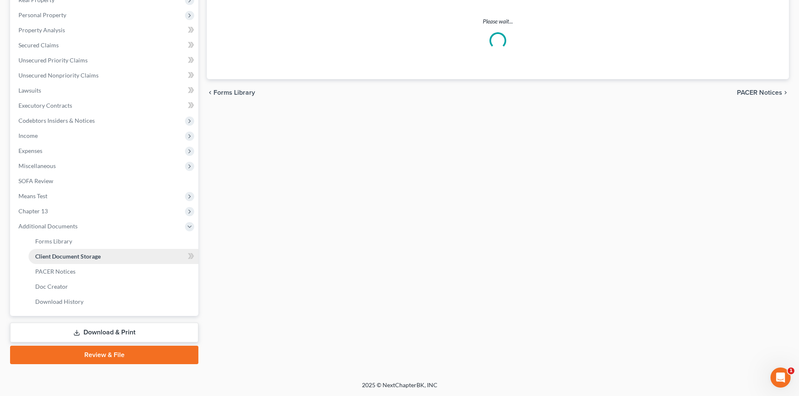
select select "0"
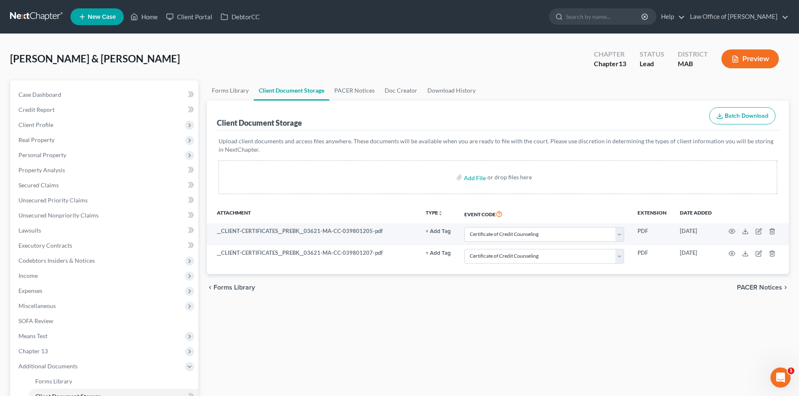
click at [751, 58] on button "Preview" at bounding box center [750, 59] width 57 height 19
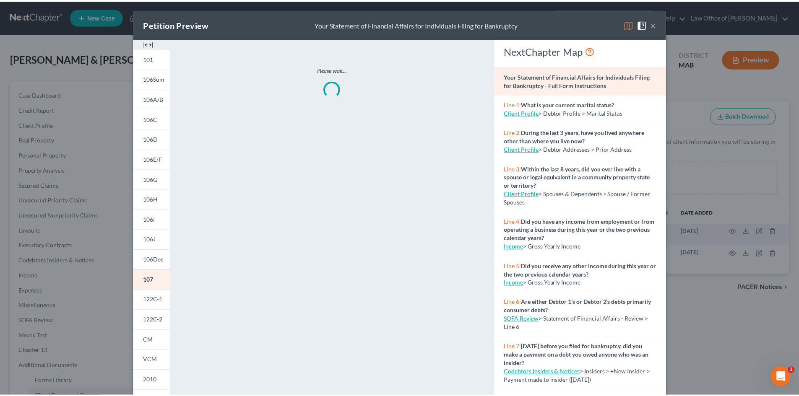
scroll to position [69, 0]
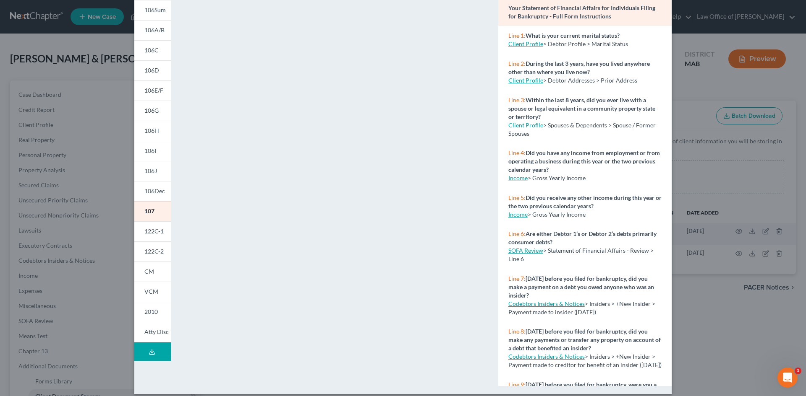
click at [709, 318] on div "Petition Preview Your Statement of Financial Affairs for Individuals Filing for…" at bounding box center [403, 198] width 806 height 396
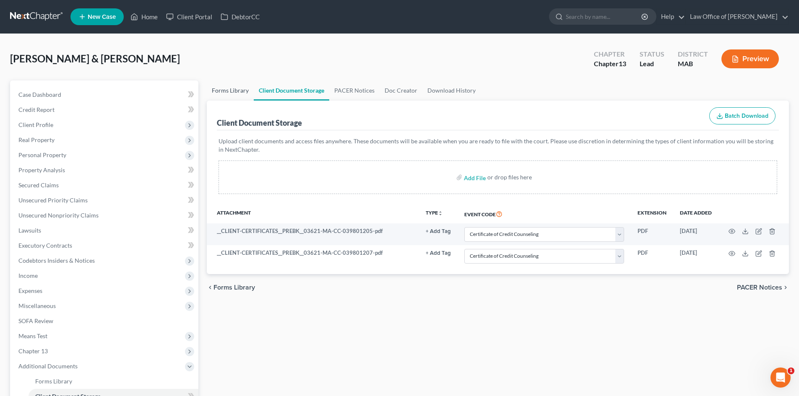
click at [234, 92] on link "Forms Library" at bounding box center [230, 91] width 47 height 20
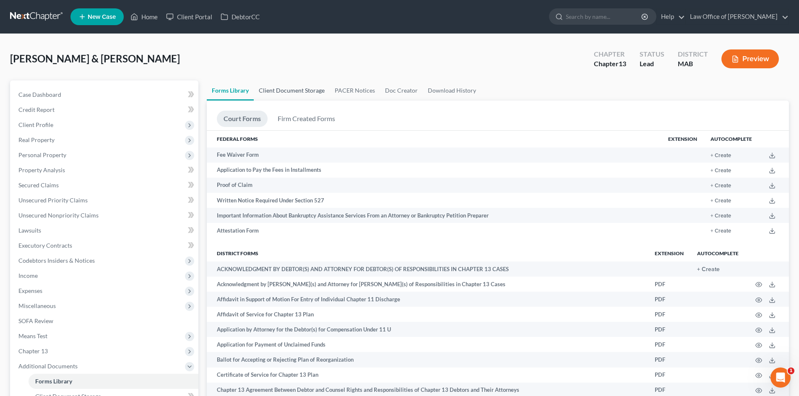
click at [302, 92] on link "Client Document Storage" at bounding box center [292, 91] width 76 height 20
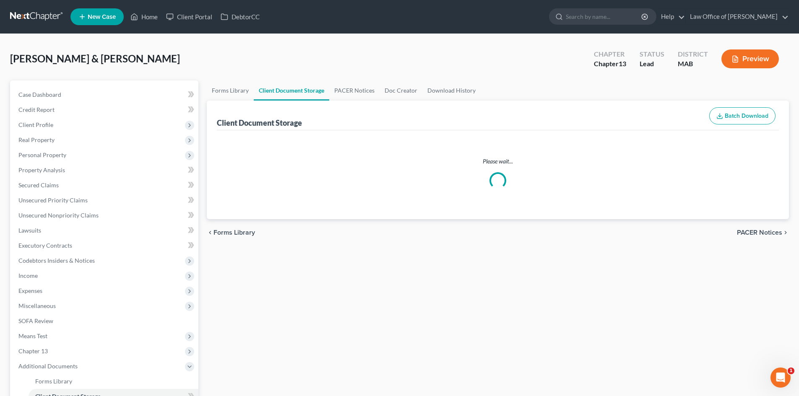
select select "0"
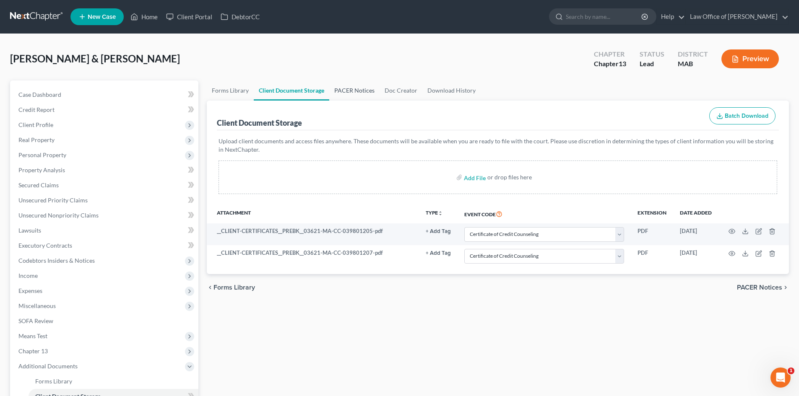
click at [373, 92] on link "PACER Notices" at bounding box center [354, 91] width 50 height 20
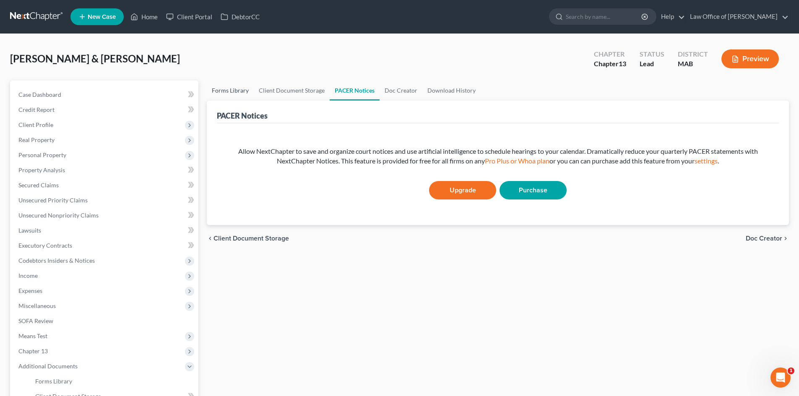
click at [232, 91] on link "Forms Library" at bounding box center [230, 91] width 47 height 20
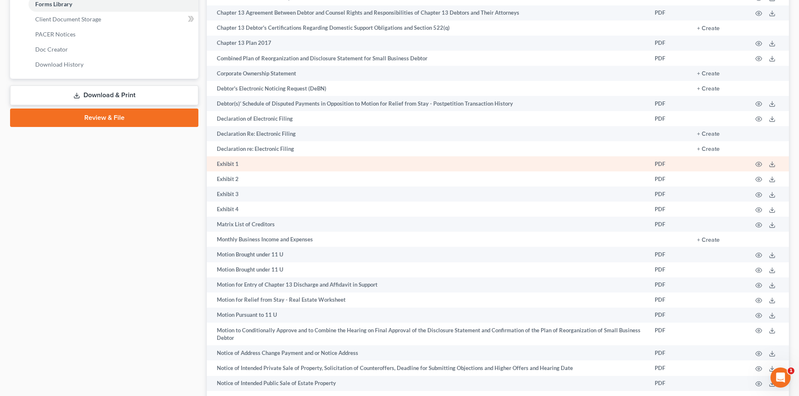
scroll to position [168, 0]
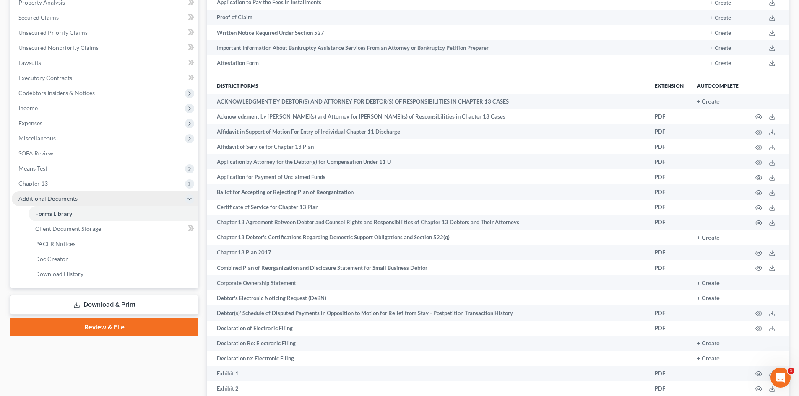
click at [68, 196] on span "Additional Documents" at bounding box center [47, 198] width 59 height 7
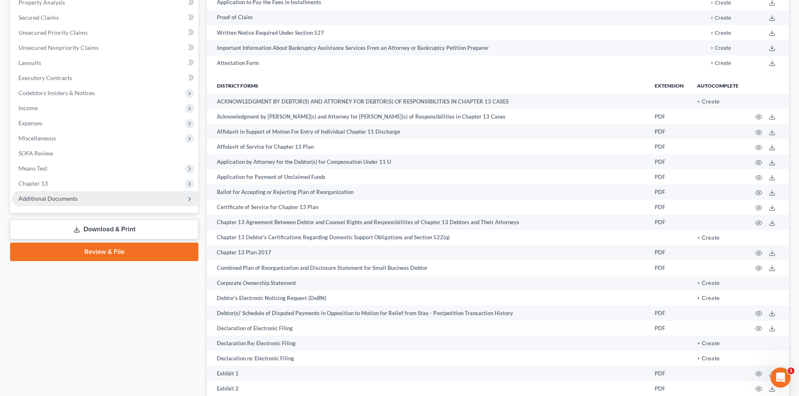
click at [68, 196] on span "Additional Documents" at bounding box center [47, 198] width 59 height 7
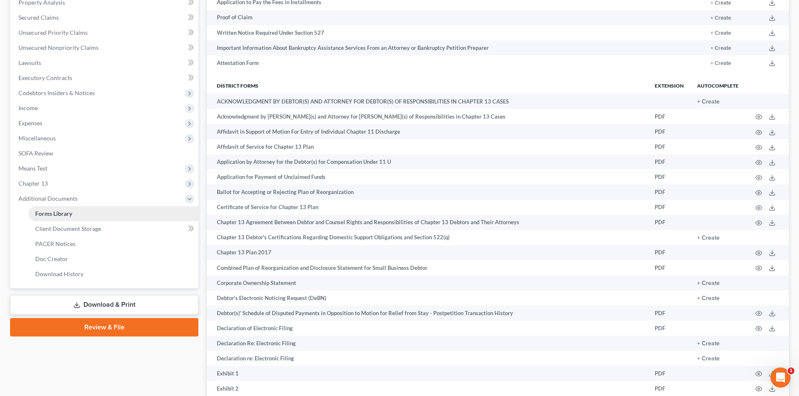
click at [68, 215] on span "Forms Library" at bounding box center [53, 213] width 37 height 7
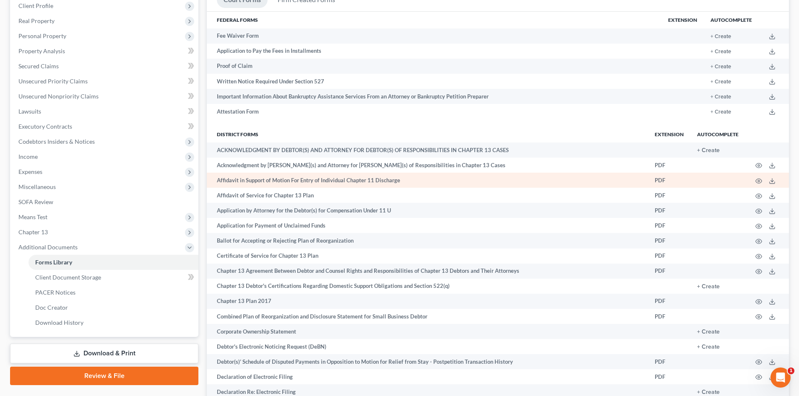
scroll to position [0, 0]
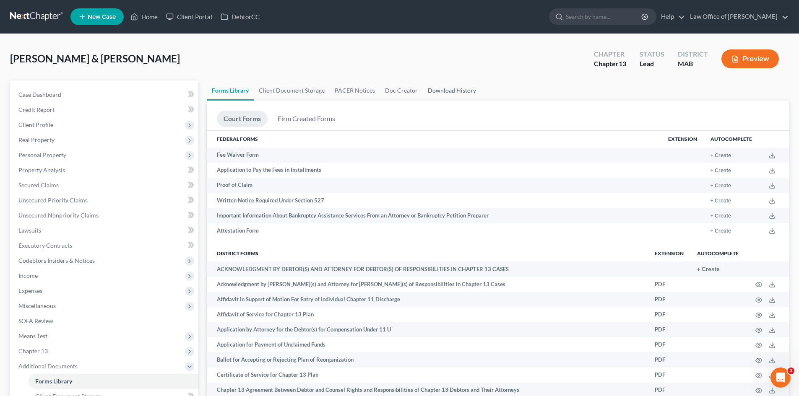
click at [437, 91] on link "Download History" at bounding box center [452, 91] width 58 height 20
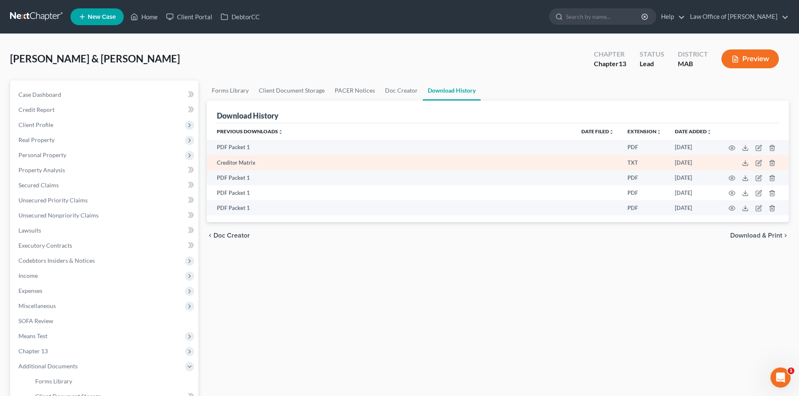
click at [230, 164] on td "Creditor Matrix" at bounding box center [391, 162] width 368 height 15
click at [748, 163] on icon at bounding box center [745, 163] width 7 height 7
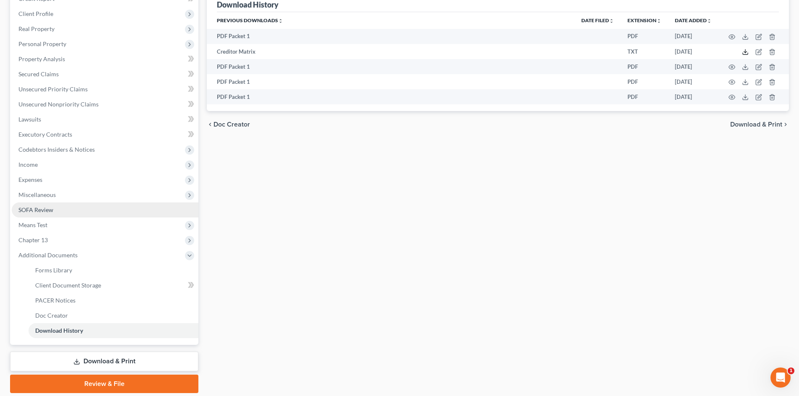
scroll to position [126, 0]
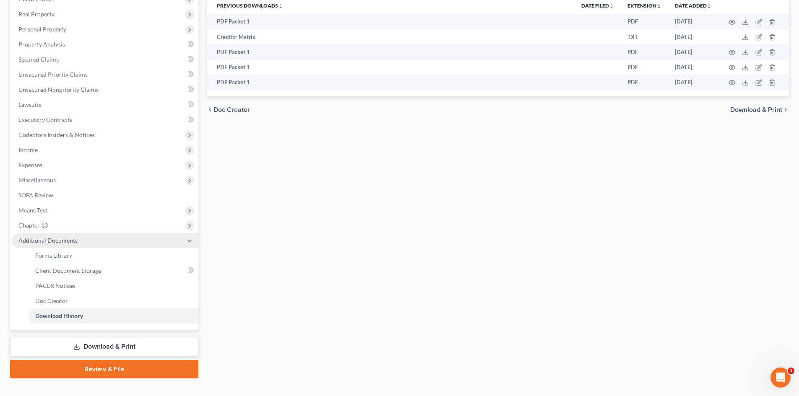
click at [88, 236] on span "Additional Documents" at bounding box center [105, 240] width 187 height 15
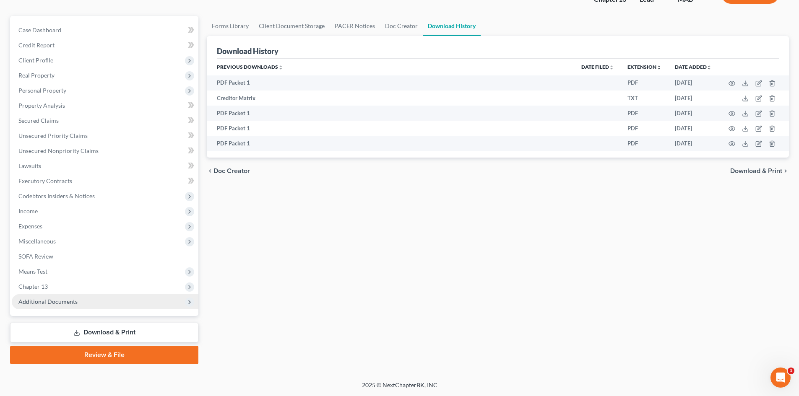
scroll to position [65, 0]
click at [63, 304] on span "Additional Documents" at bounding box center [47, 301] width 59 height 7
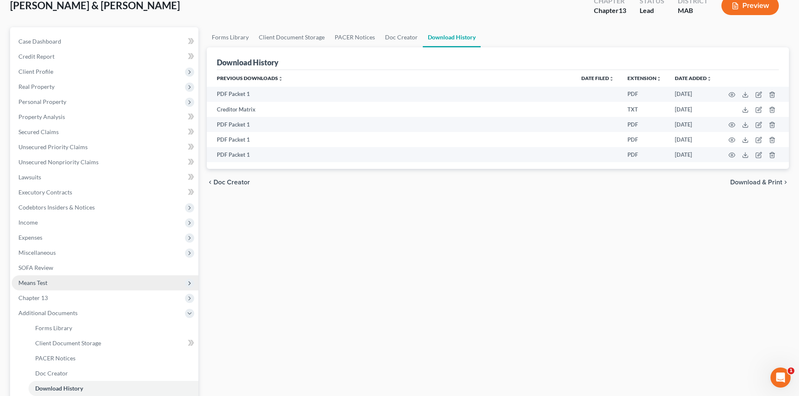
scroll to position [84, 0]
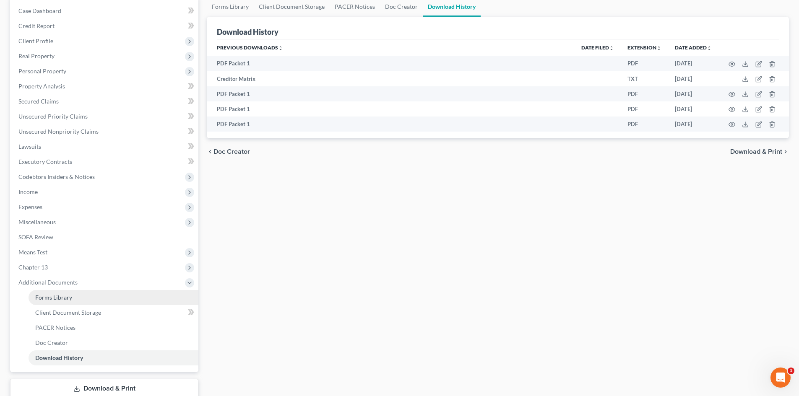
click at [114, 299] on link "Forms Library" at bounding box center [114, 297] width 170 height 15
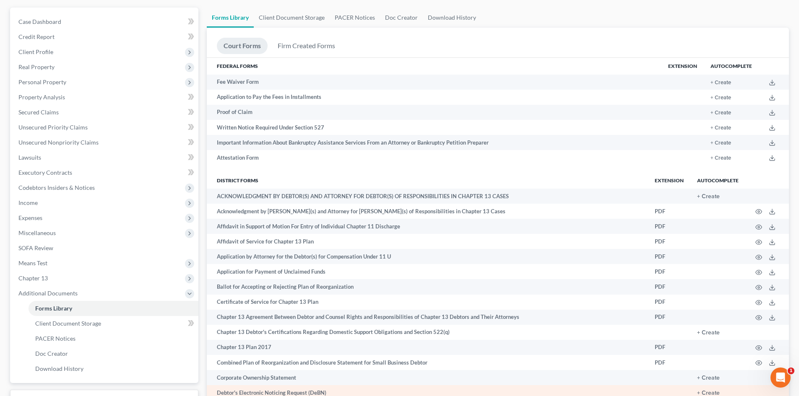
scroll to position [84, 0]
